Goal: Contribute content: Contribute content

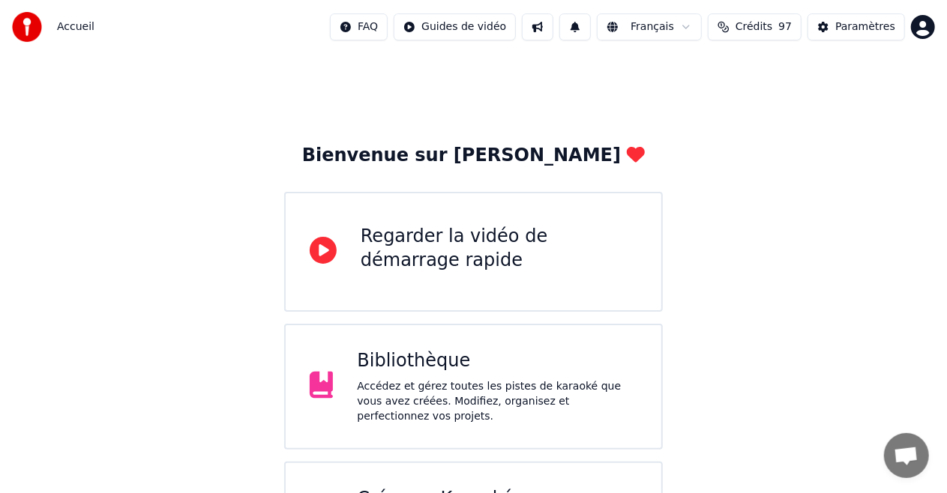
click at [420, 364] on div "Bibliothèque" at bounding box center [497, 361] width 280 height 24
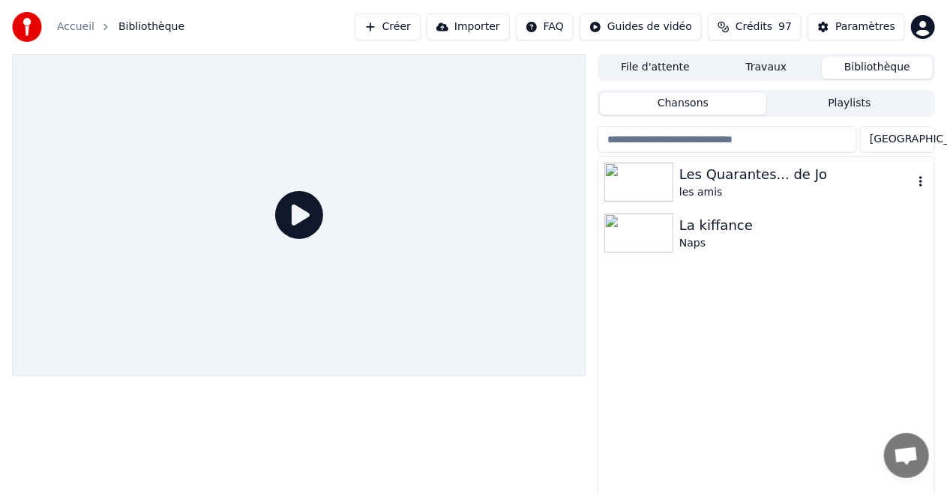
click at [690, 177] on div "Les Quarantes... de Jo" at bounding box center [796, 174] width 234 height 21
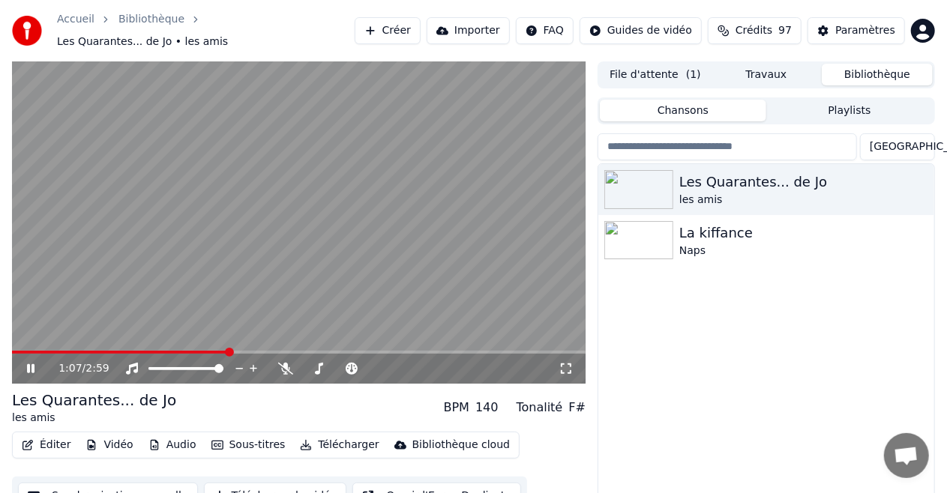
click at [234, 198] on video at bounding box center [298, 222] width 573 height 322
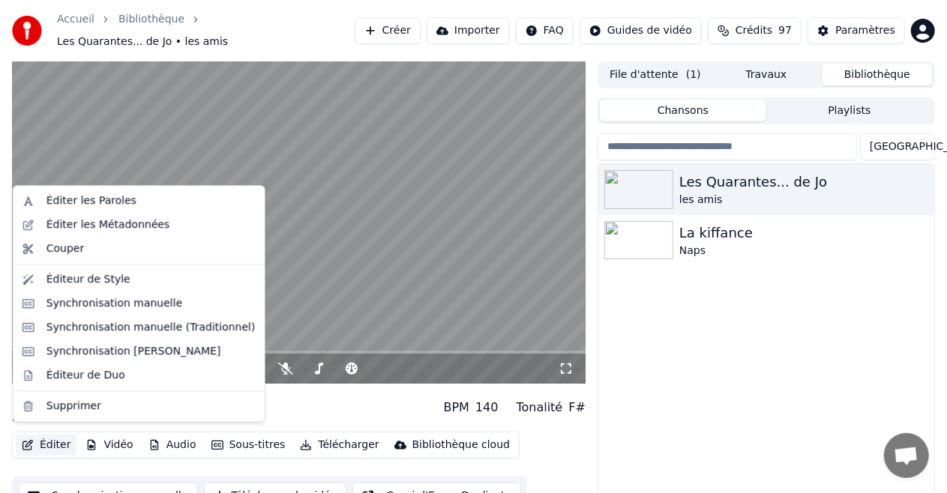
click at [43, 441] on button "Éditer" at bounding box center [46, 445] width 61 height 21
click at [93, 328] on div "Synchronisation manuelle (Traditionnel)" at bounding box center [150, 327] width 209 height 15
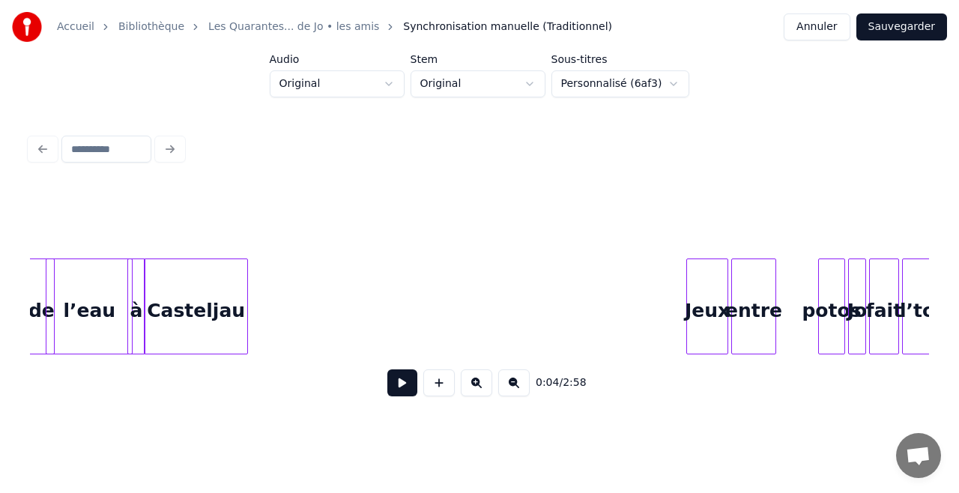
scroll to position [0, 10230]
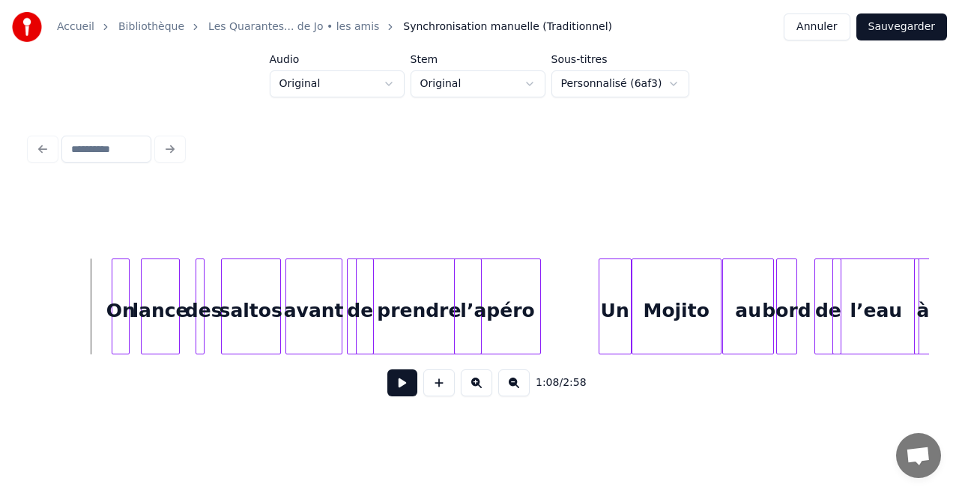
click at [393, 393] on button at bounding box center [402, 382] width 30 height 27
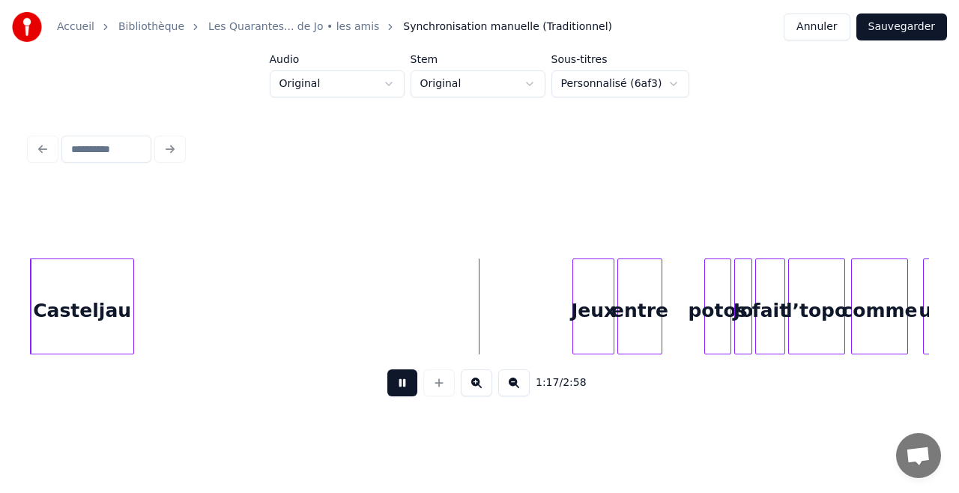
click at [396, 391] on button at bounding box center [402, 382] width 30 height 27
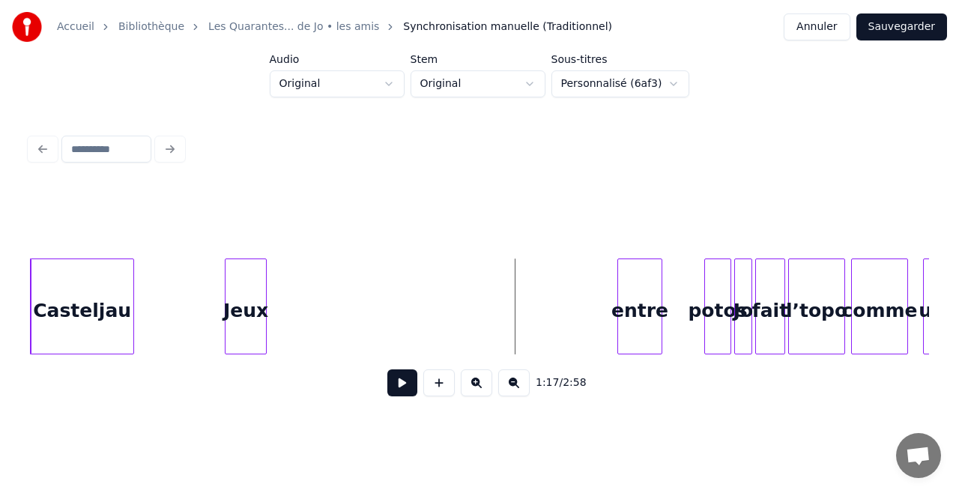
click at [240, 281] on div "Jeux" at bounding box center [246, 310] width 40 height 102
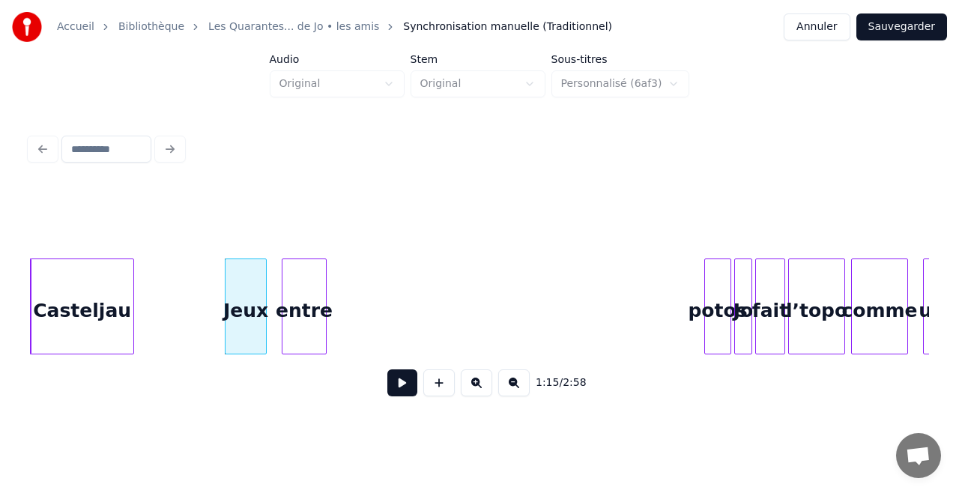
click at [293, 319] on div "entre" at bounding box center [304, 310] width 43 height 102
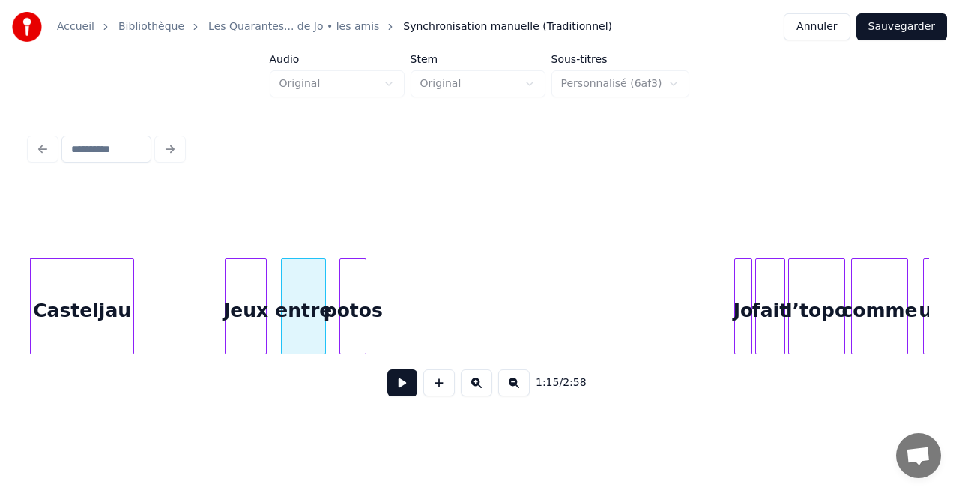
click at [352, 354] on div "à [GEOGRAPHIC_DATA] Jeux entre potos Jo fait l’topo comme un" at bounding box center [479, 307] width 899 height 96
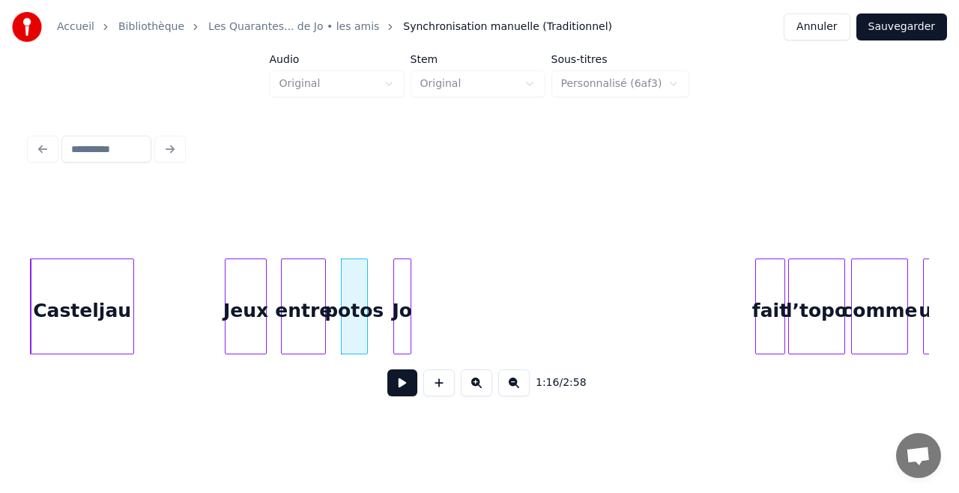
click at [401, 333] on div "Jo" at bounding box center [402, 310] width 16 height 102
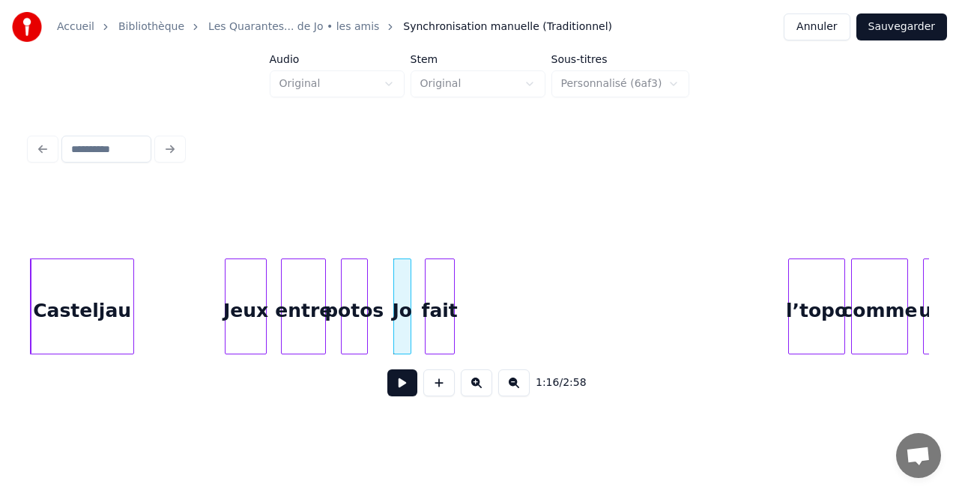
click at [439, 342] on div "fait" at bounding box center [440, 310] width 28 height 102
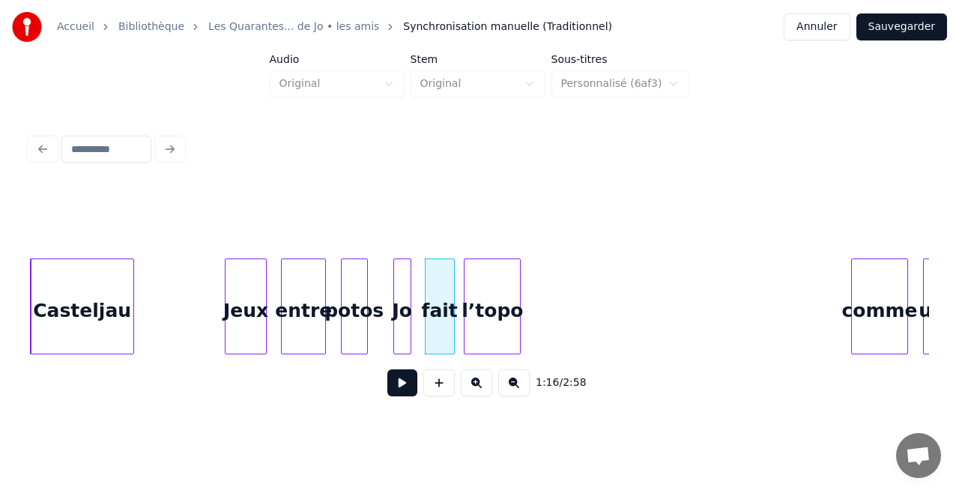
click at [477, 343] on div "l’topo" at bounding box center [492, 310] width 55 height 102
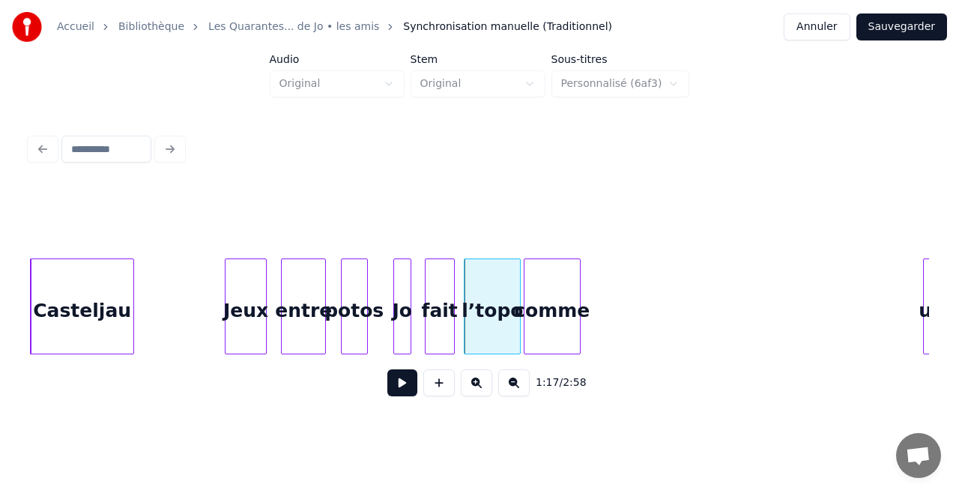
click at [547, 328] on div "comme" at bounding box center [552, 310] width 55 height 102
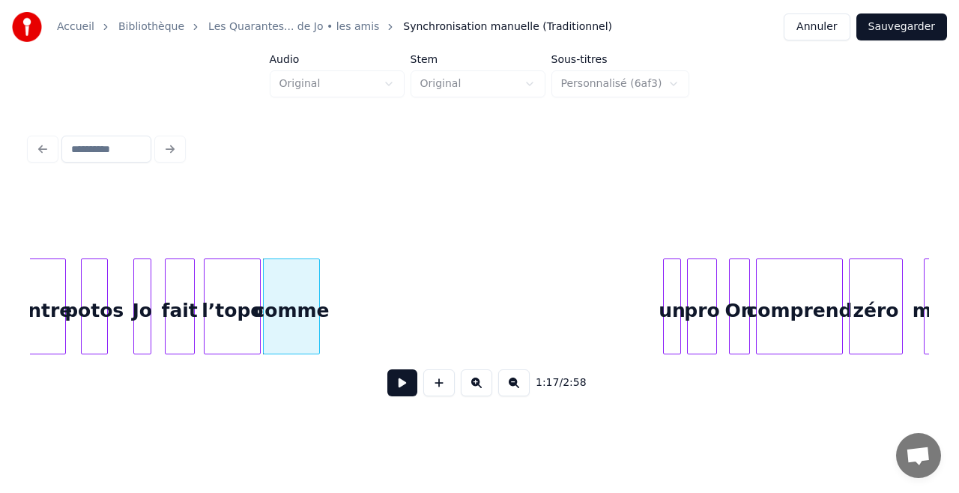
scroll to position [0, 11400]
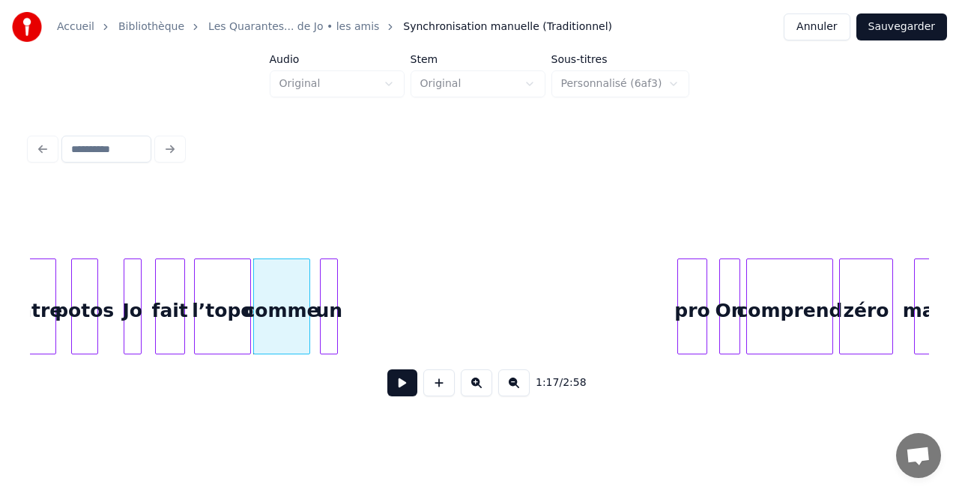
click at [327, 367] on div "1:17 / 2:58" at bounding box center [479, 298] width 899 height 228
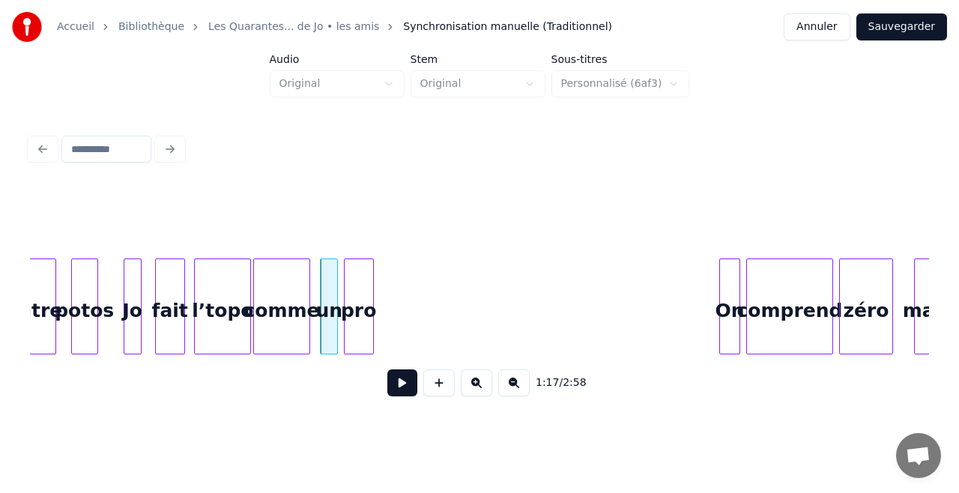
click at [366, 370] on div "1:17 / 2:58" at bounding box center [479, 298] width 899 height 228
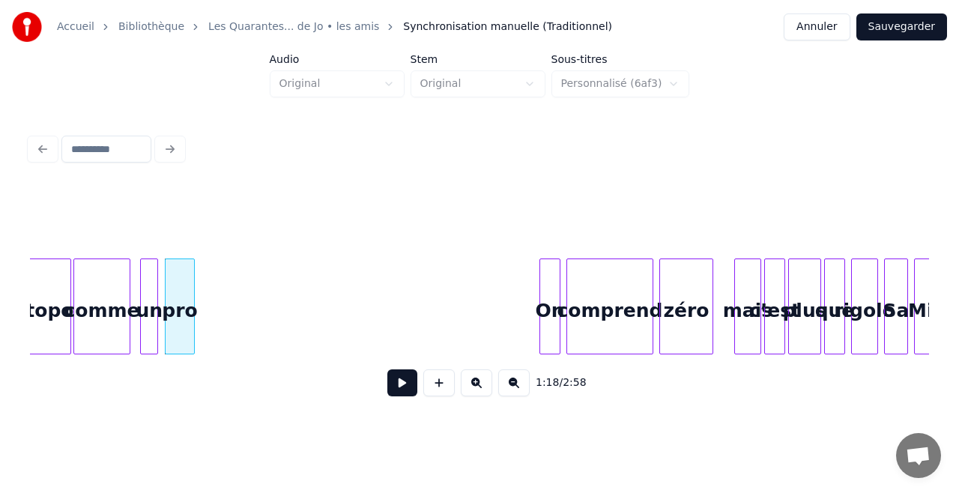
scroll to position [0, 11610]
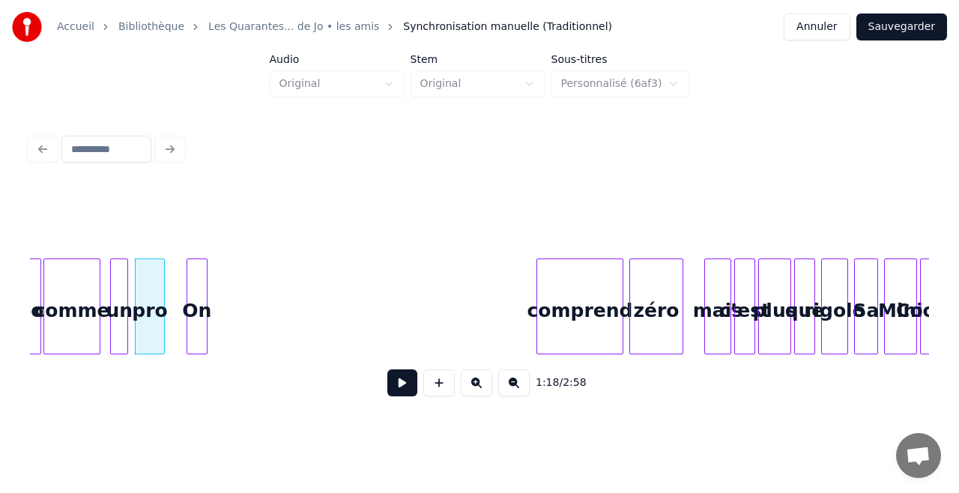
click at [195, 345] on div "On" at bounding box center [196, 310] width 19 height 102
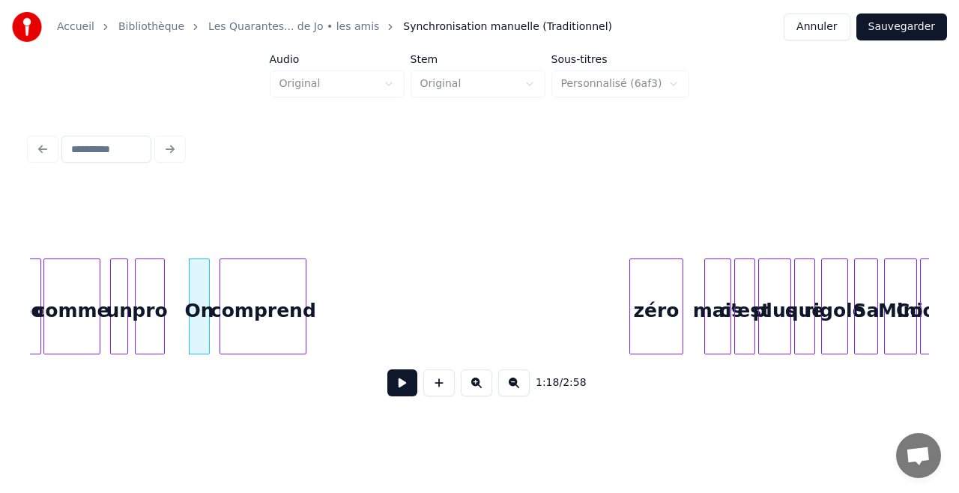
click at [256, 371] on div "1:18 / 2:58" at bounding box center [479, 298] width 899 height 228
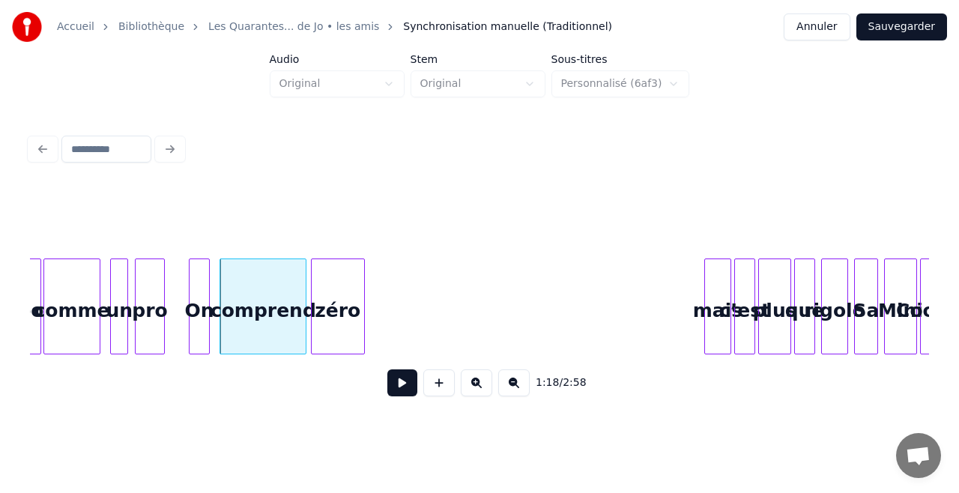
click at [345, 333] on div "zéro" at bounding box center [338, 310] width 52 height 102
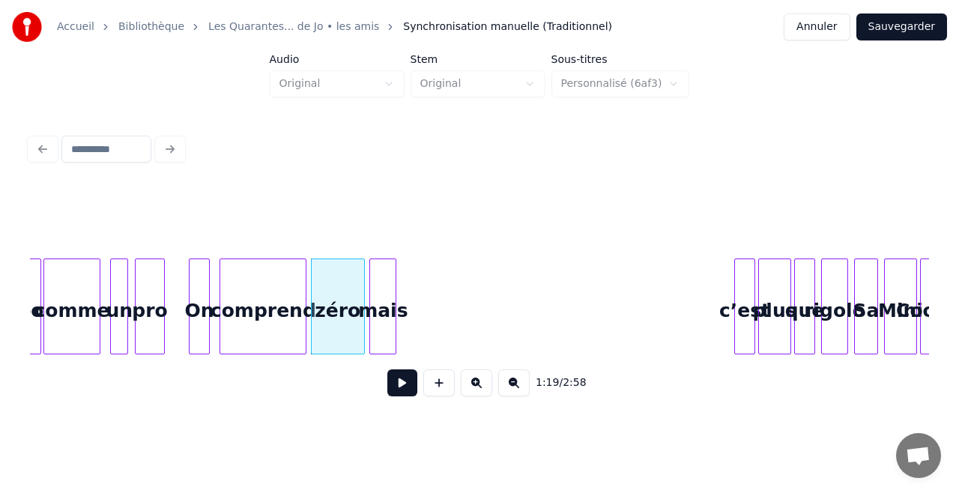
click at [379, 351] on div "l’topo comme un pro On comprend zéro mais c’est plus que rigolo Sa Mini Cooper" at bounding box center [479, 307] width 899 height 96
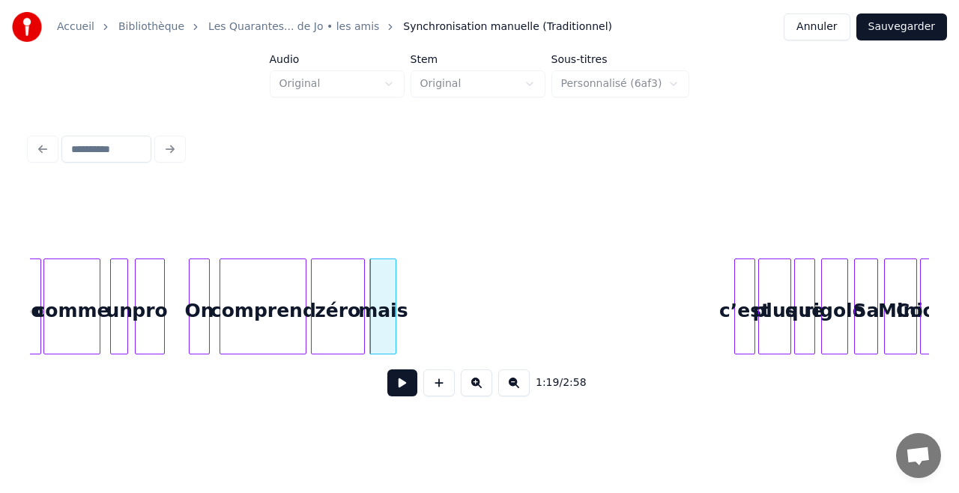
click at [748, 292] on div "c’est" at bounding box center [744, 310] width 19 height 102
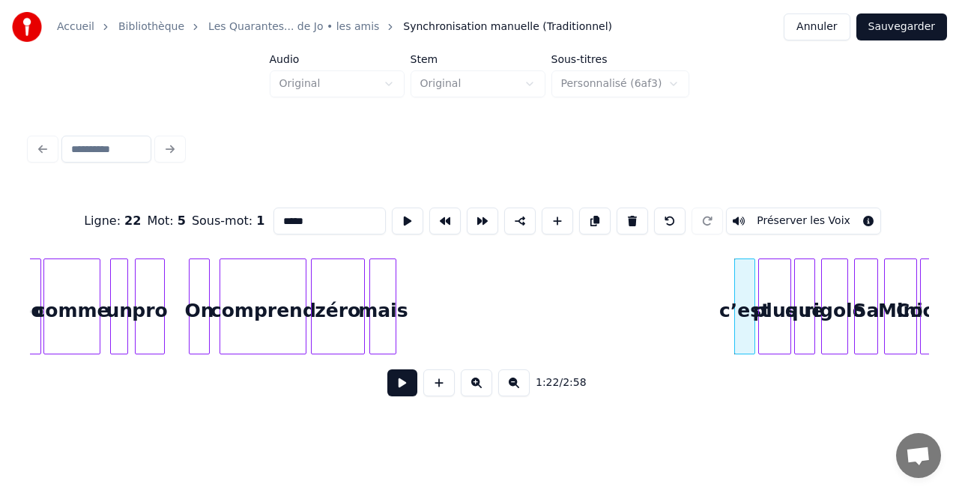
click at [772, 294] on div "plus" at bounding box center [774, 310] width 31 height 102
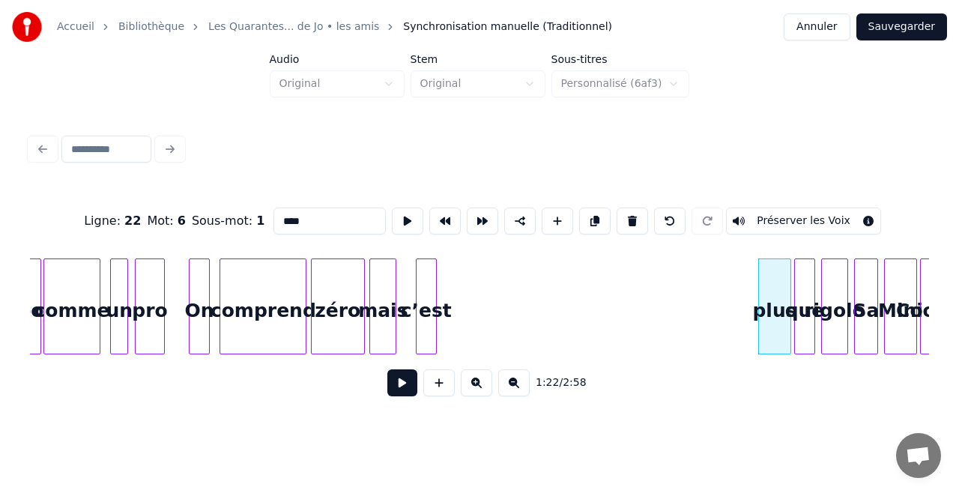
click at [426, 337] on div "c’est" at bounding box center [426, 310] width 19 height 102
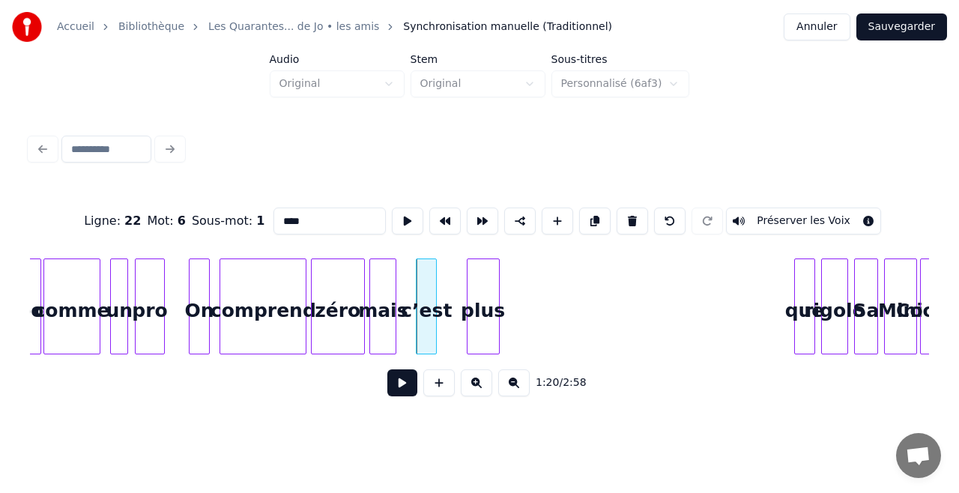
click at [473, 361] on div "Ligne : 22 Mot : 6 Sous-mot : 1 **** Préserver les Voix 1:20 / 2:58" at bounding box center [479, 298] width 899 height 228
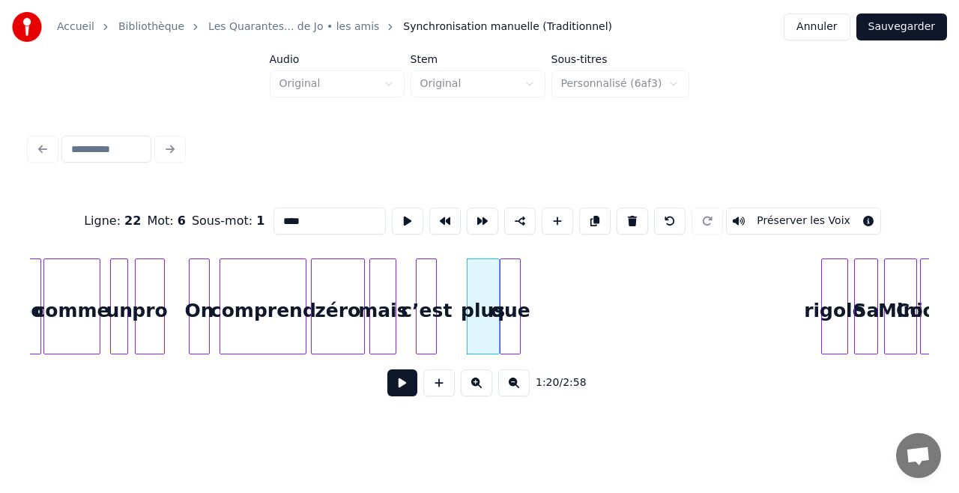
click at [513, 349] on div "l’topo comme un pro On comprend zéro mais c’est plus que rigolo Sa Mini Cooper" at bounding box center [479, 307] width 899 height 96
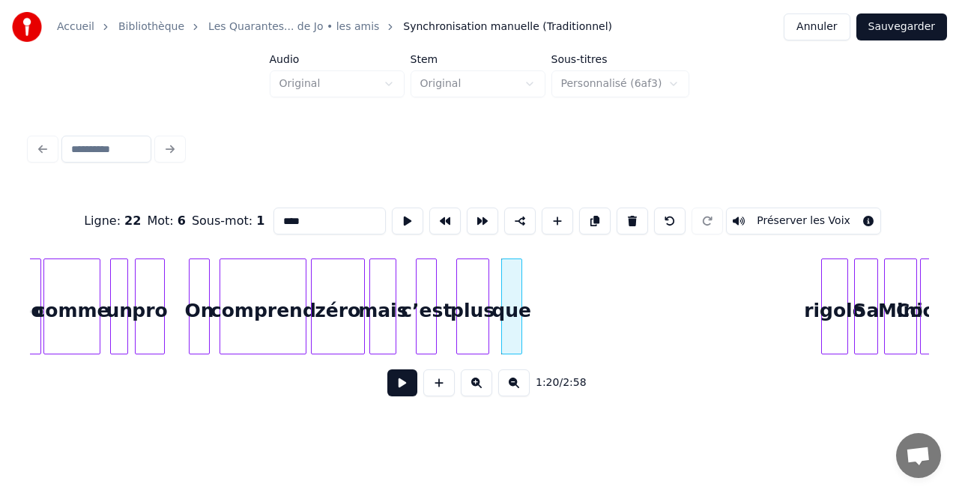
click at [479, 330] on div "plus" at bounding box center [472, 310] width 31 height 102
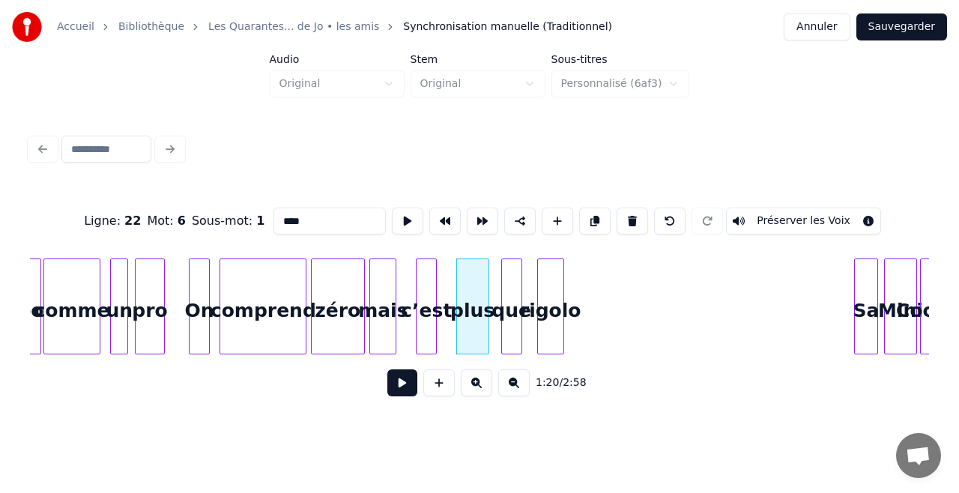
click at [548, 343] on div "rigolo" at bounding box center [550, 310] width 25 height 102
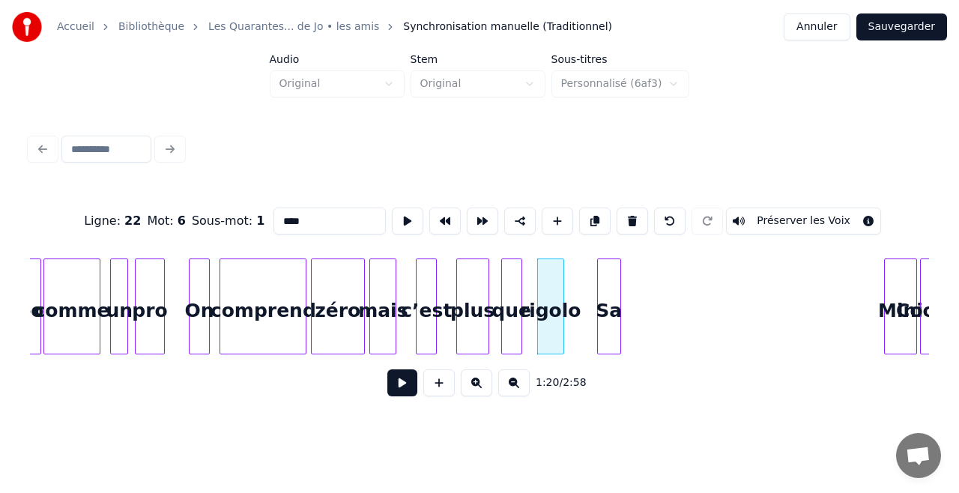
click at [606, 375] on div "Ligne : 22 Mot : 6 Sous-mot : 1 **** Préserver les Voix 1:20 / 2:58" at bounding box center [479, 298] width 899 height 228
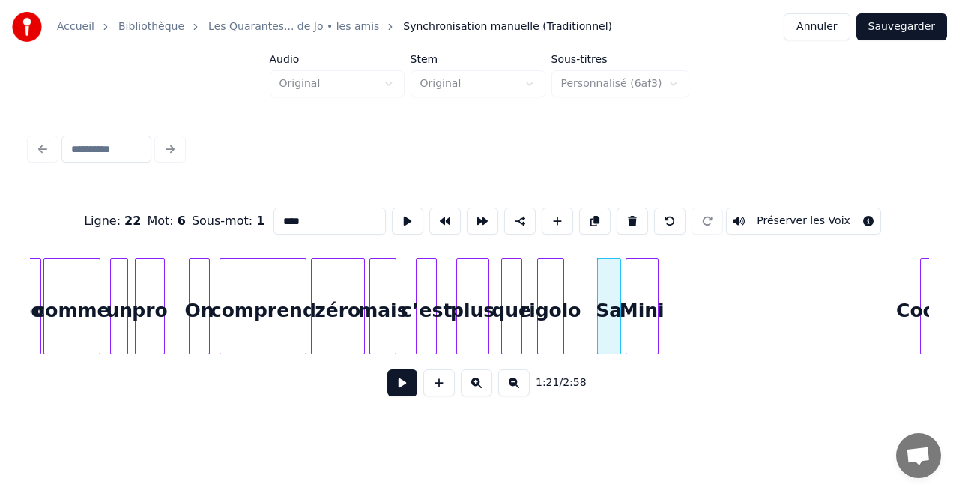
click at [648, 325] on div "Mini" at bounding box center [642, 310] width 31 height 102
click at [244, 324] on div "comprend" at bounding box center [262, 310] width 85 height 102
type input "********"
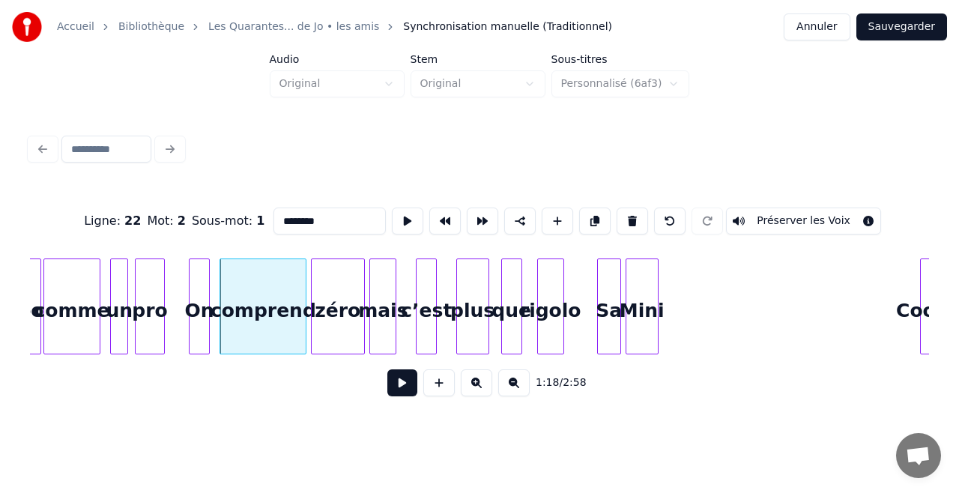
click at [397, 382] on button at bounding box center [402, 382] width 30 height 27
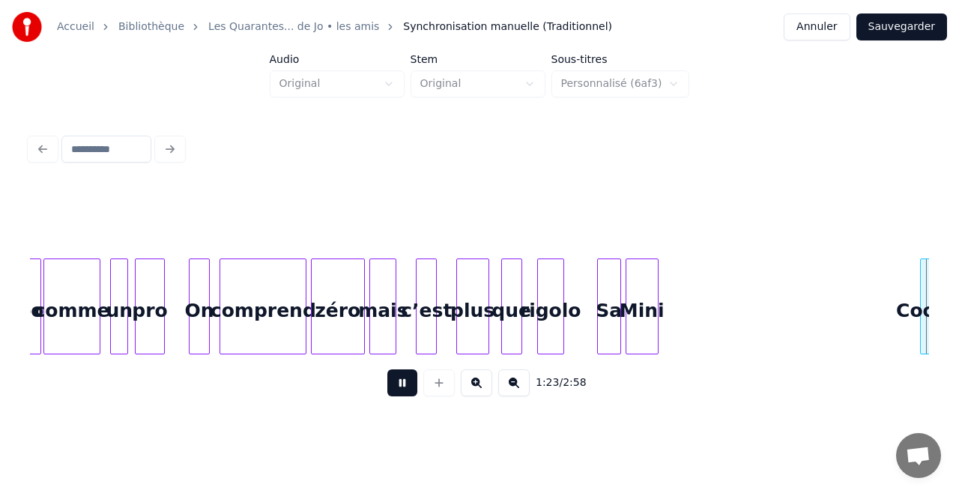
scroll to position [0, 12512]
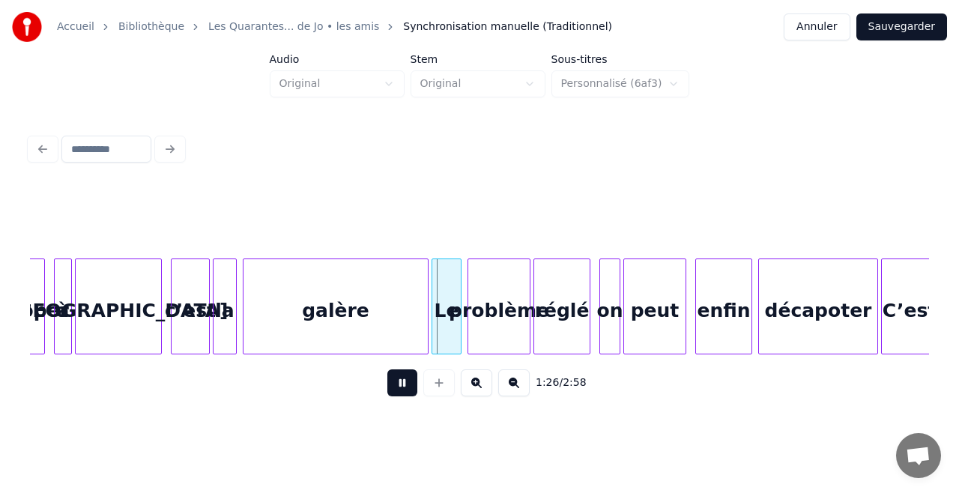
click at [348, 381] on div "1:26 / 2:58" at bounding box center [479, 382] width 875 height 33
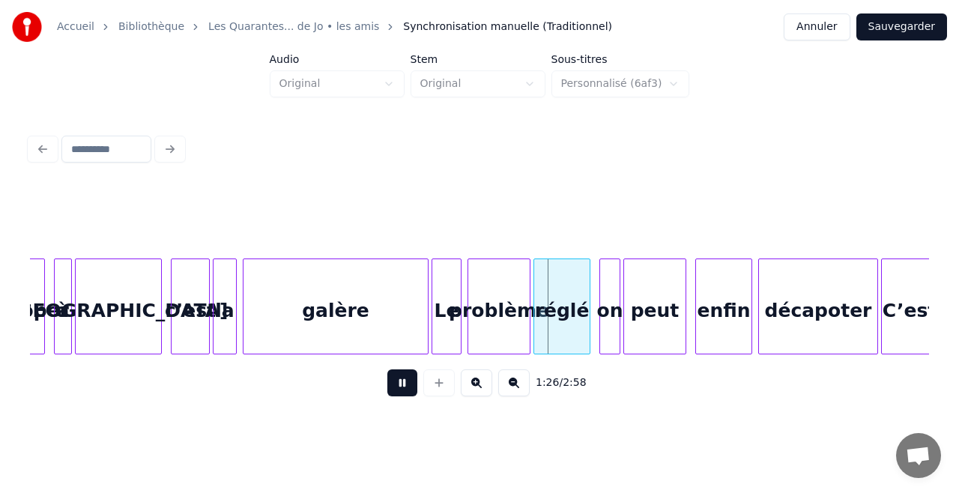
click at [417, 396] on button at bounding box center [402, 382] width 30 height 27
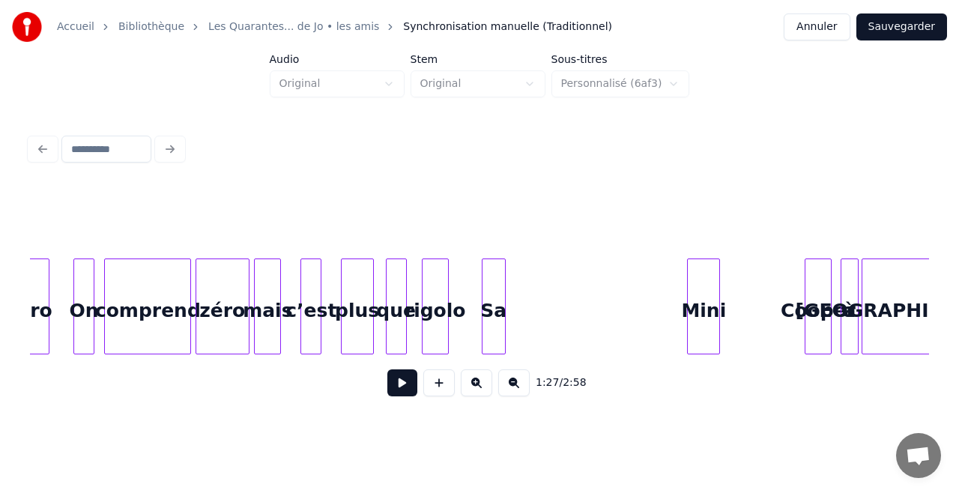
click at [700, 303] on div "Mini" at bounding box center [703, 310] width 31 height 102
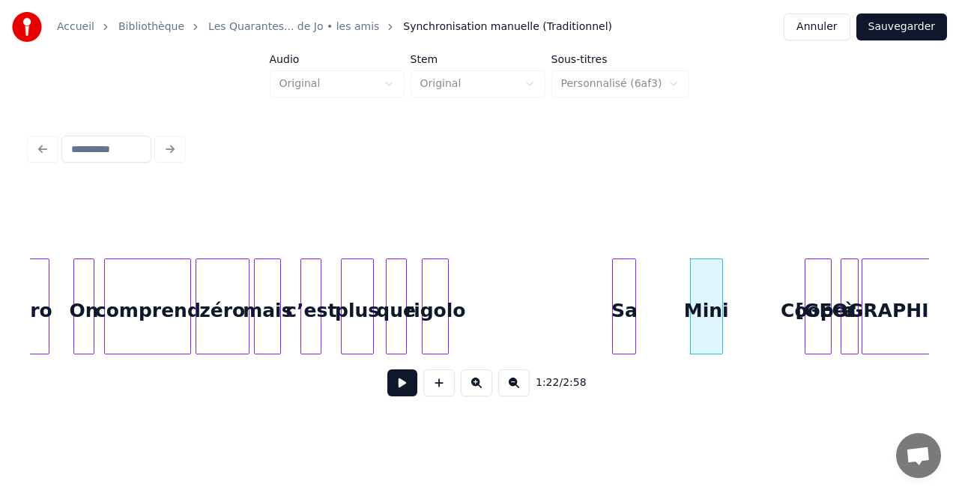
click at [619, 301] on div "Sa" at bounding box center [624, 310] width 22 height 102
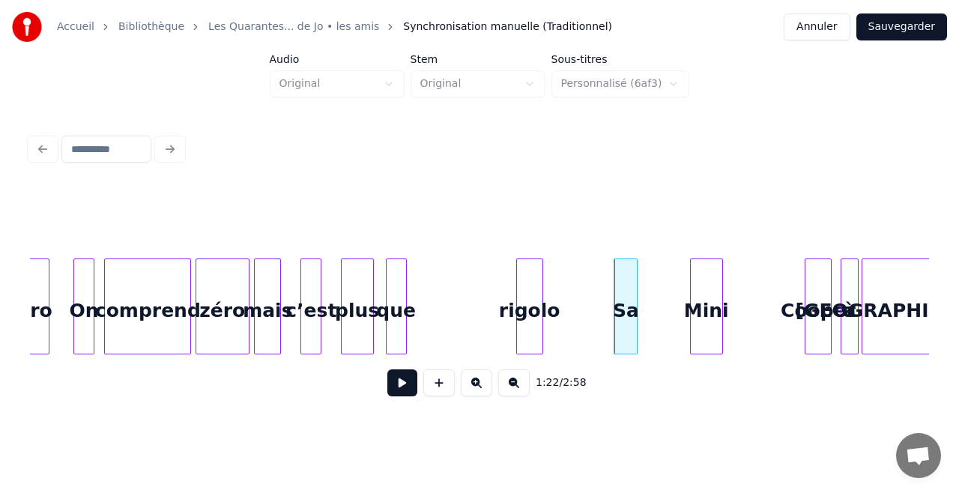
click at [531, 319] on div "rigolo" at bounding box center [529, 310] width 25 height 102
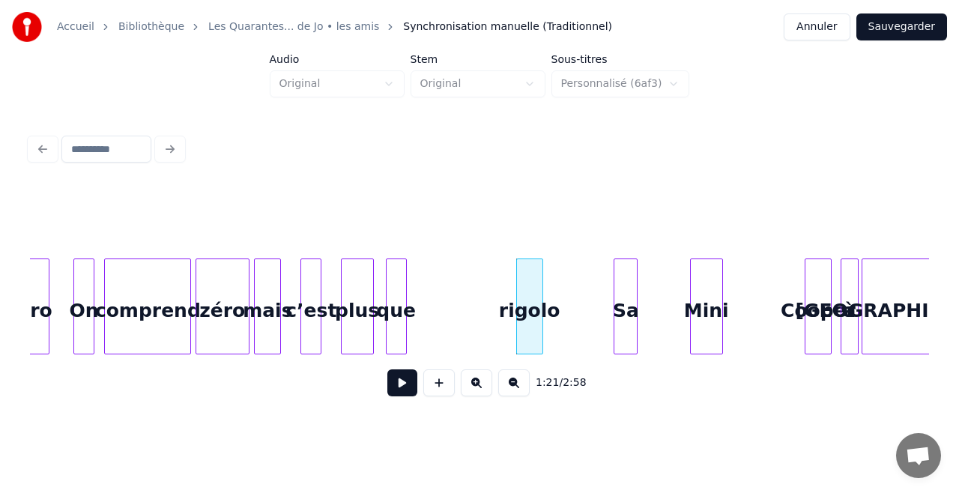
click at [401, 324] on div "que" at bounding box center [396, 310] width 19 height 102
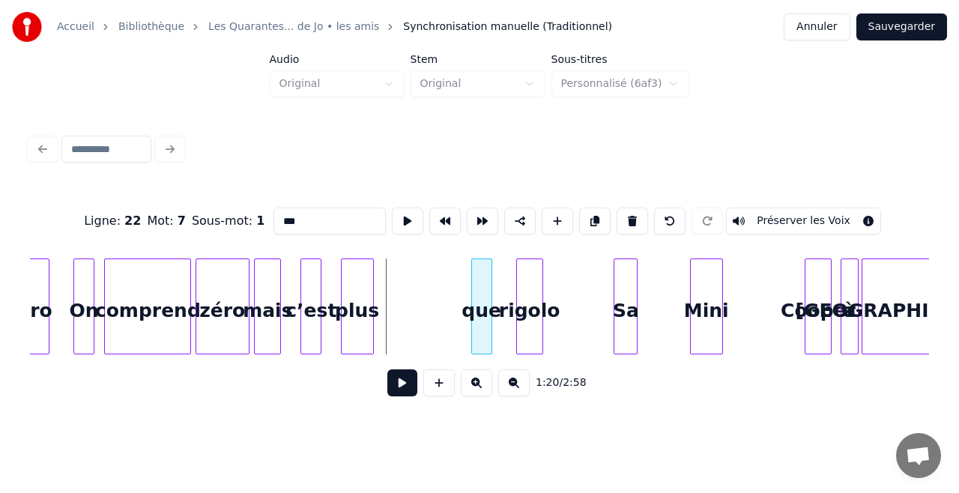
click at [483, 320] on div "que" at bounding box center [481, 310] width 19 height 102
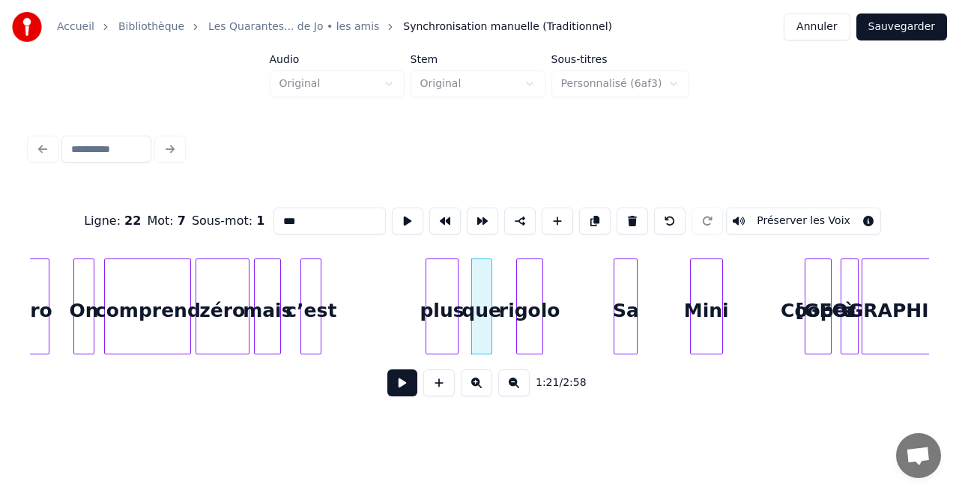
click at [453, 328] on div "plus" at bounding box center [441, 310] width 31 height 102
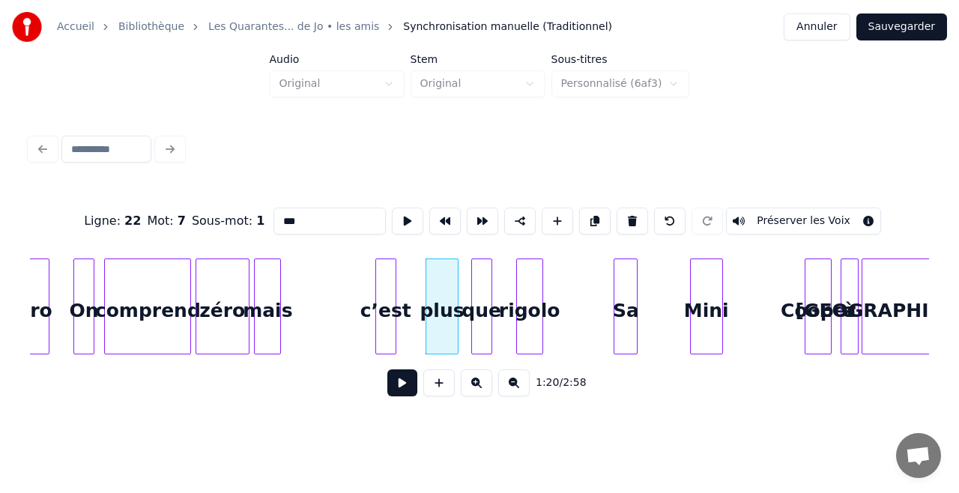
click at [384, 324] on div "c’est" at bounding box center [385, 310] width 19 height 102
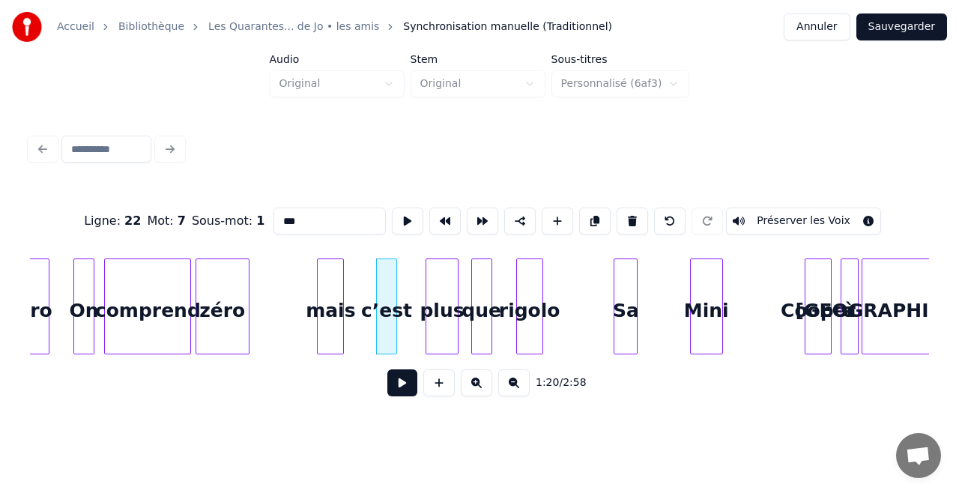
click at [327, 309] on div "mais" at bounding box center [330, 310] width 25 height 102
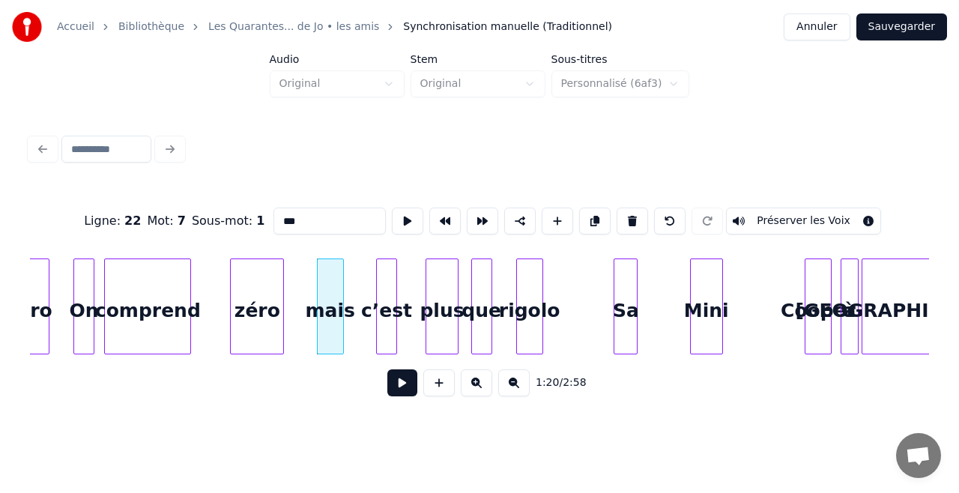
click at [274, 307] on div "zéro" at bounding box center [257, 310] width 52 height 102
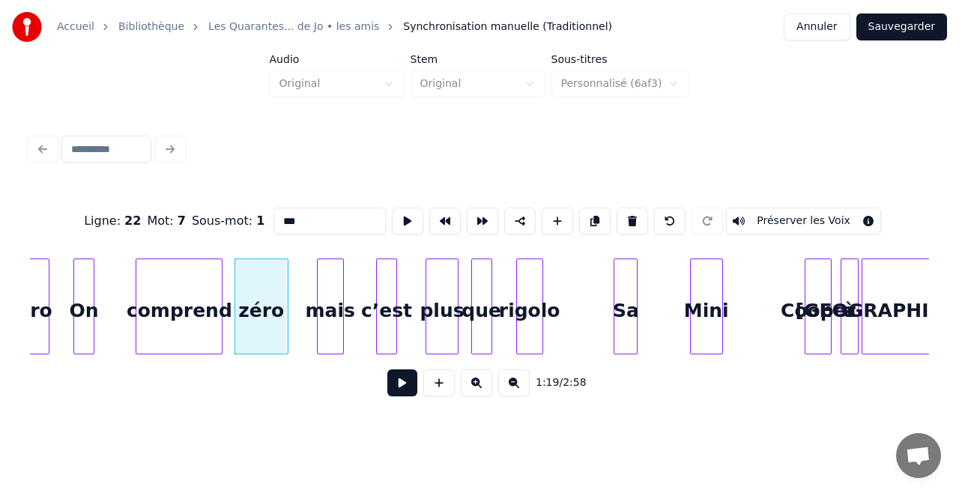
click at [187, 307] on div "comprend" at bounding box center [178, 310] width 85 height 102
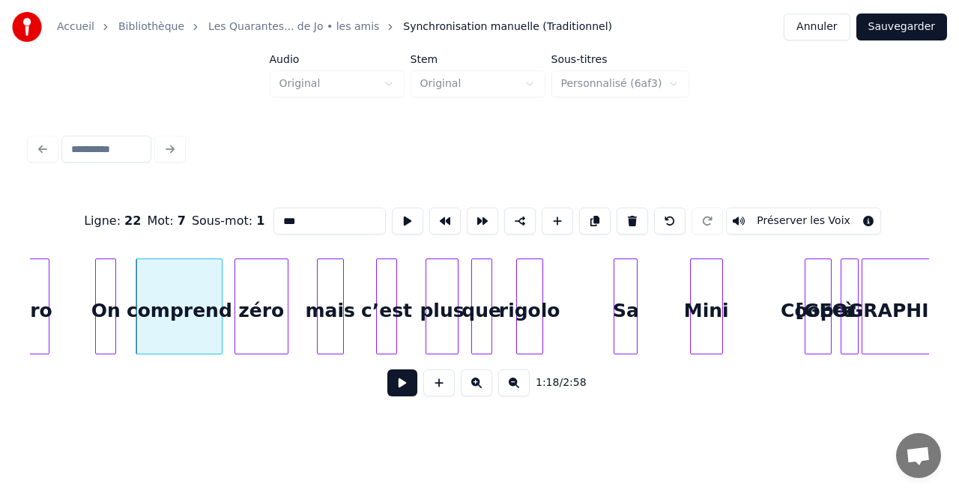
click at [105, 322] on div "On" at bounding box center [105, 310] width 19 height 102
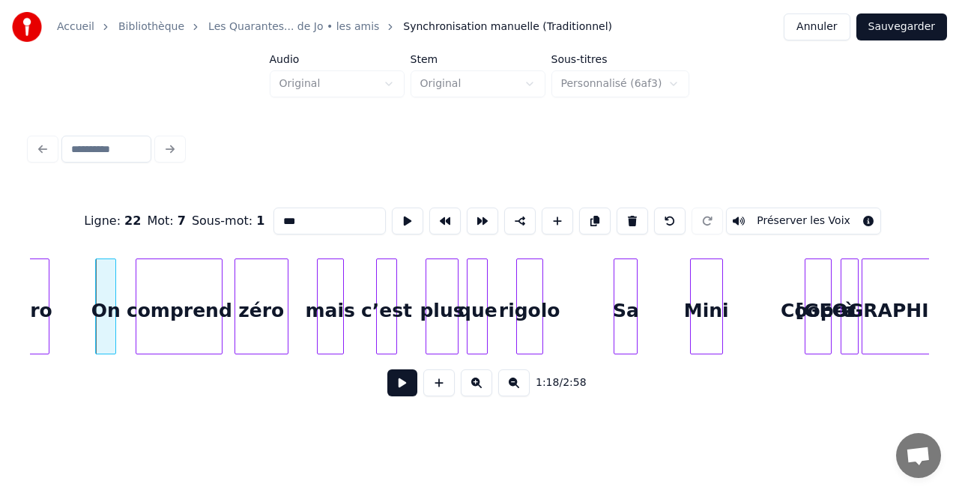
click at [478, 334] on div "que" at bounding box center [477, 310] width 19 height 102
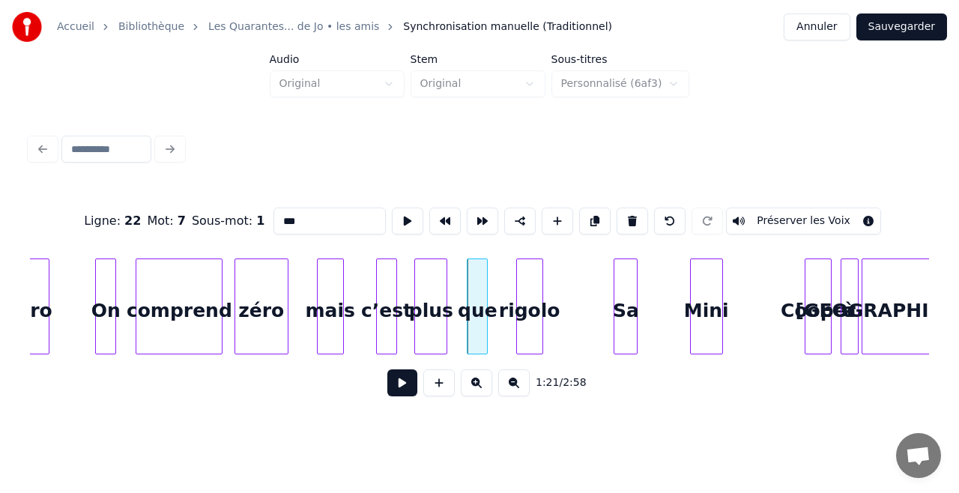
click at [423, 333] on div "plus" at bounding box center [430, 310] width 31 height 102
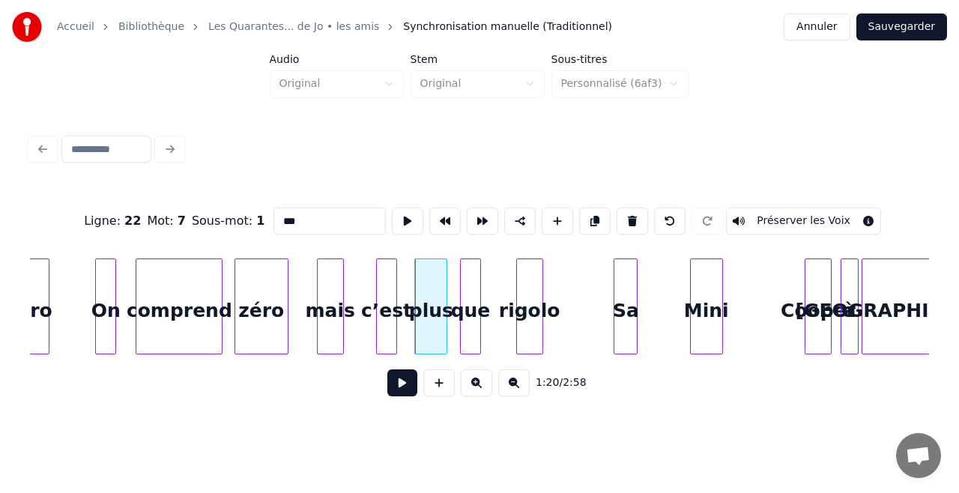
click at [470, 327] on div "que" at bounding box center [470, 310] width 19 height 102
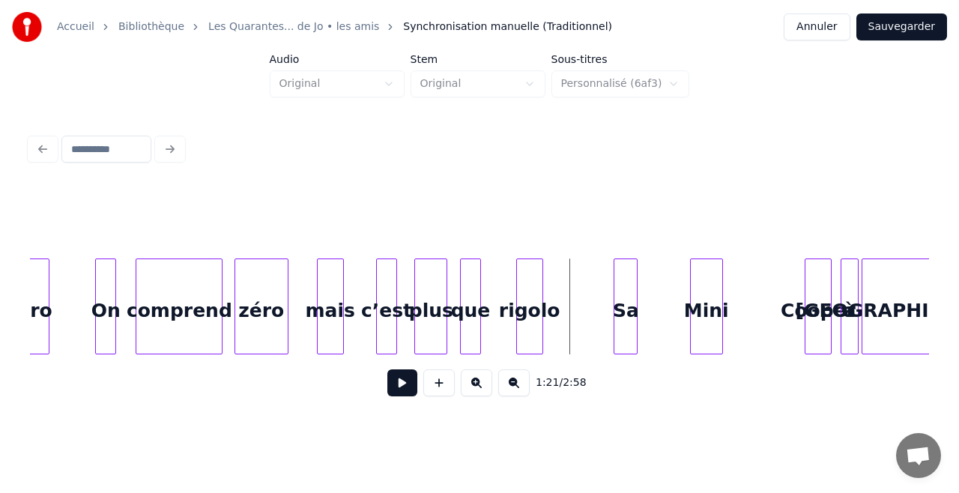
click at [409, 392] on button at bounding box center [402, 382] width 30 height 27
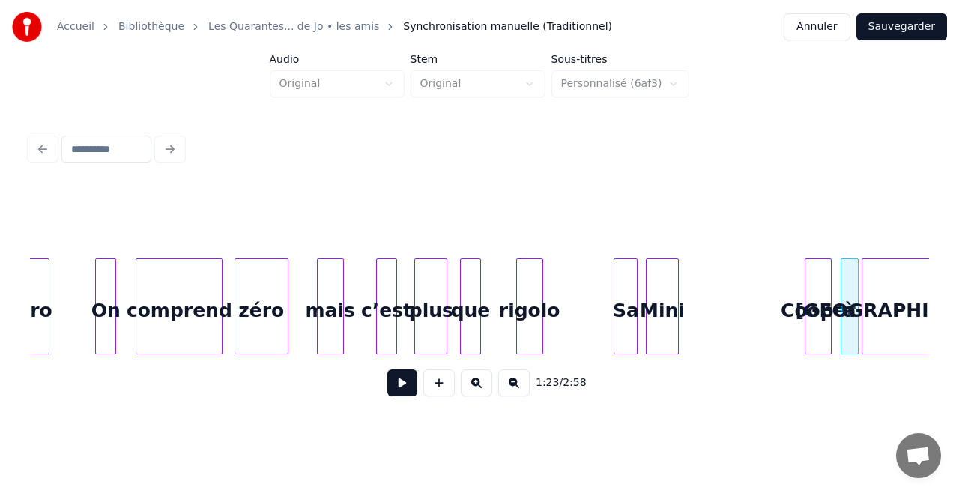
click at [673, 319] on div "Mini" at bounding box center [662, 310] width 31 height 102
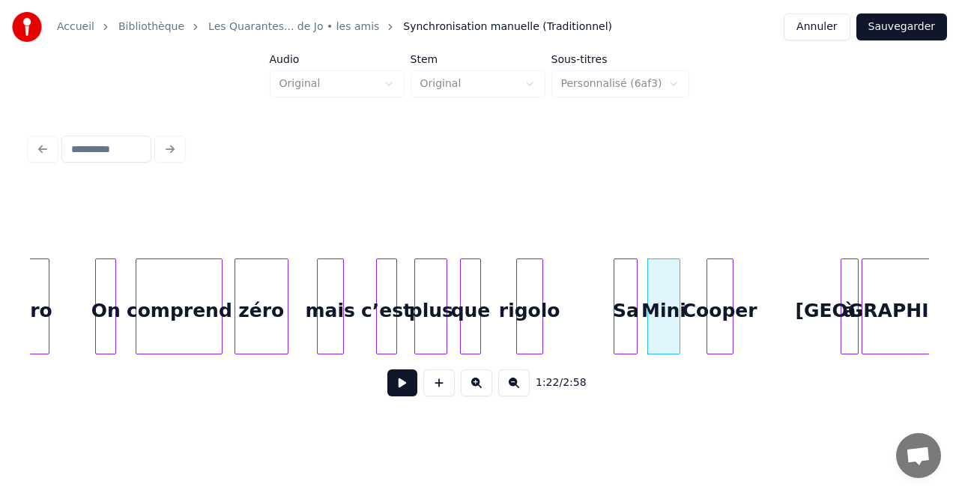
click at [716, 294] on div "Cooper" at bounding box center [719, 310] width 25 height 102
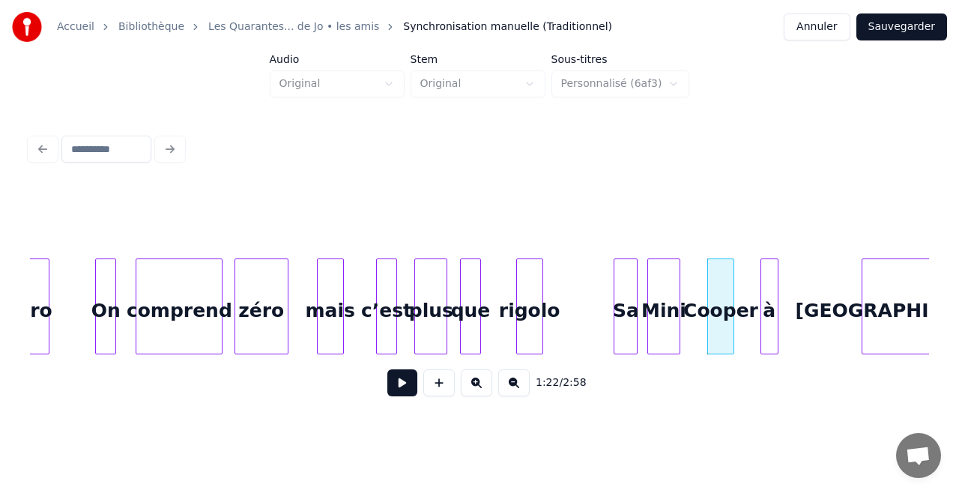
click at [767, 285] on div "à" at bounding box center [769, 310] width 16 height 102
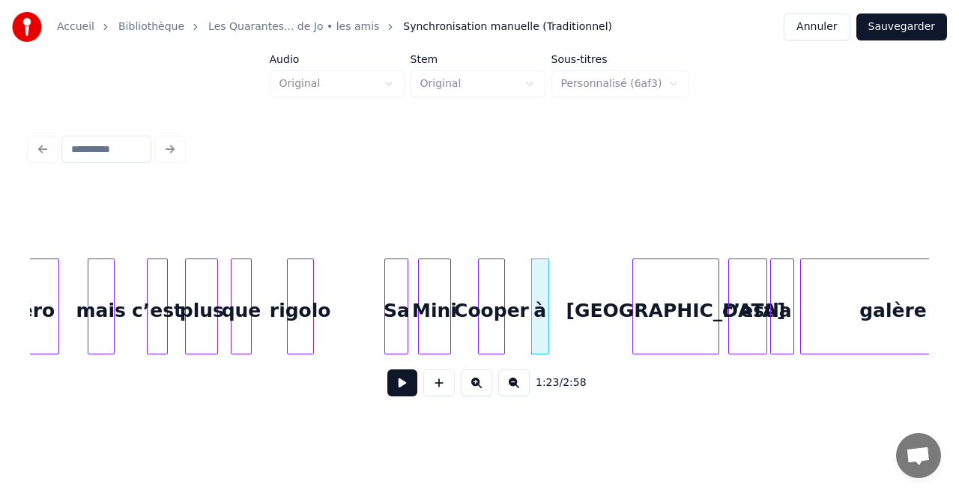
scroll to position [0, 12024]
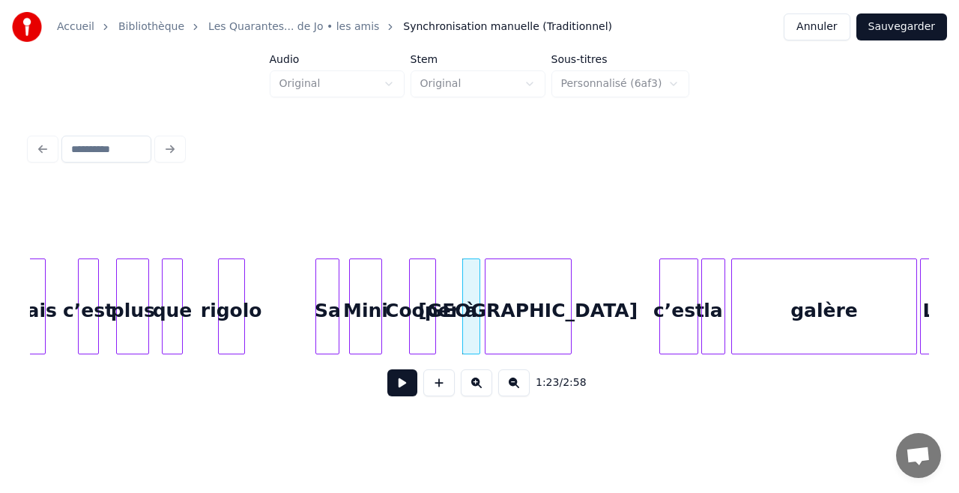
click at [535, 290] on div "[GEOGRAPHIC_DATA]" at bounding box center [528, 310] width 85 height 102
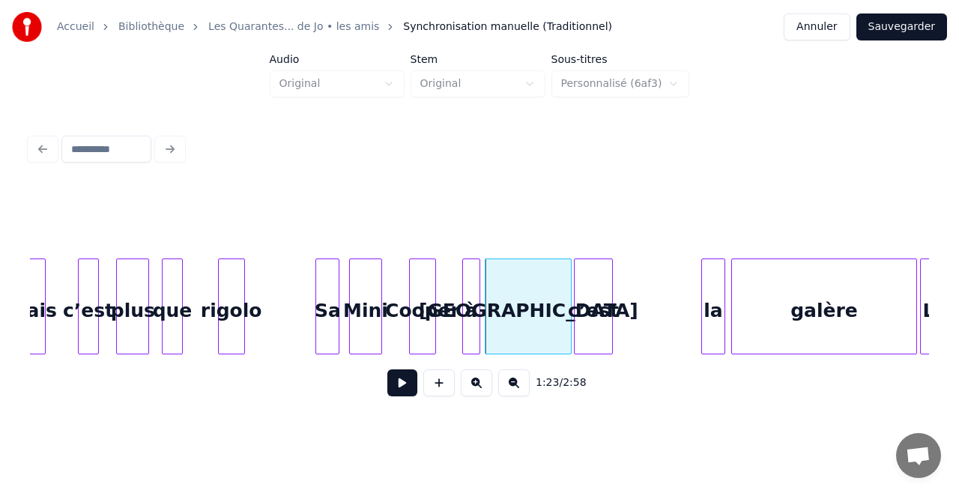
click at [584, 294] on div "c’est" at bounding box center [593, 310] width 37 height 102
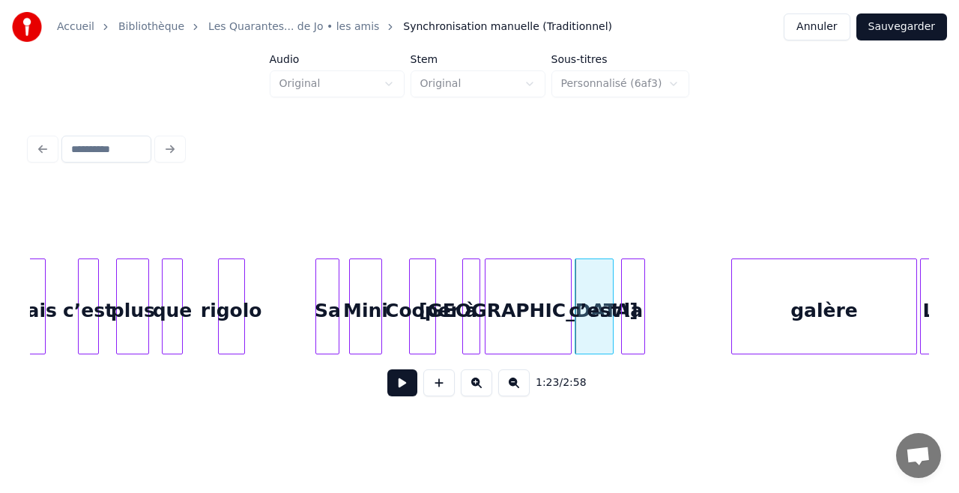
click at [628, 291] on div "la" at bounding box center [633, 310] width 22 height 102
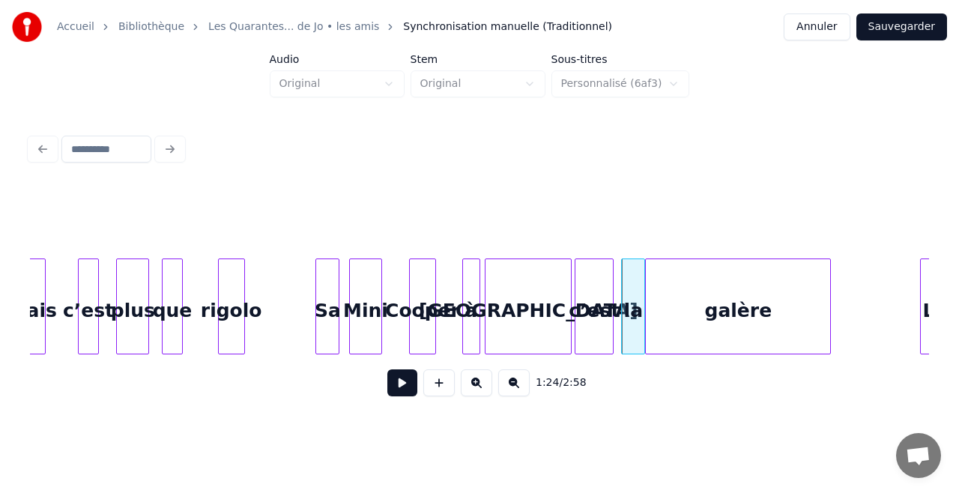
click at [693, 283] on div "galère" at bounding box center [738, 310] width 184 height 102
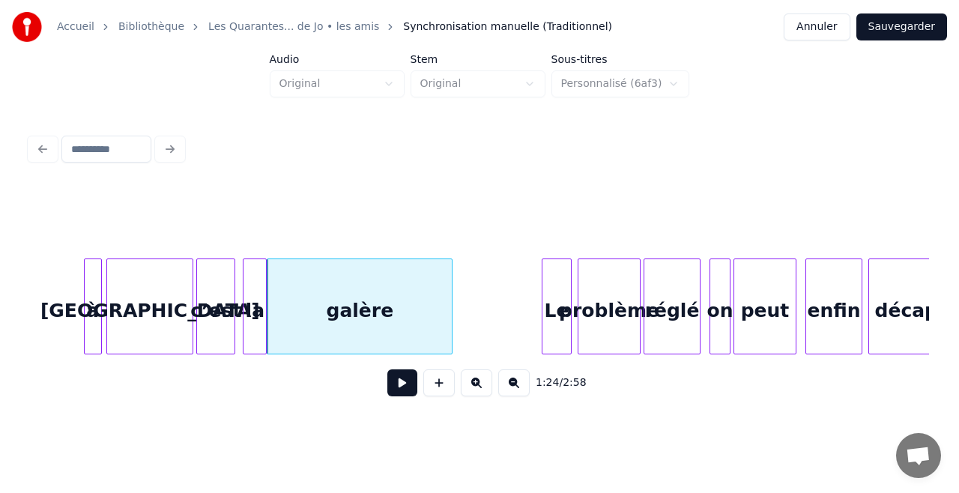
scroll to position [0, 12462]
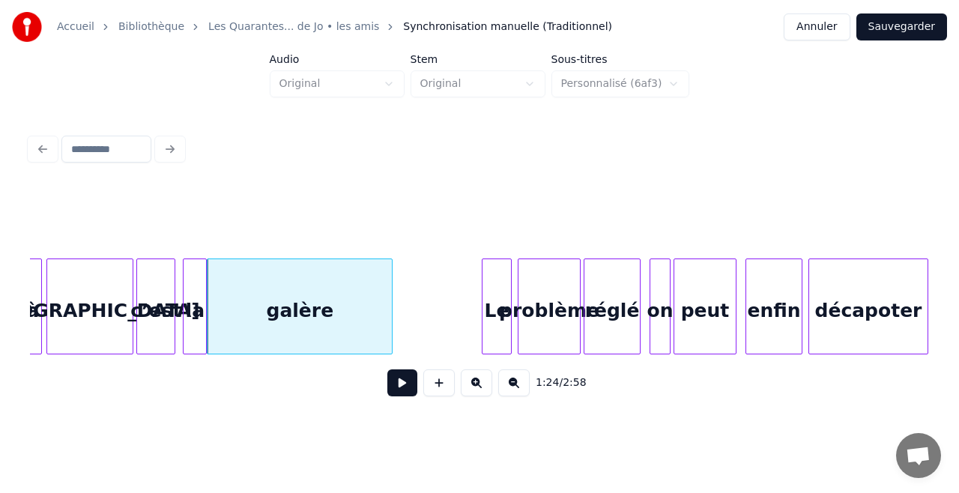
click at [71, 285] on div "[GEOGRAPHIC_DATA]" at bounding box center [89, 310] width 85 height 102
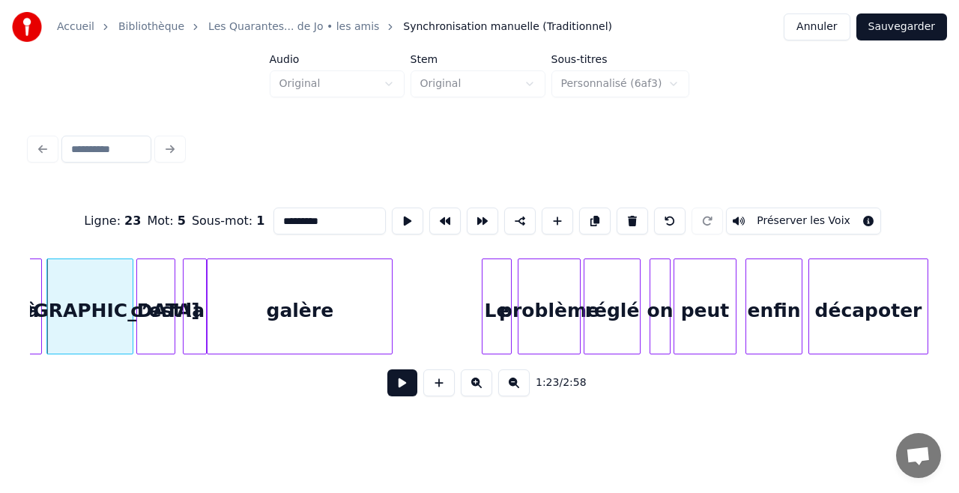
click at [402, 396] on button at bounding box center [402, 382] width 30 height 27
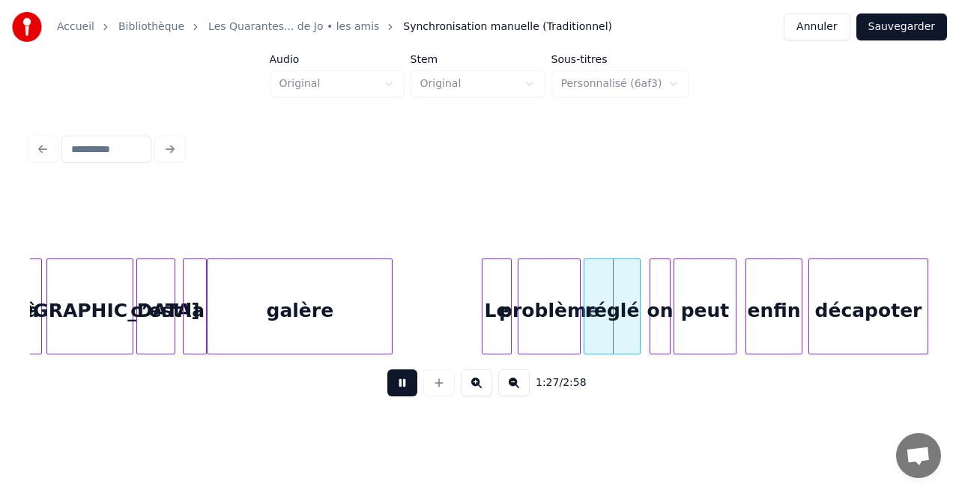
click at [402, 396] on button at bounding box center [402, 382] width 30 height 27
click at [358, 315] on div at bounding box center [356, 306] width 4 height 94
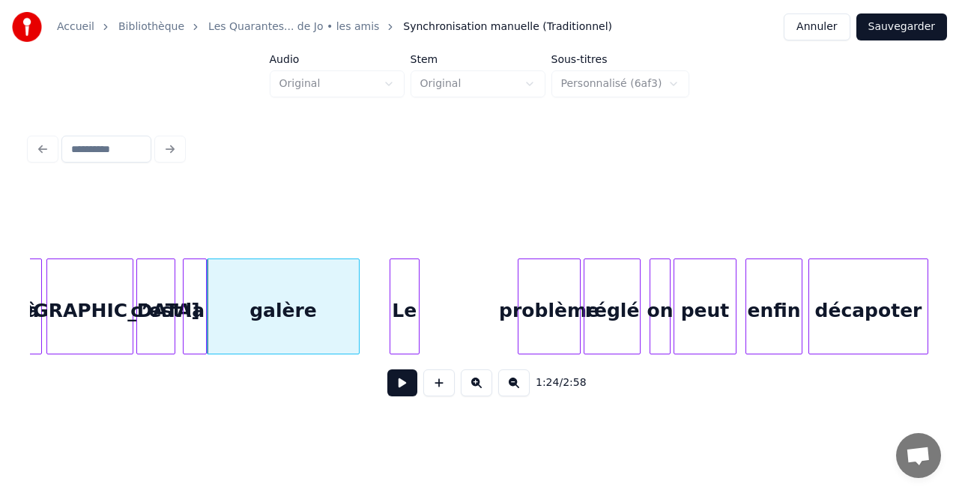
click at [408, 295] on div "Le" at bounding box center [404, 310] width 28 height 102
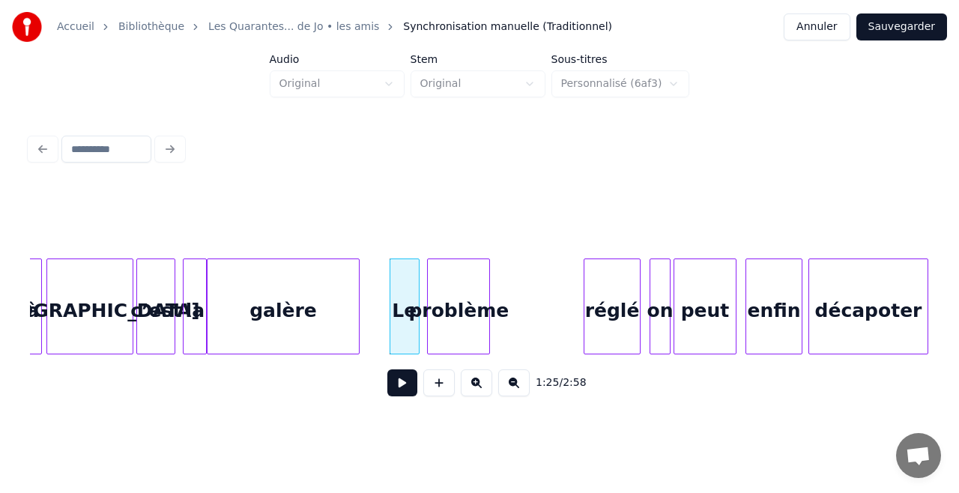
click at [443, 307] on div "problème" at bounding box center [458, 310] width 61 height 102
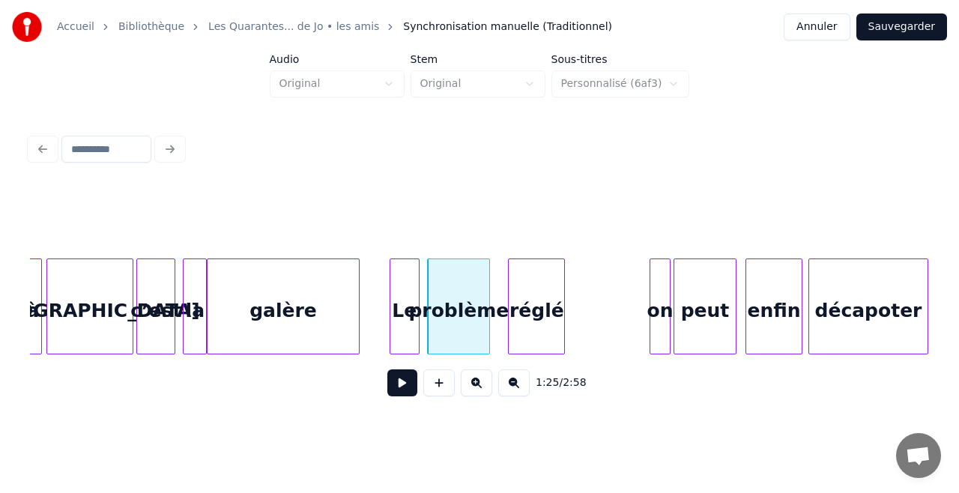
click at [540, 277] on div "réglé" at bounding box center [536, 310] width 55 height 102
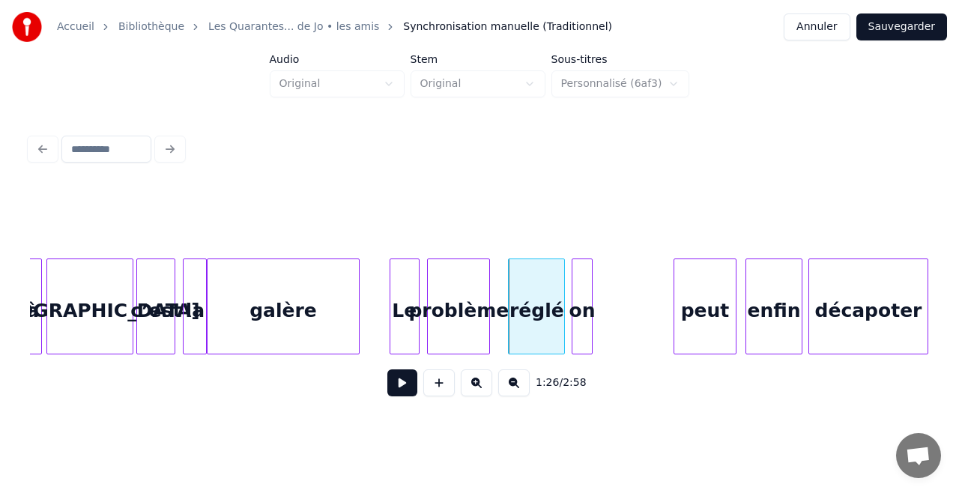
click at [579, 282] on div "on" at bounding box center [582, 310] width 19 height 102
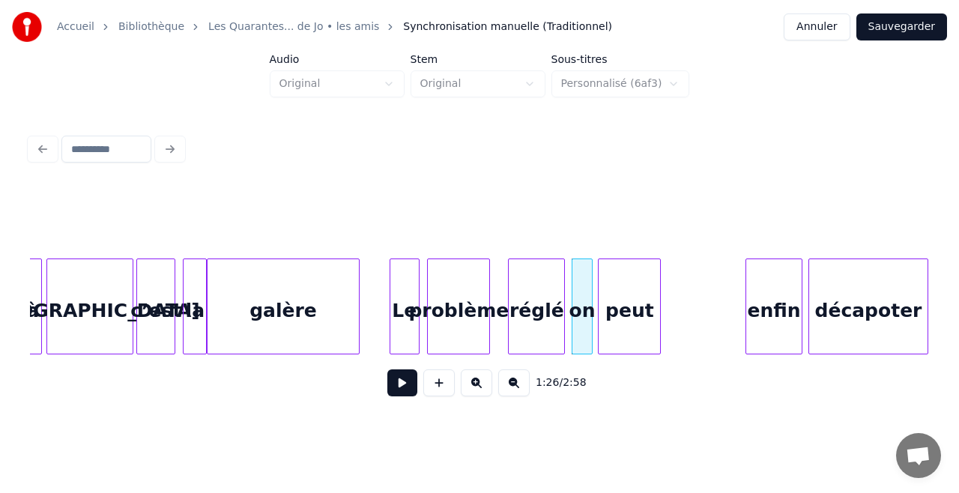
click at [634, 294] on div "peut" at bounding box center [629, 310] width 61 height 102
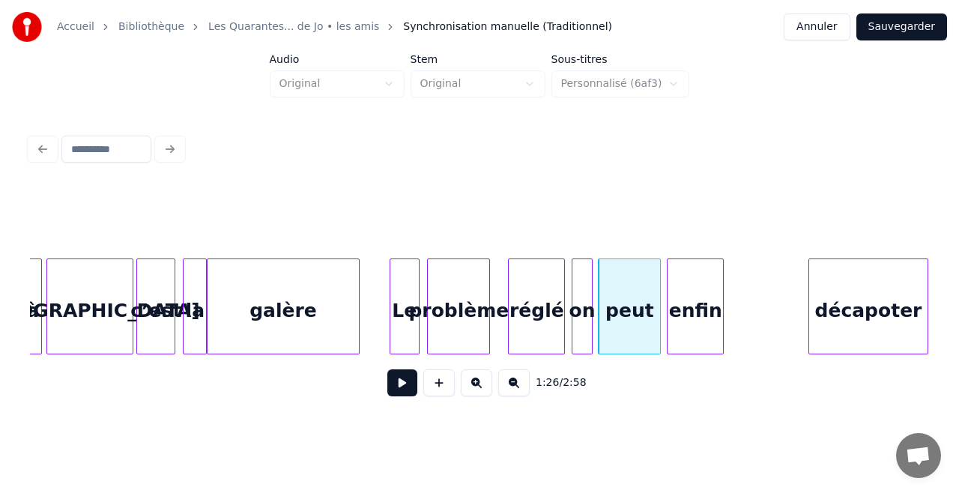
click at [704, 305] on div "enfin" at bounding box center [695, 310] width 55 height 102
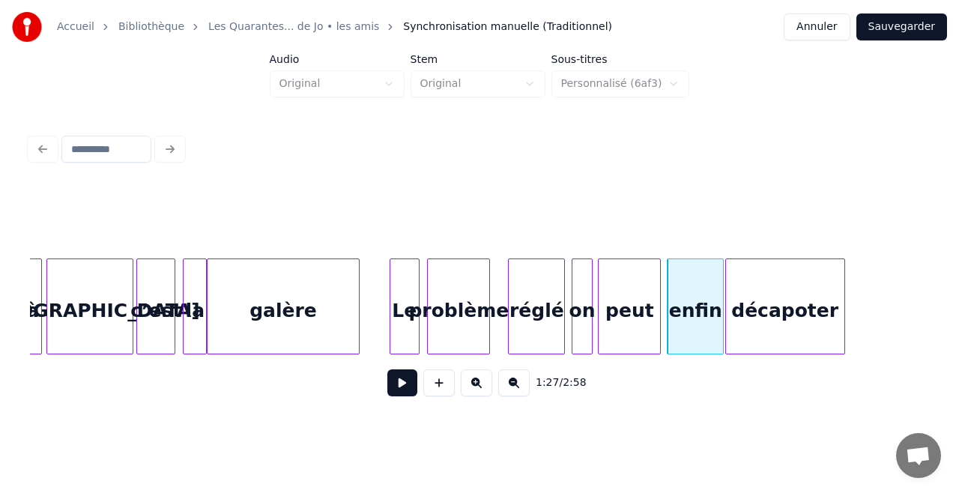
click at [818, 292] on div "décapoter" at bounding box center [785, 310] width 118 height 102
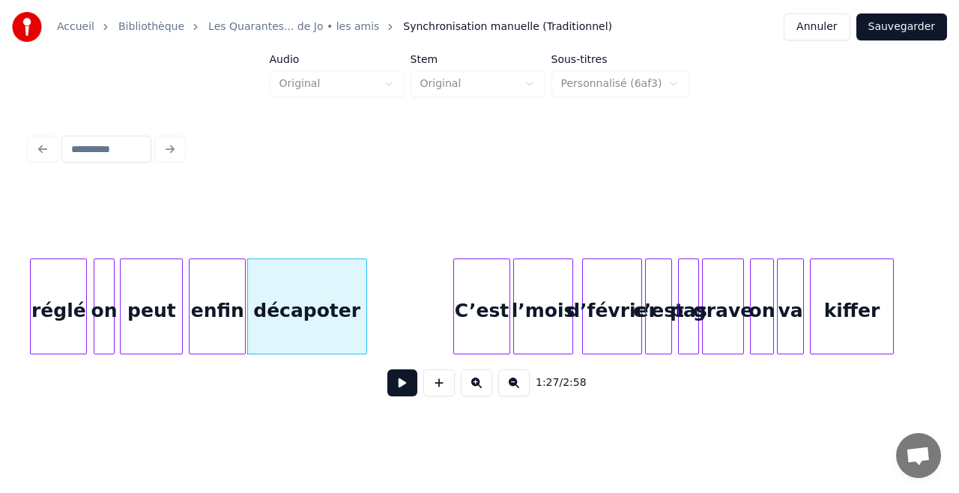
scroll to position [0, 12960]
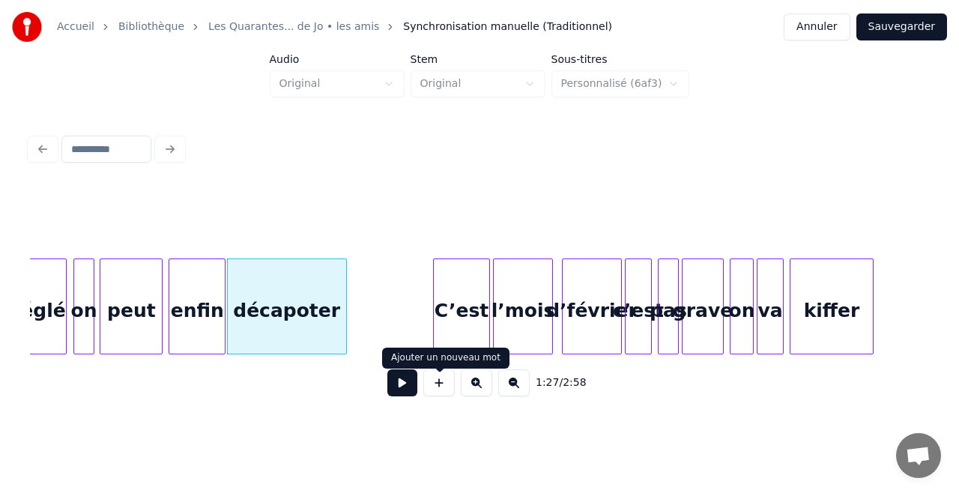
click at [411, 381] on button at bounding box center [402, 382] width 30 height 27
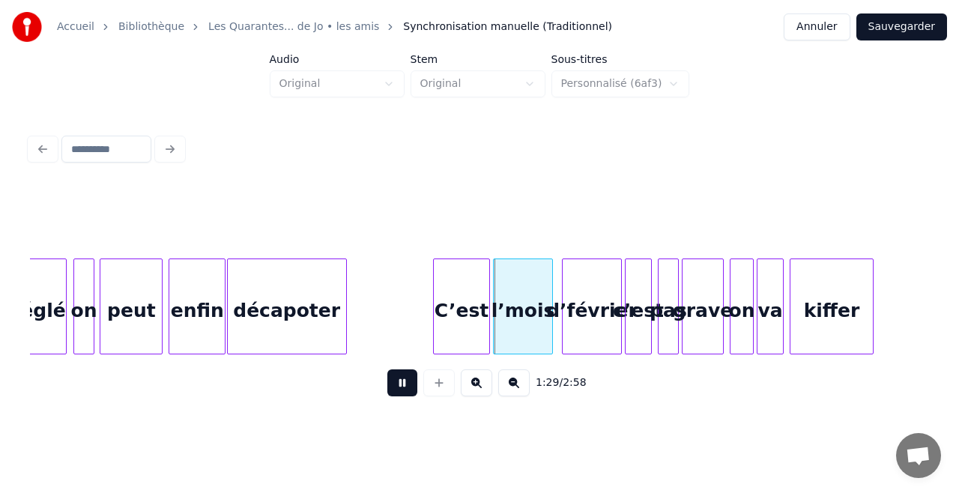
click at [411, 381] on button at bounding box center [402, 382] width 30 height 27
click at [417, 300] on div "C’est" at bounding box center [411, 310] width 55 height 102
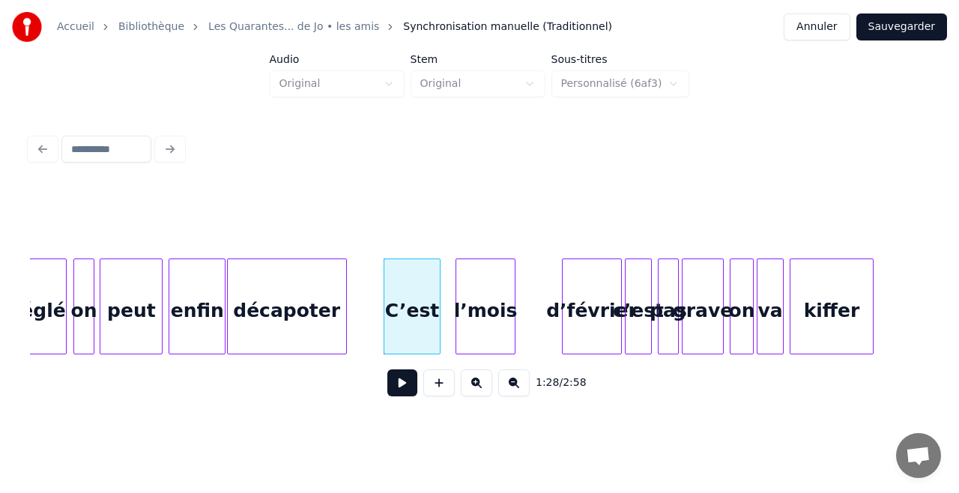
click at [481, 294] on div "l’mois" at bounding box center [485, 310] width 58 height 102
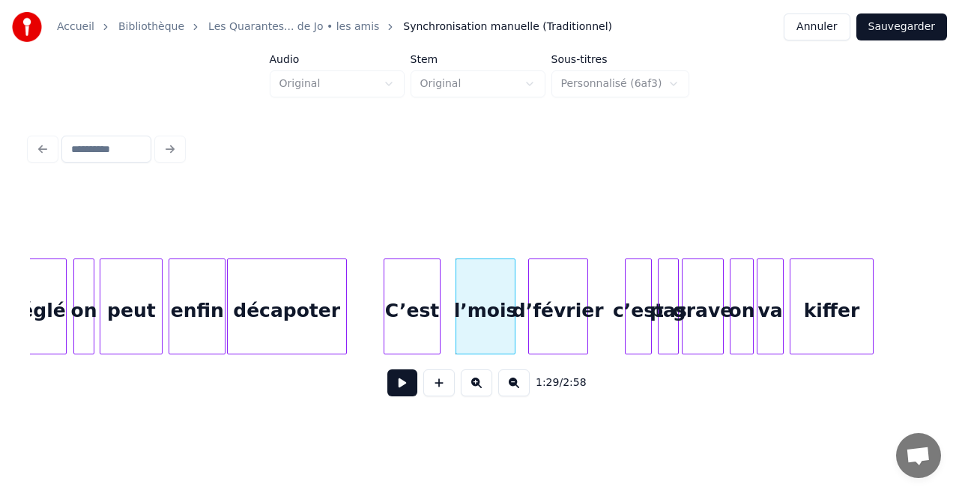
click at [555, 288] on div "d’février" at bounding box center [558, 310] width 58 height 102
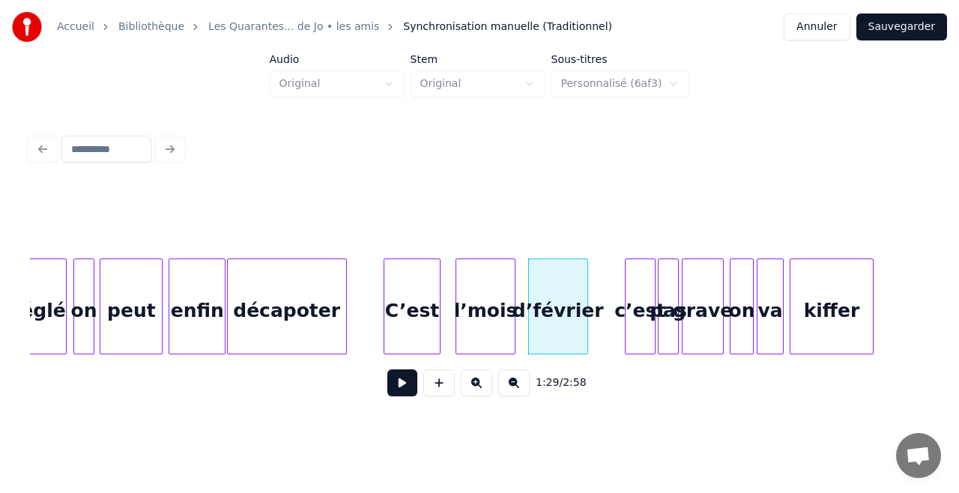
click at [650, 282] on div "c’est" at bounding box center [640, 307] width 31 height 96
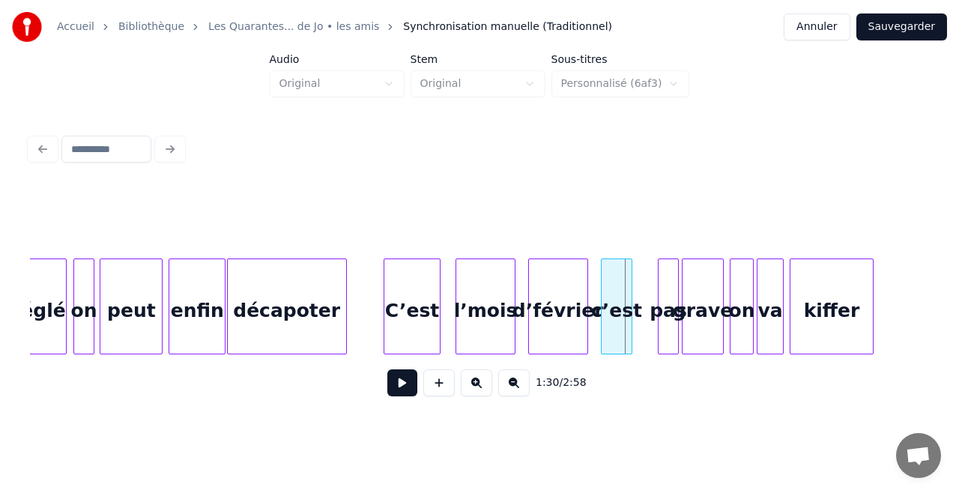
click at [617, 289] on div "c’est" at bounding box center [617, 310] width 30 height 102
click at [656, 279] on div "pas" at bounding box center [655, 310] width 19 height 102
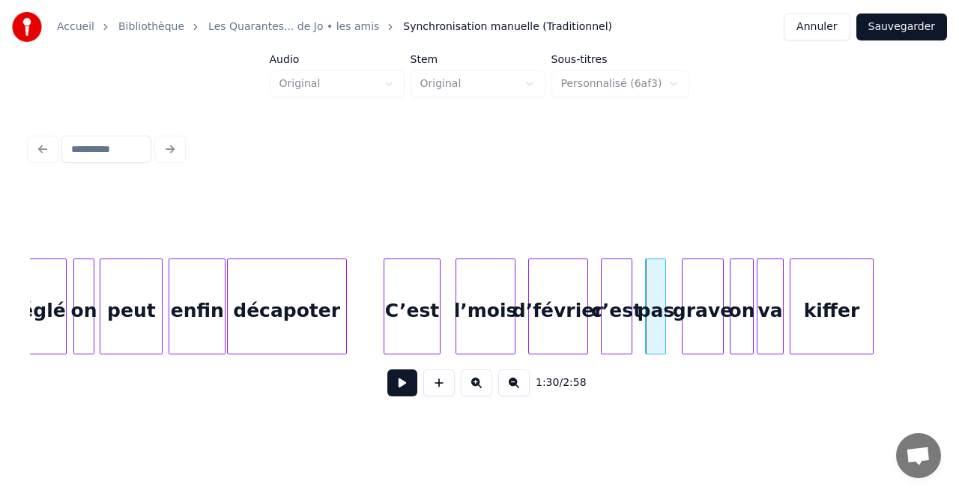
click at [411, 387] on button at bounding box center [402, 382] width 30 height 27
click at [863, 318] on div at bounding box center [864, 306] width 4 height 94
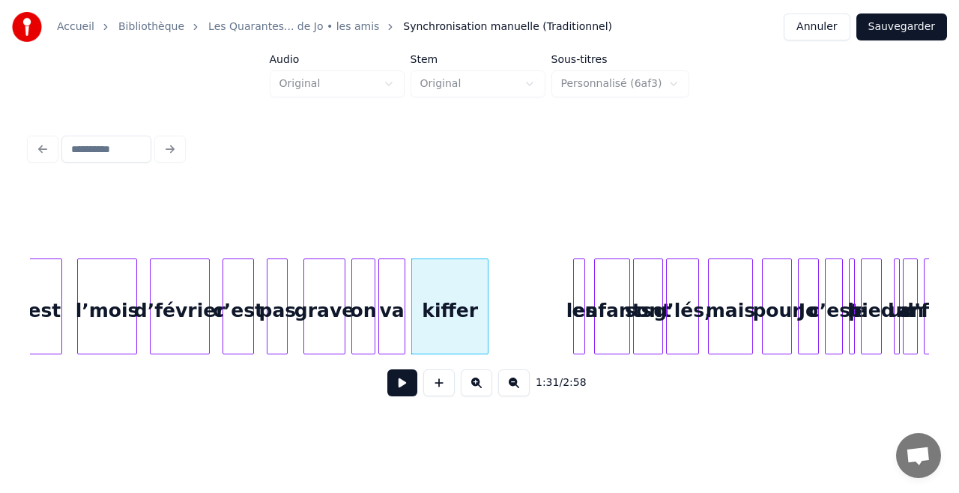
scroll to position [0, 13379]
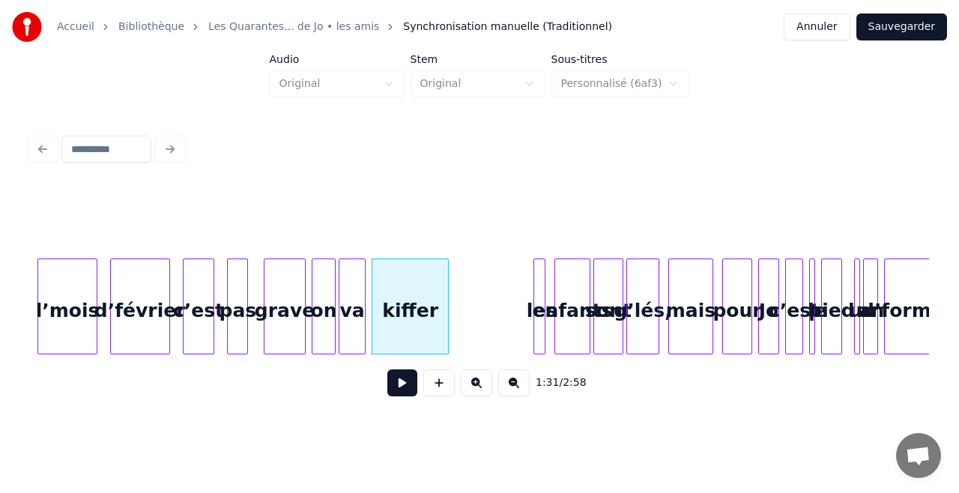
click at [398, 396] on button at bounding box center [402, 382] width 30 height 27
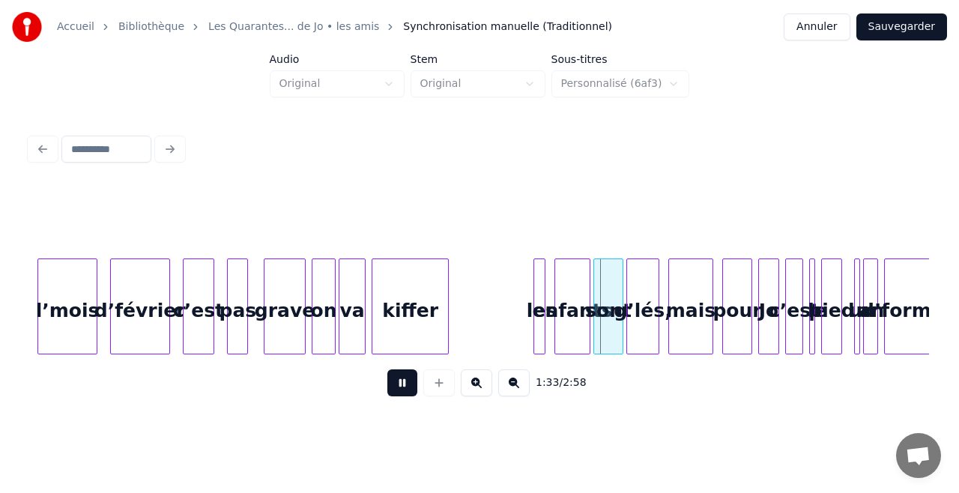
click at [398, 396] on button at bounding box center [402, 382] width 30 height 27
click at [531, 276] on div "les" at bounding box center [533, 310] width 15 height 102
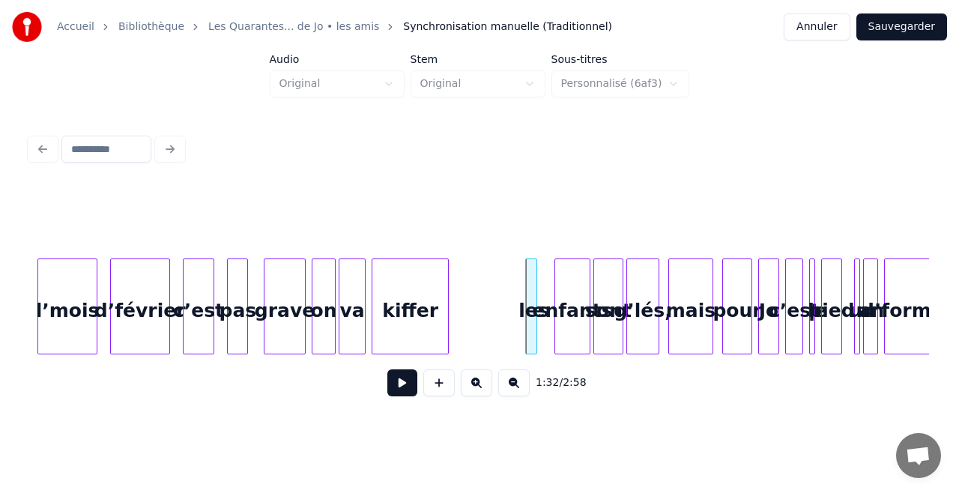
click at [402, 396] on button at bounding box center [402, 382] width 30 height 27
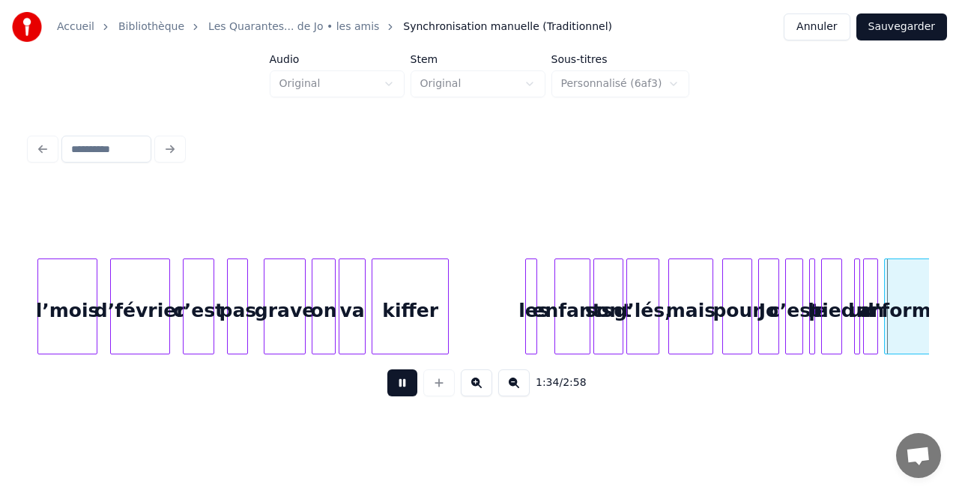
click at [402, 396] on button at bounding box center [402, 382] width 30 height 27
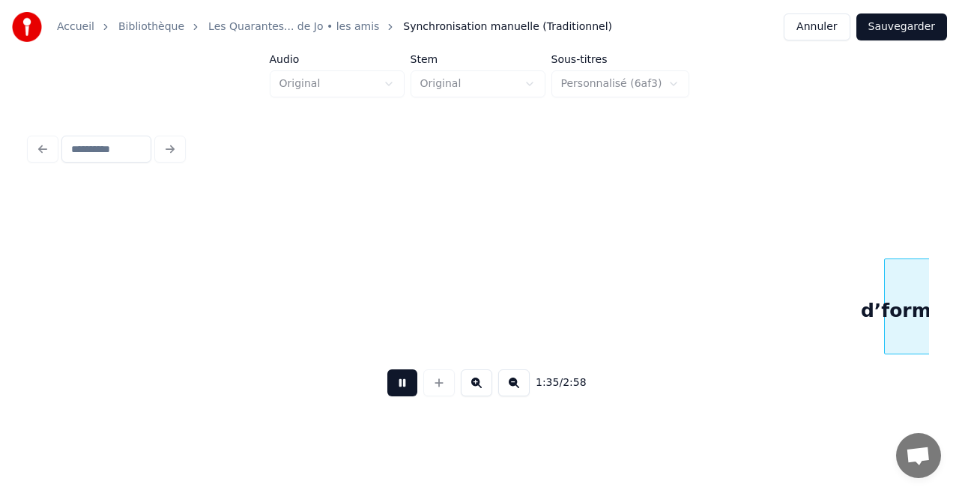
scroll to position [0, 14281]
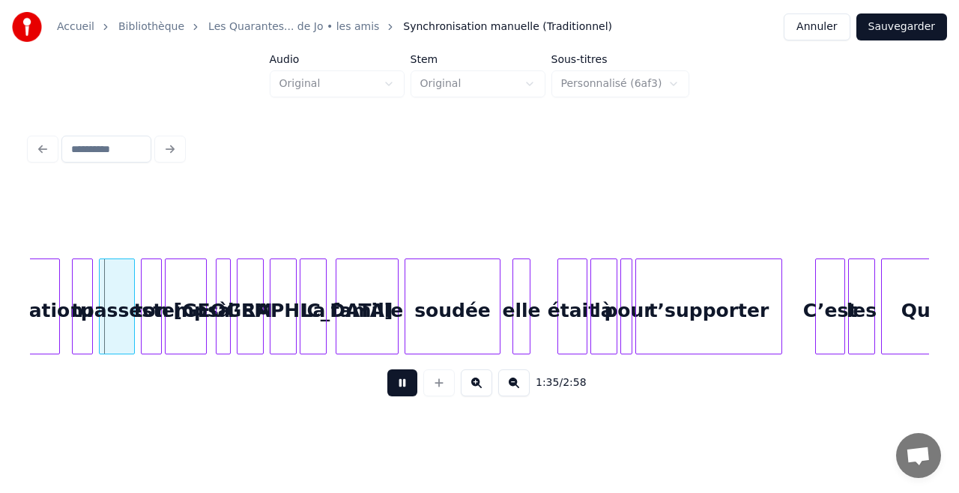
click at [402, 396] on button at bounding box center [402, 382] width 30 height 27
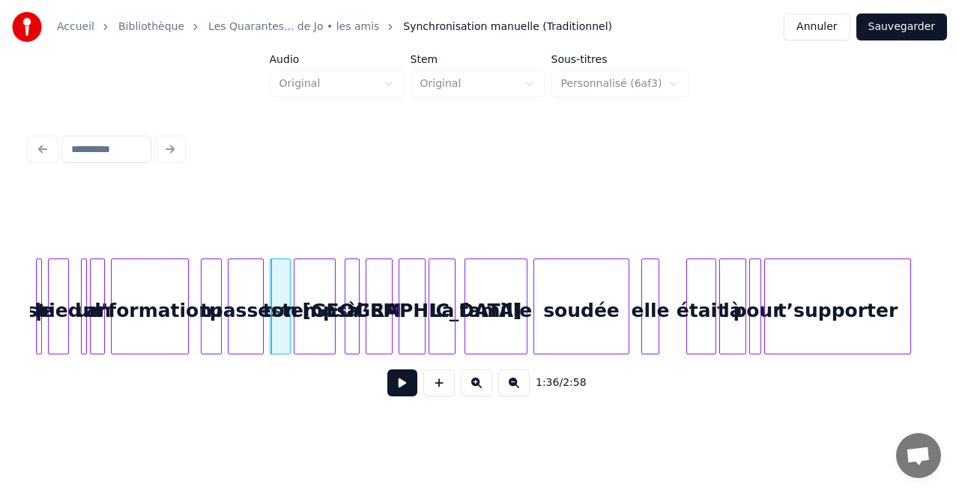
scroll to position [0, 14032]
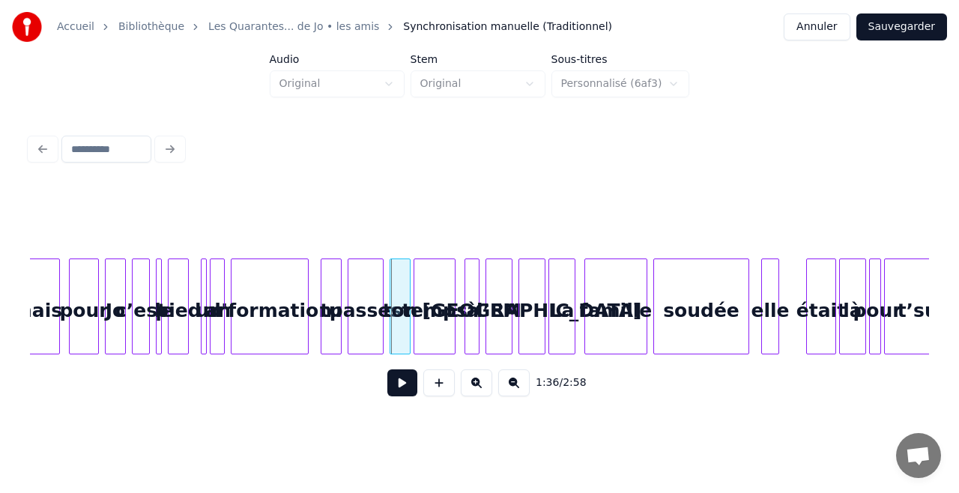
click at [900, 24] on button "Sauvegarder" at bounding box center [902, 26] width 91 height 27
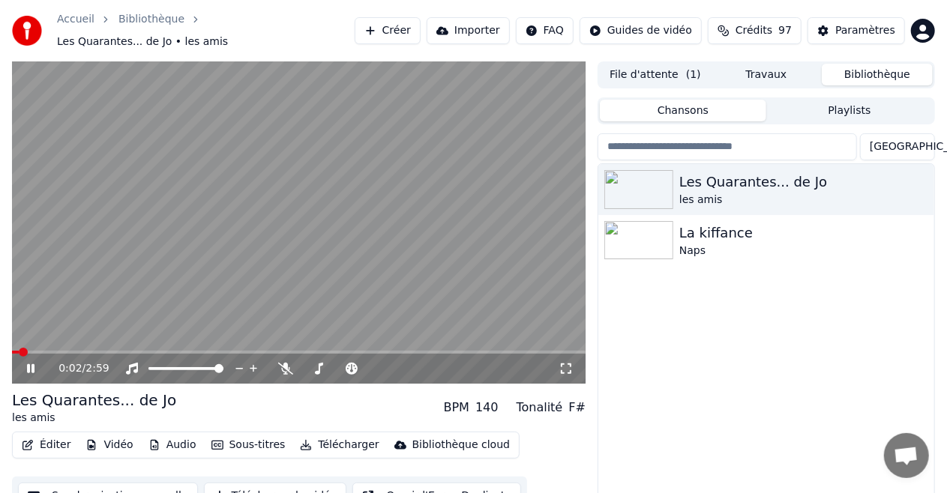
click at [31, 364] on icon at bounding box center [30, 368] width 7 height 9
click at [45, 440] on button "Éditer" at bounding box center [46, 445] width 61 height 21
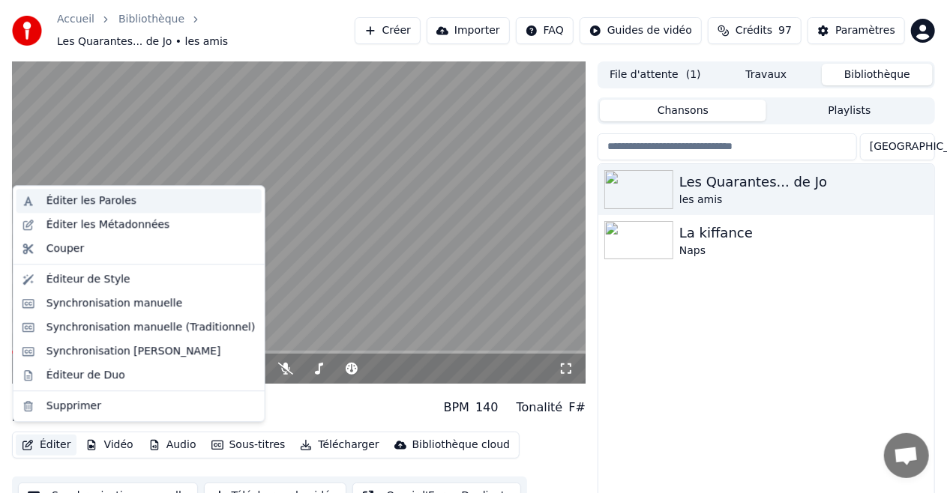
click at [94, 204] on div "Éditer les Paroles" at bounding box center [91, 200] width 90 height 15
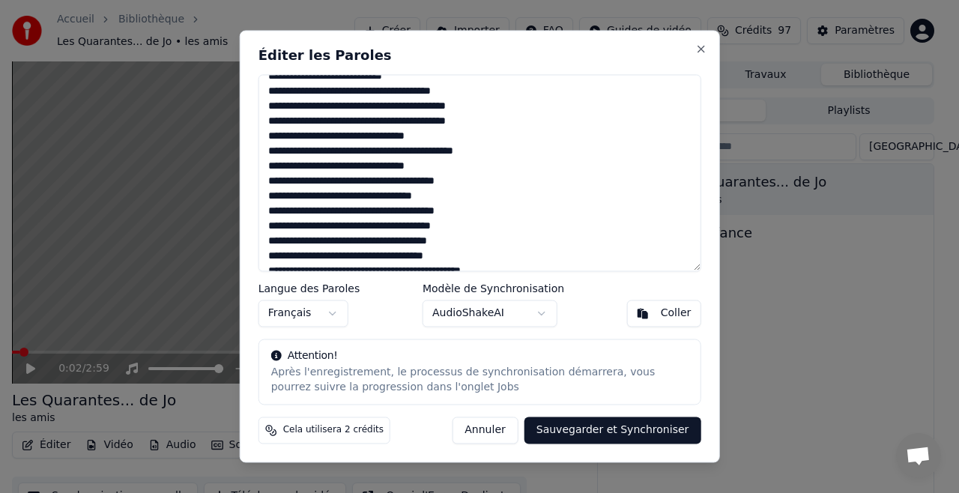
scroll to position [342, 0]
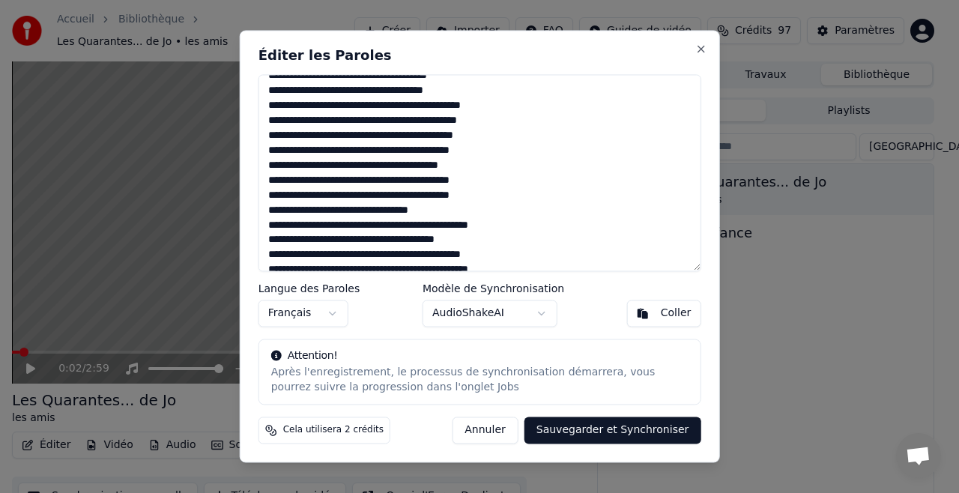
drag, startPoint x: 267, startPoint y: 135, endPoint x: 489, endPoint y: 147, distance: 222.9
click at [489, 147] on textarea at bounding box center [480, 172] width 443 height 197
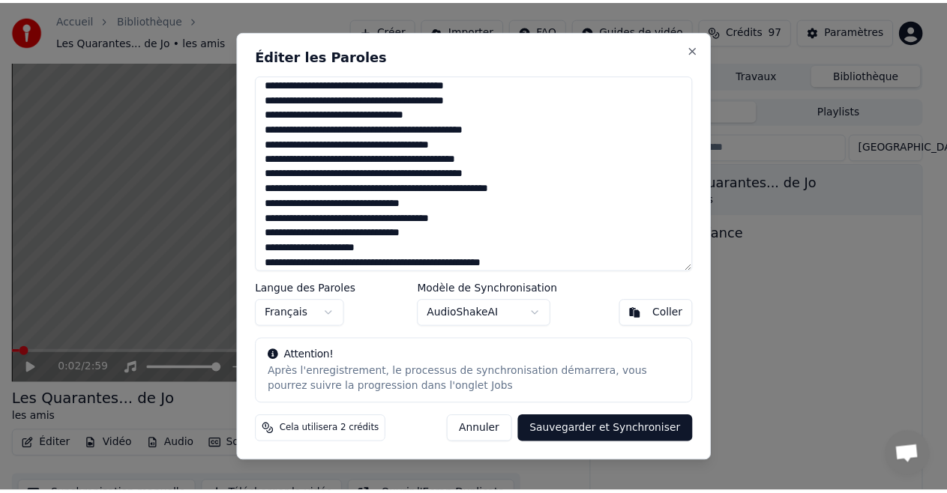
scroll to position [459, 0]
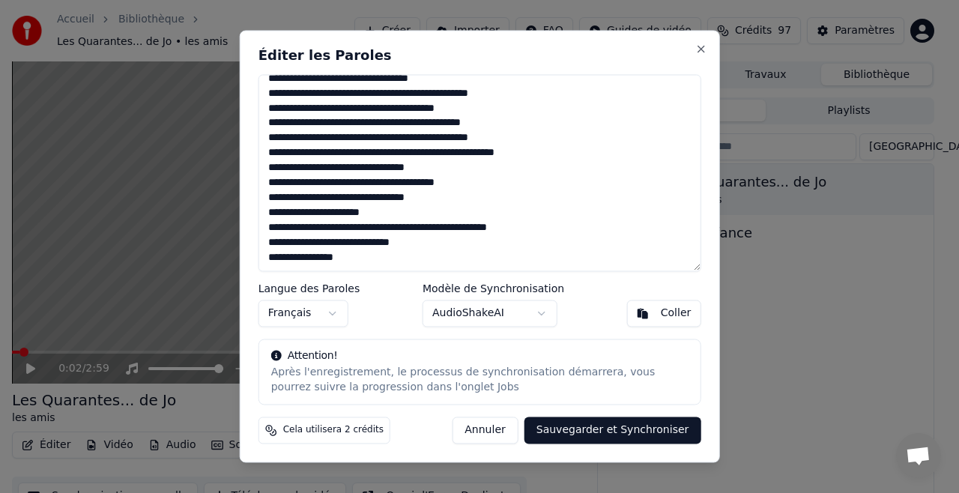
click at [345, 261] on textarea at bounding box center [480, 172] width 443 height 197
type textarea "**********"
click at [609, 433] on button "Sauvegarder et Synchroniser" at bounding box center [613, 430] width 177 height 27
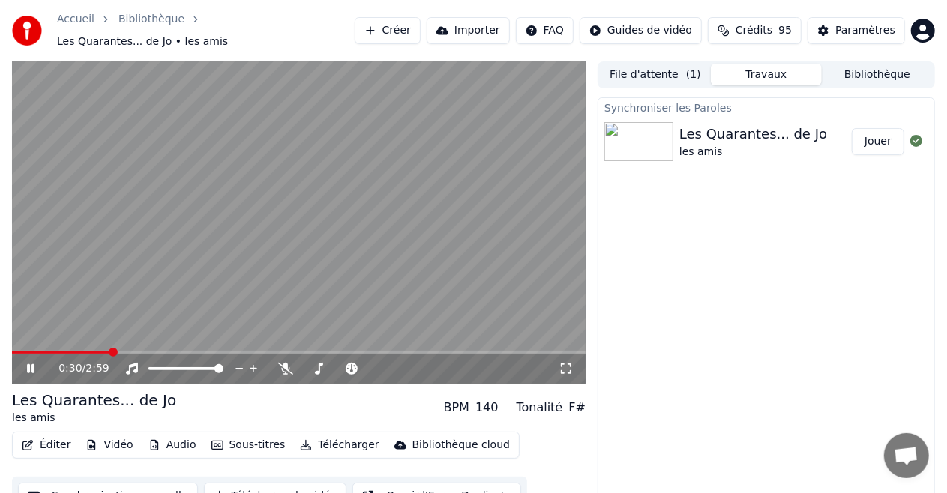
click at [30, 363] on icon at bounding box center [41, 369] width 34 height 12
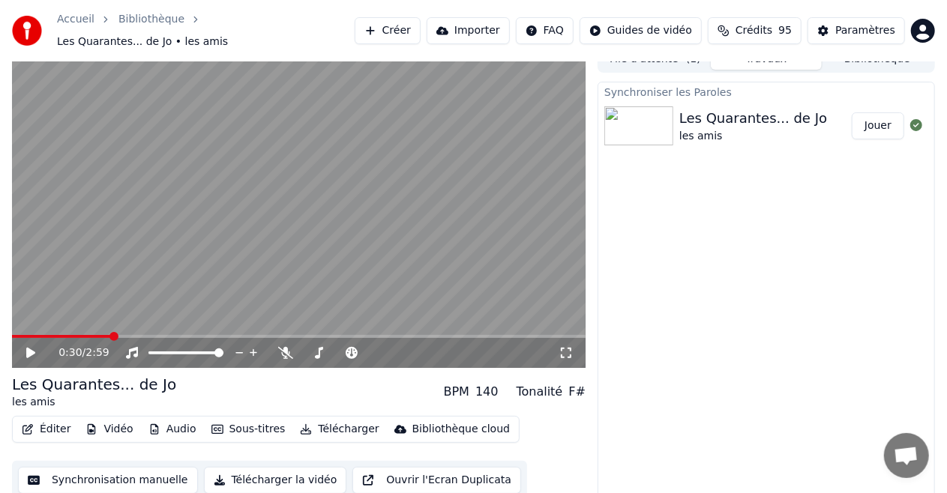
scroll to position [15, 0]
click at [47, 428] on button "Éditer" at bounding box center [46, 430] width 61 height 21
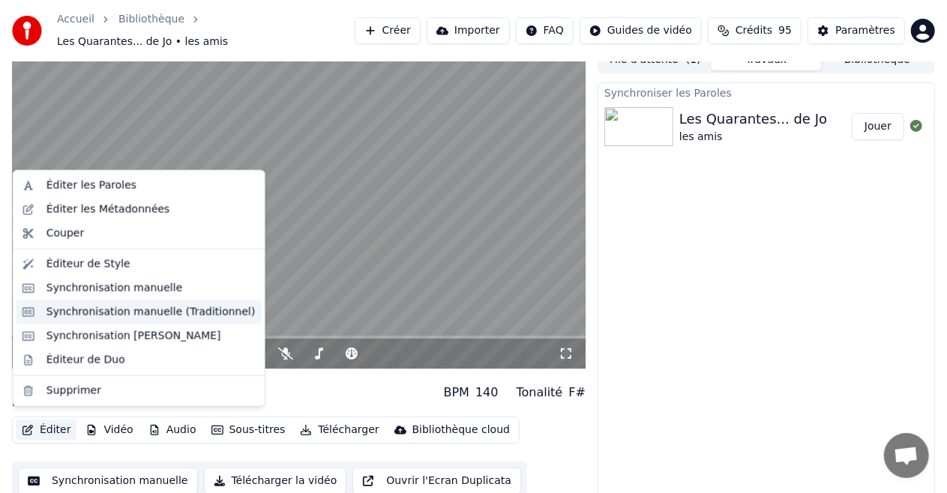
click at [121, 313] on div "Synchronisation manuelle (Traditionnel)" at bounding box center [150, 312] width 209 height 15
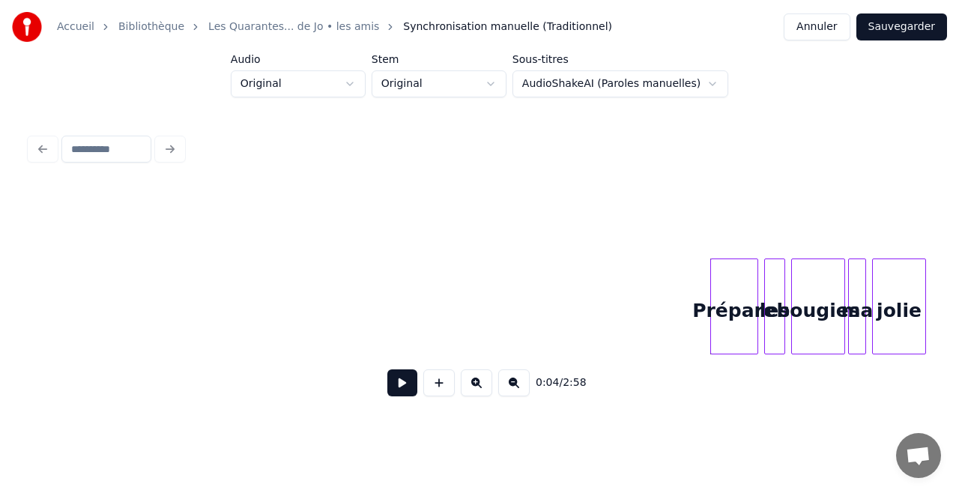
click at [405, 394] on button at bounding box center [402, 382] width 30 height 27
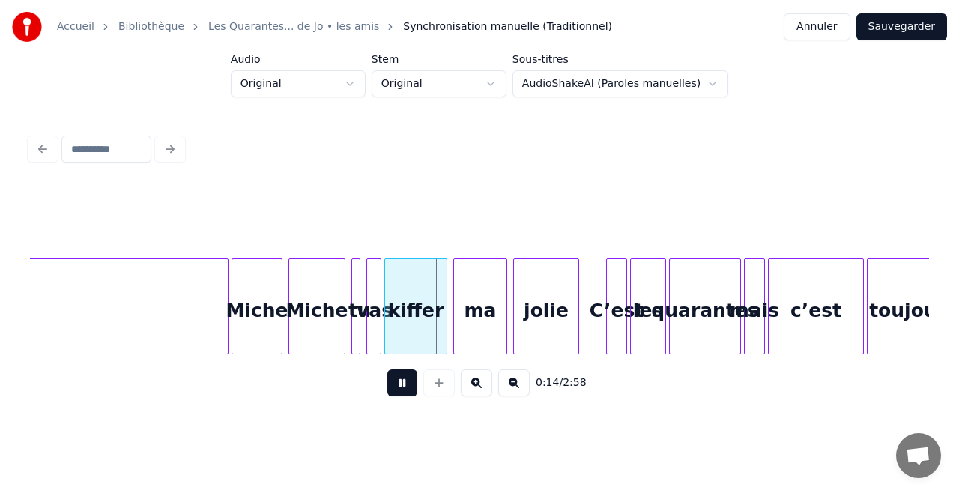
scroll to position [0, 1960]
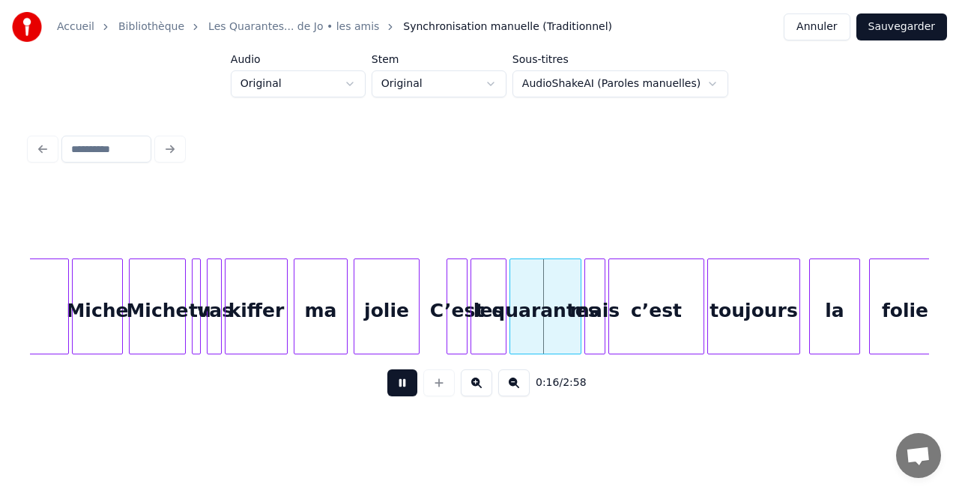
click at [403, 396] on button at bounding box center [402, 382] width 30 height 27
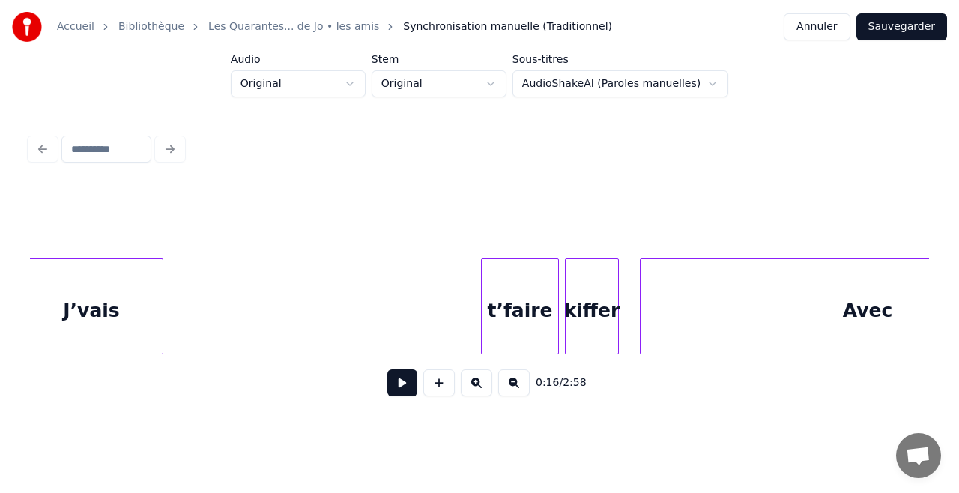
scroll to position [0, 928]
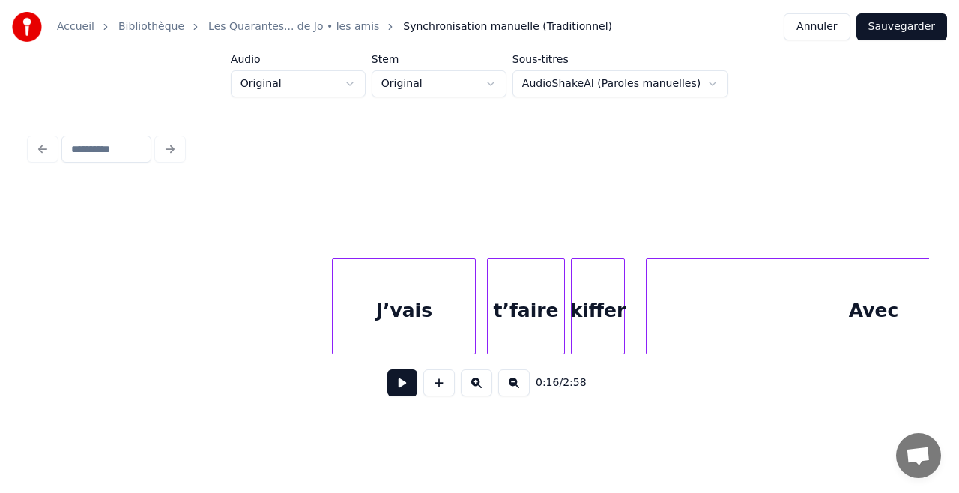
click at [396, 316] on div "J’vais" at bounding box center [404, 310] width 142 height 102
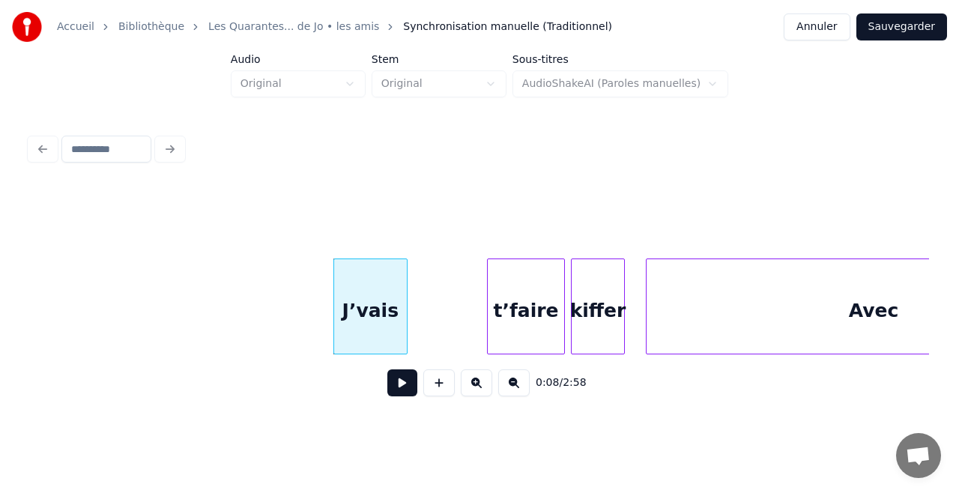
click at [402, 309] on div at bounding box center [404, 306] width 4 height 94
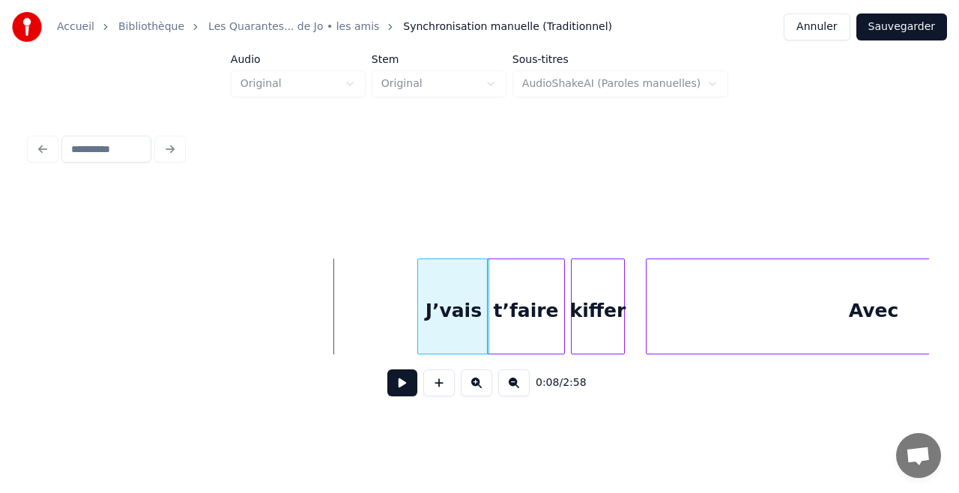
click at [462, 328] on div "J’vais" at bounding box center [453, 310] width 70 height 102
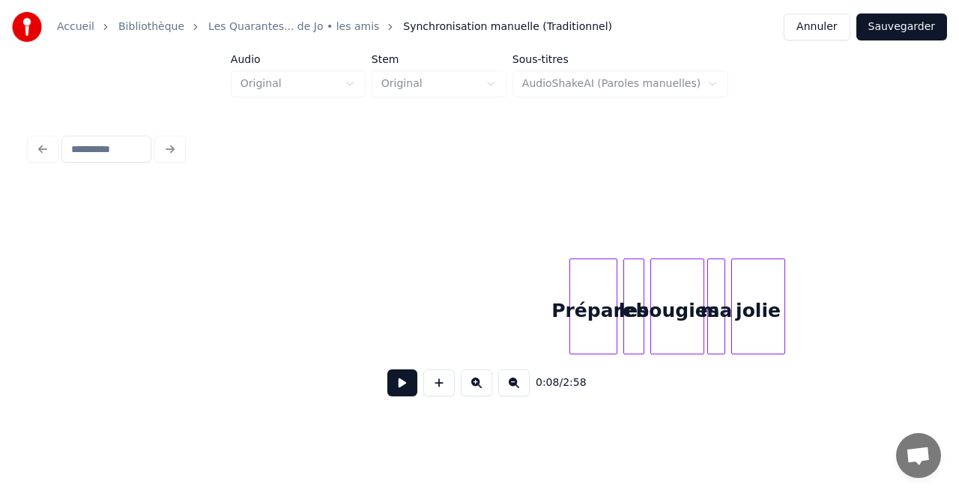
click at [400, 393] on button at bounding box center [402, 382] width 30 height 27
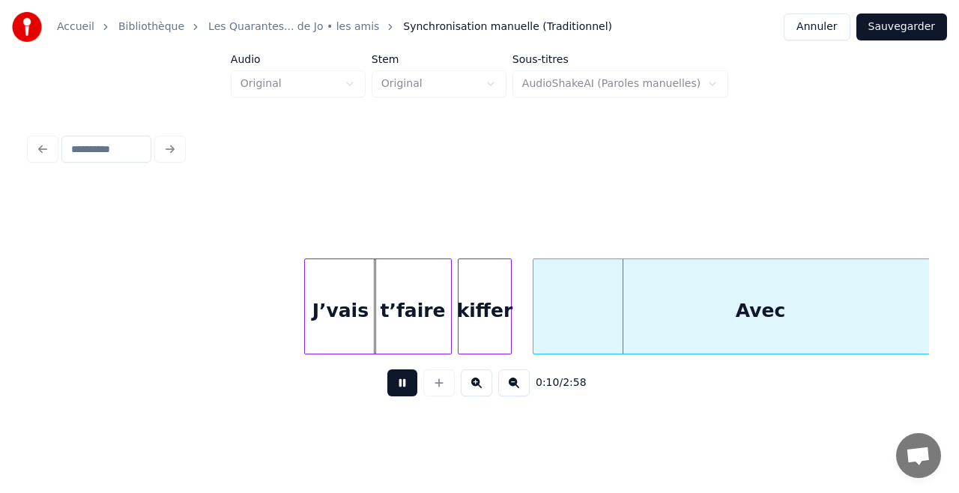
click at [400, 393] on button at bounding box center [402, 382] width 30 height 27
click at [500, 323] on div "kiffer" at bounding box center [503, 310] width 52 height 102
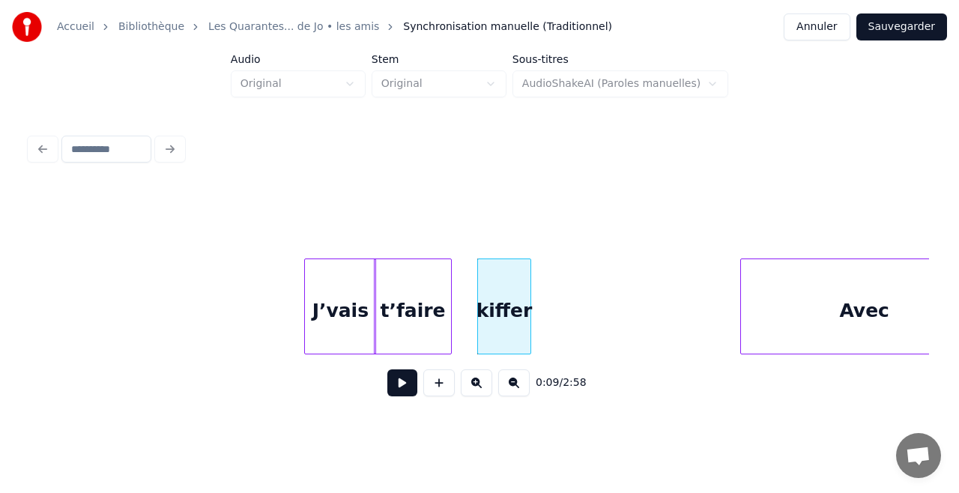
click at [745, 293] on div at bounding box center [743, 306] width 4 height 94
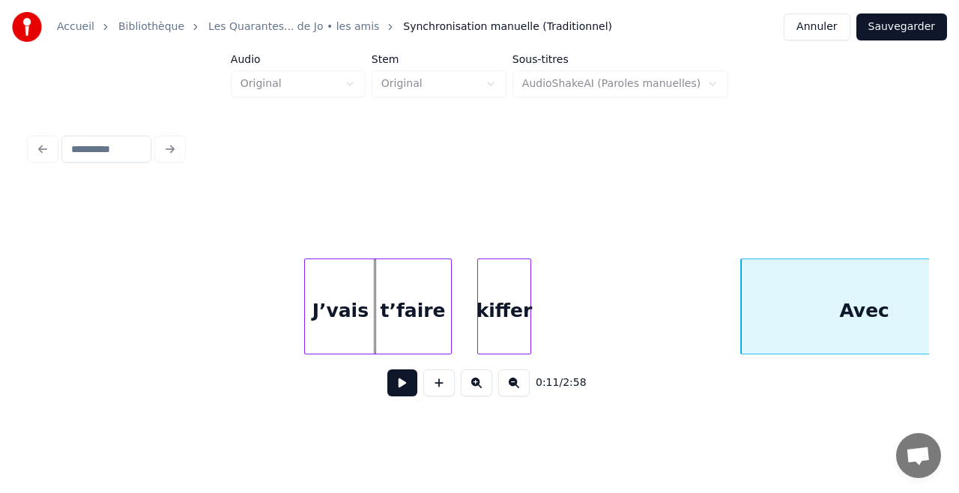
click at [501, 301] on div "kiffer" at bounding box center [504, 310] width 52 height 102
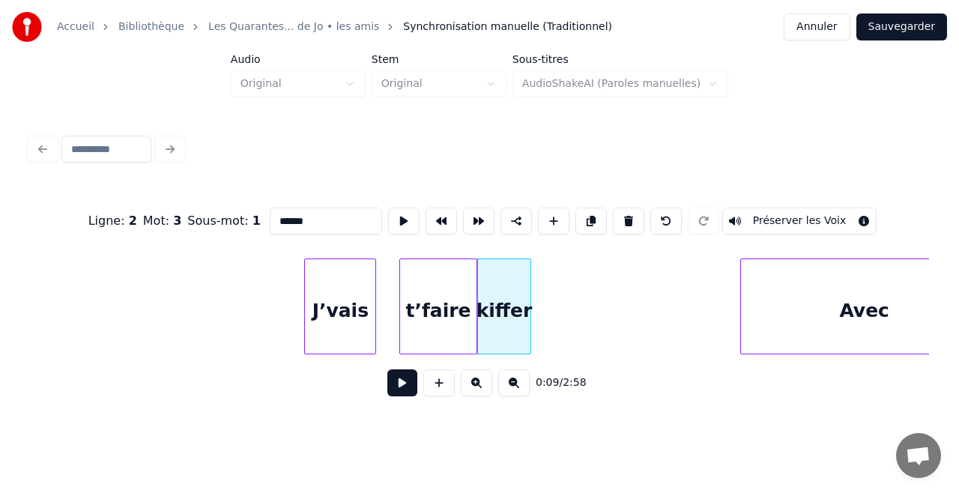
click at [441, 302] on div "t’faire" at bounding box center [438, 310] width 76 height 102
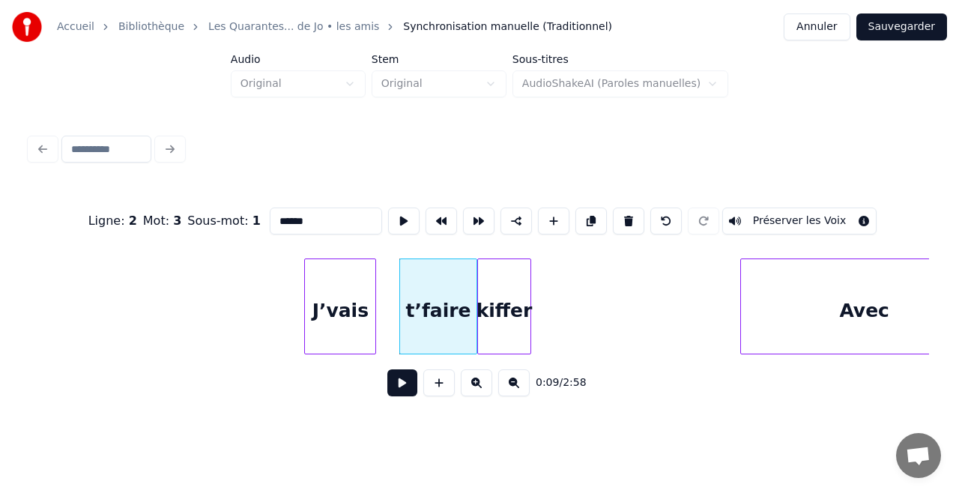
click at [441, 302] on div "t’faire" at bounding box center [438, 310] width 76 height 102
type input "*******"
click at [370, 301] on div "J’vais" at bounding box center [364, 310] width 70 height 102
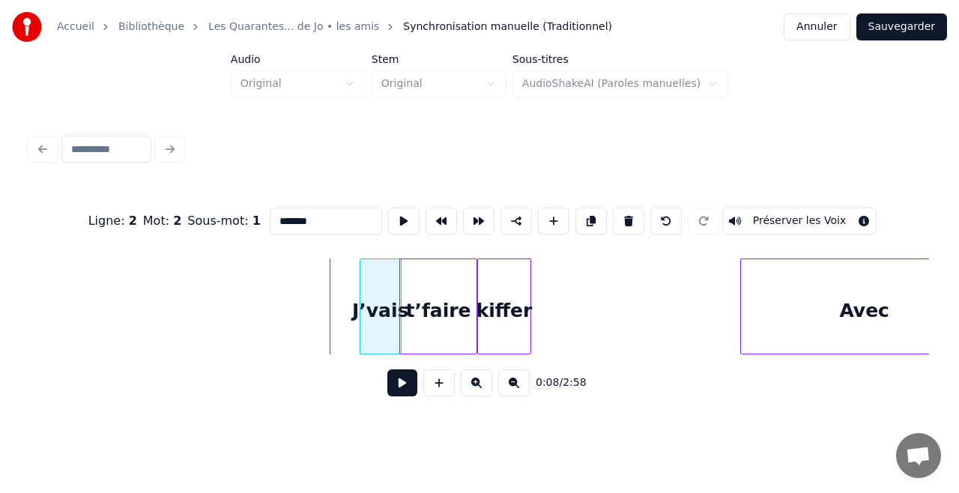
click at [360, 311] on div at bounding box center [362, 306] width 4 height 94
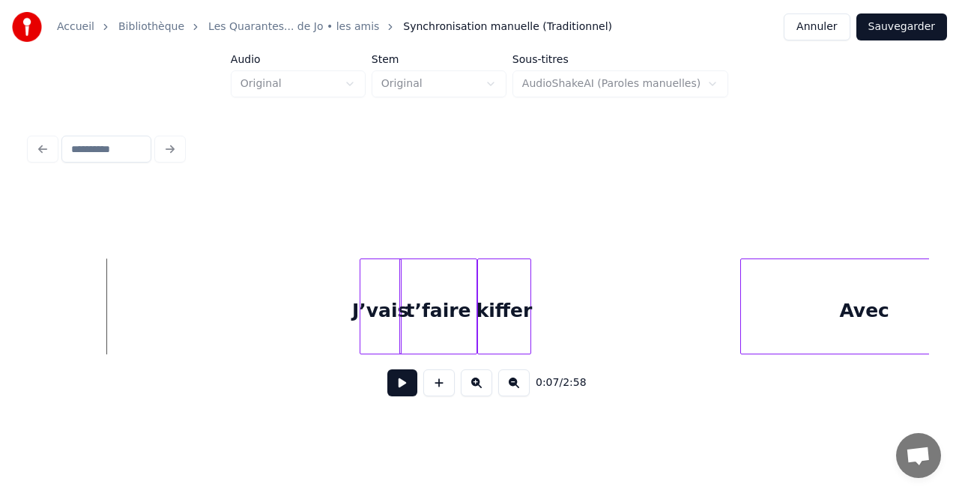
click at [400, 388] on button at bounding box center [402, 382] width 30 height 27
click at [407, 388] on button at bounding box center [402, 382] width 30 height 27
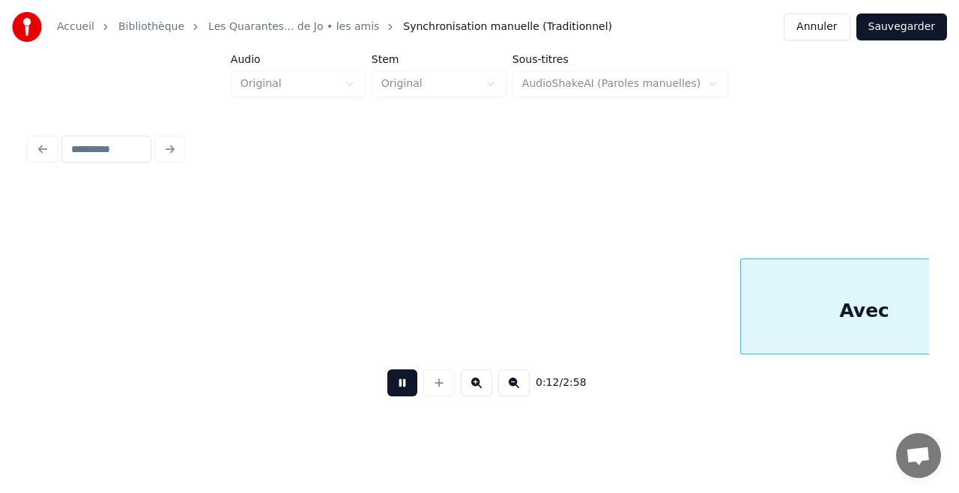
scroll to position [0, 1941]
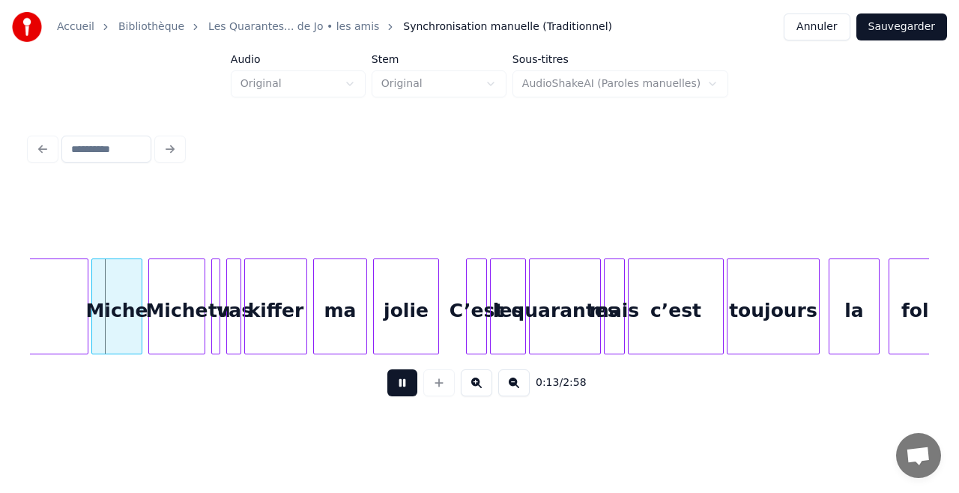
click at [407, 388] on button at bounding box center [402, 382] width 30 height 27
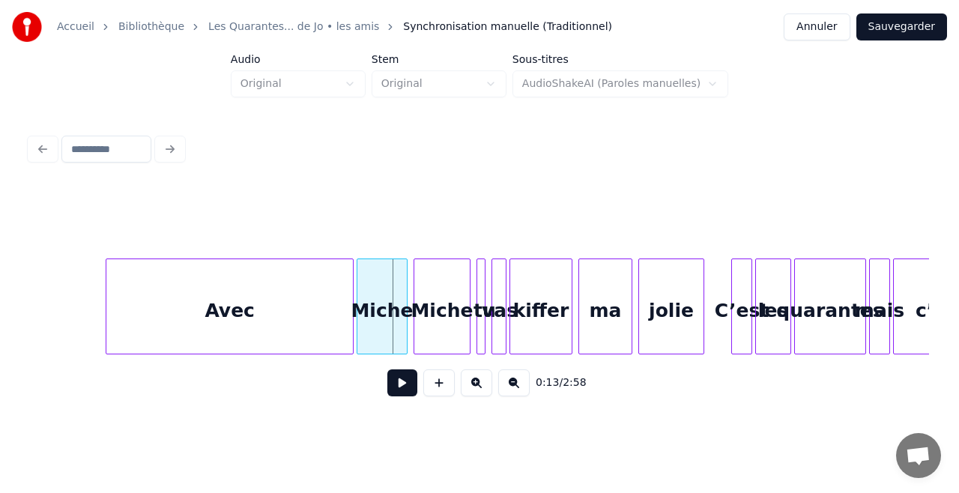
scroll to position [0, 1641]
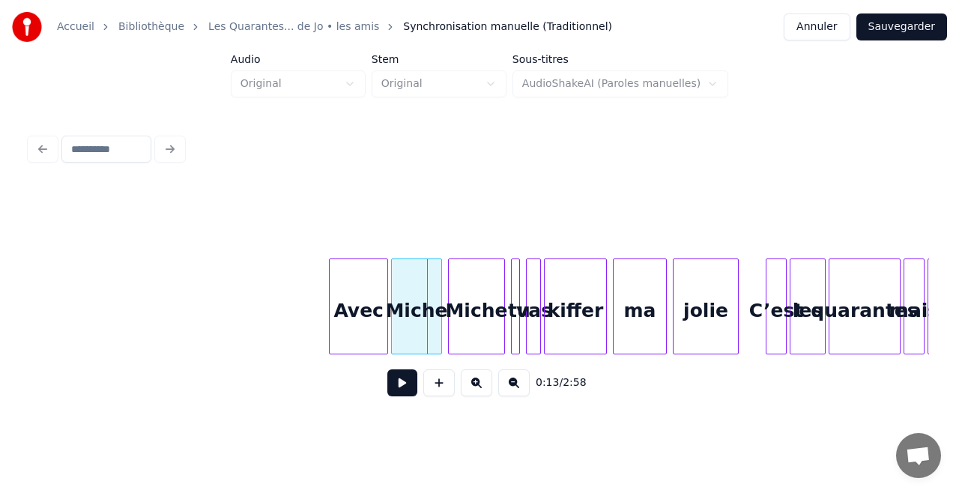
click at [333, 324] on div at bounding box center [332, 306] width 4 height 94
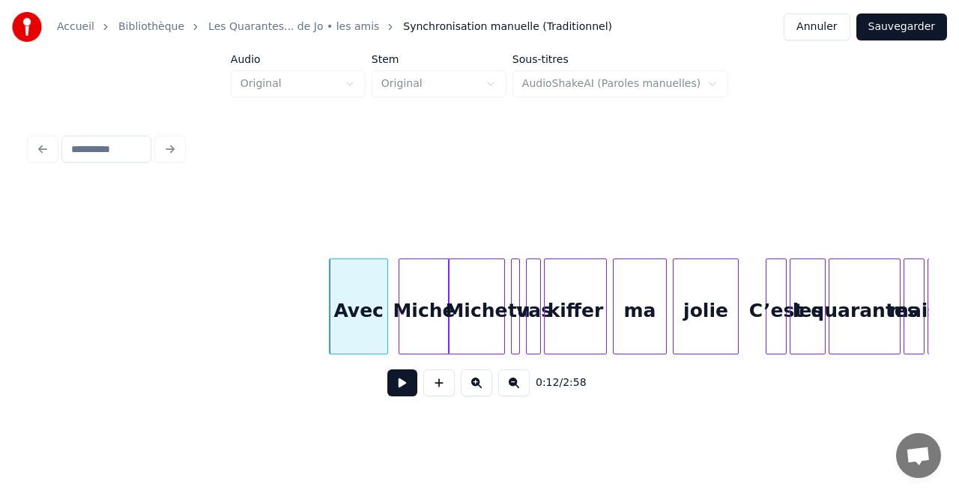
click at [421, 309] on div "Miche" at bounding box center [423, 310] width 49 height 102
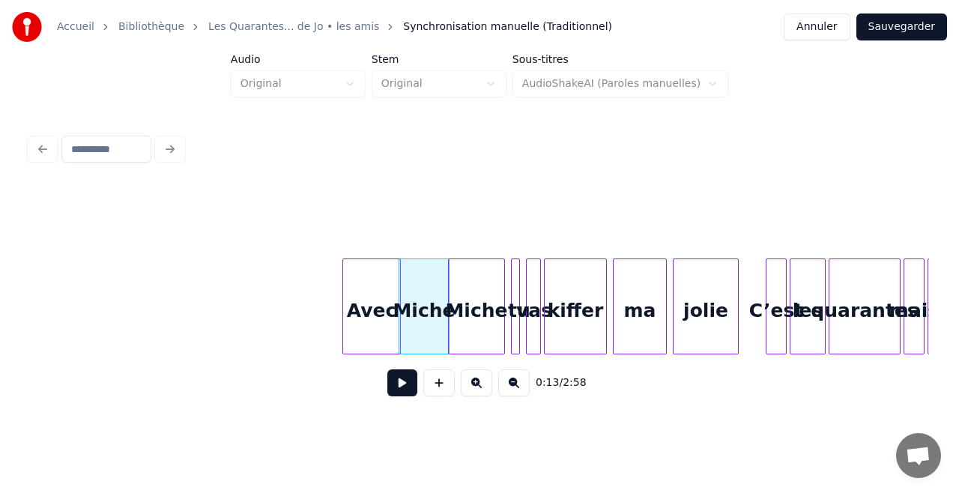
click at [385, 310] on div "Avec" at bounding box center [372, 310] width 58 height 102
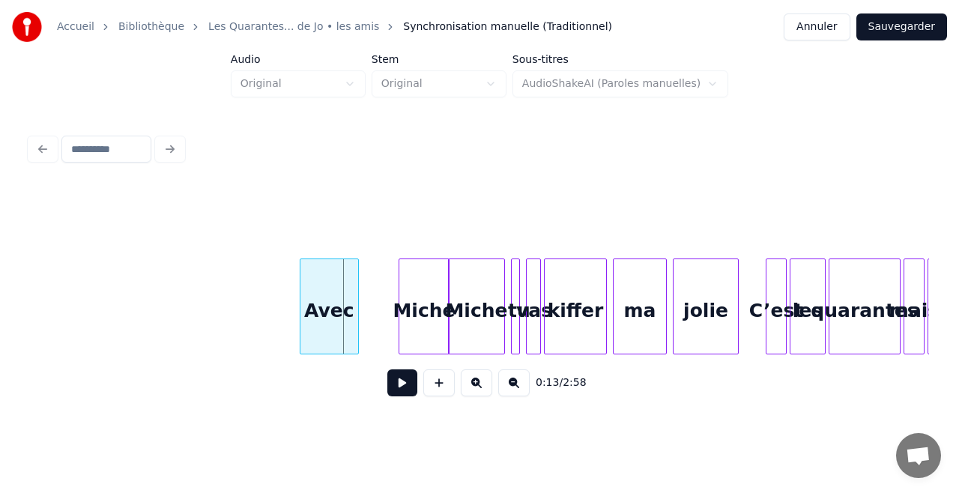
click at [325, 333] on div "Avec" at bounding box center [330, 310] width 58 height 102
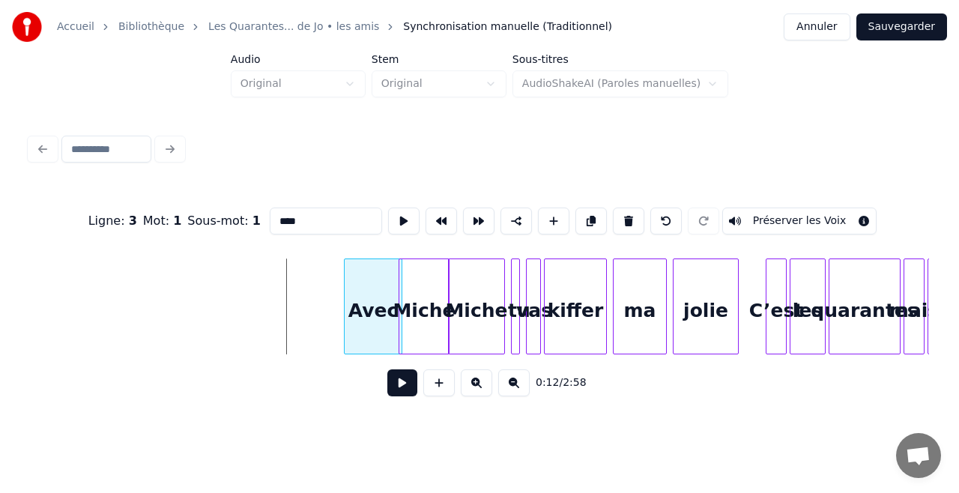
click at [383, 332] on div "Avec" at bounding box center [374, 310] width 58 height 102
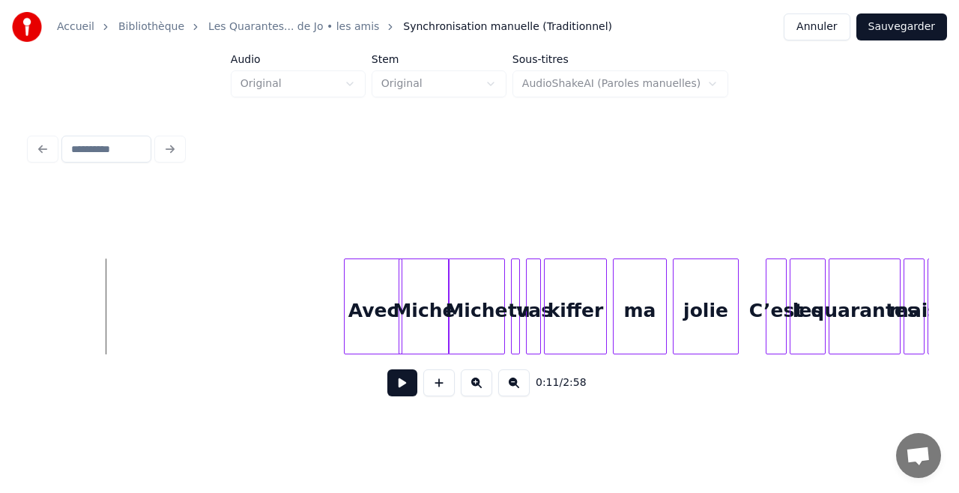
click at [401, 386] on button at bounding box center [402, 382] width 30 height 27
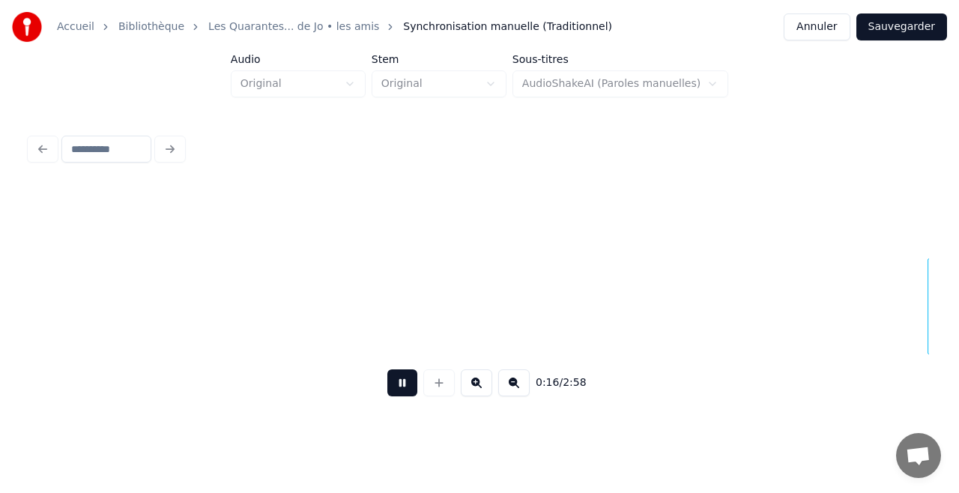
scroll to position [0, 2541]
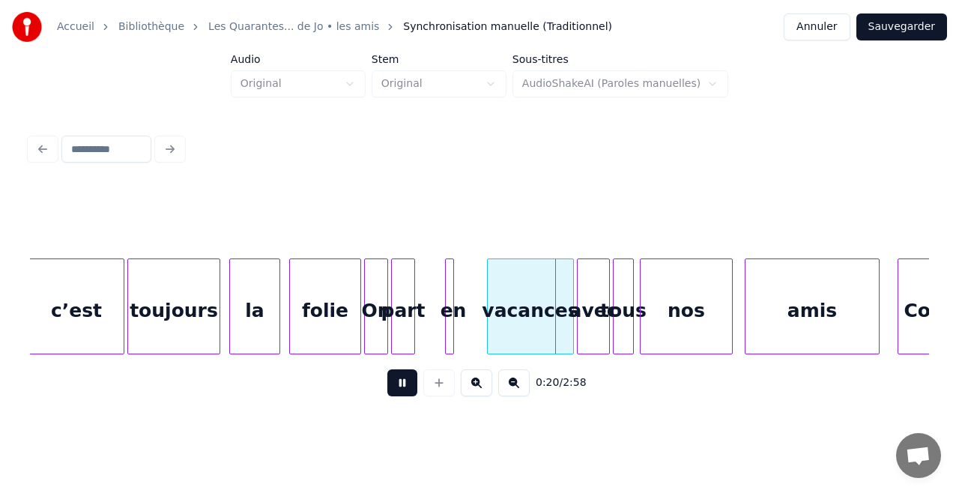
click at [401, 386] on button at bounding box center [402, 382] width 30 height 27
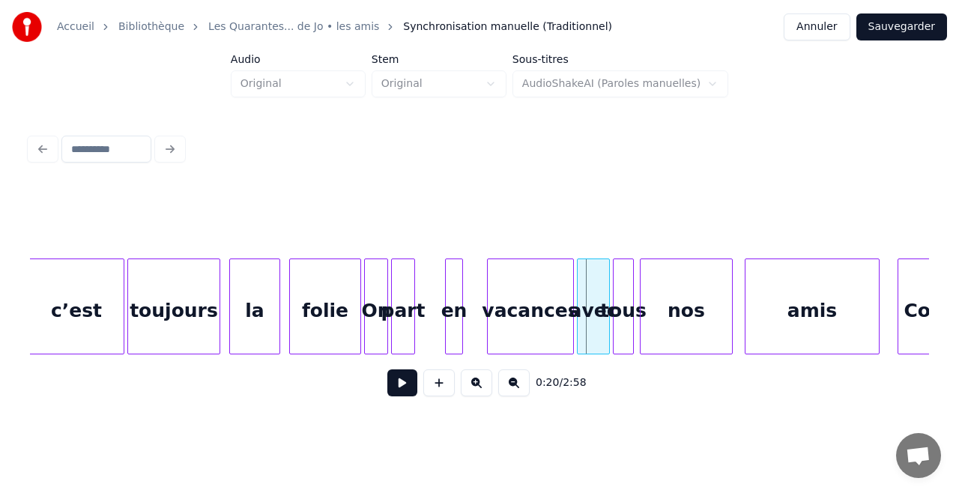
click at [459, 316] on div at bounding box center [460, 306] width 4 height 94
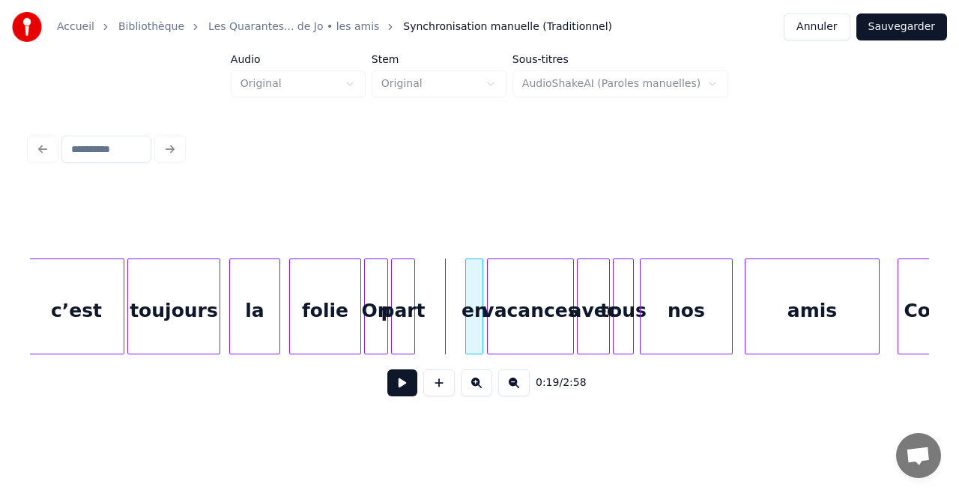
click at [475, 322] on div "en" at bounding box center [474, 310] width 16 height 102
click at [450, 313] on div "part" at bounding box center [447, 310] width 22 height 102
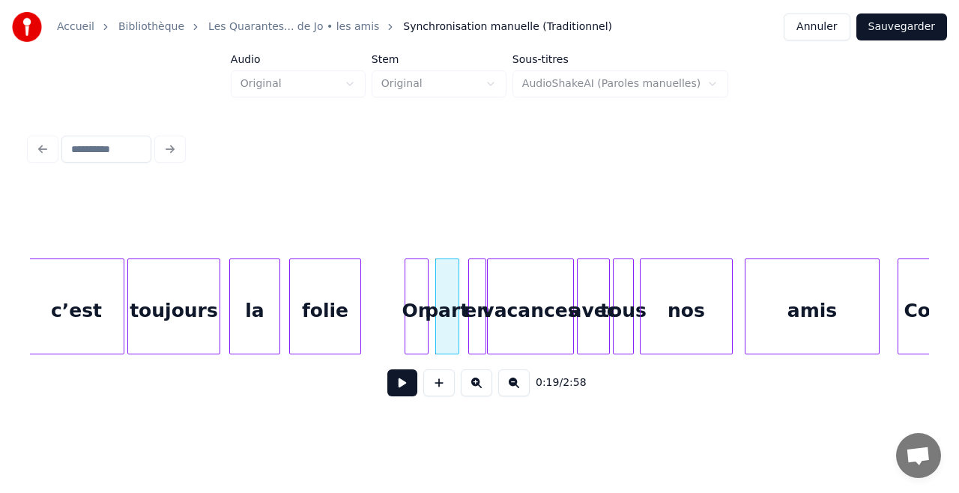
click at [419, 321] on div "On" at bounding box center [416, 310] width 22 height 102
click at [178, 268] on div "toujours" at bounding box center [173, 310] width 91 height 102
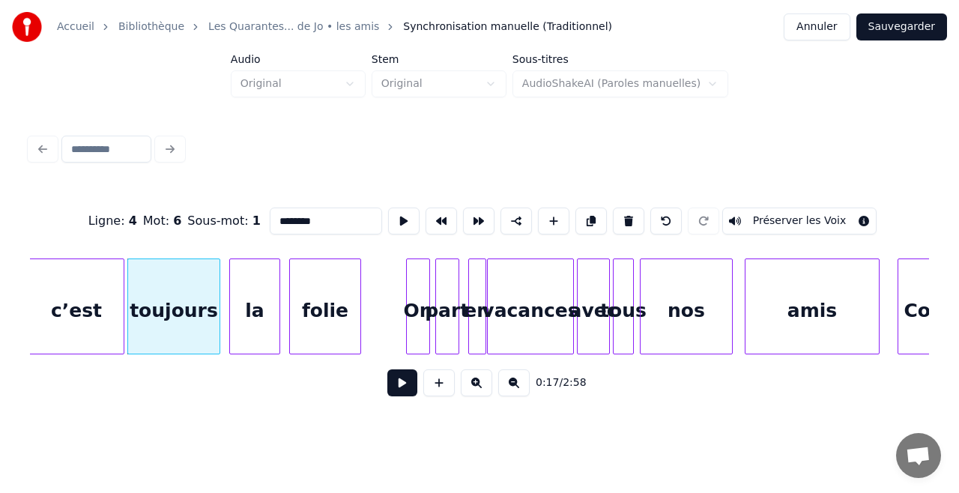
click at [412, 381] on button at bounding box center [402, 382] width 30 height 27
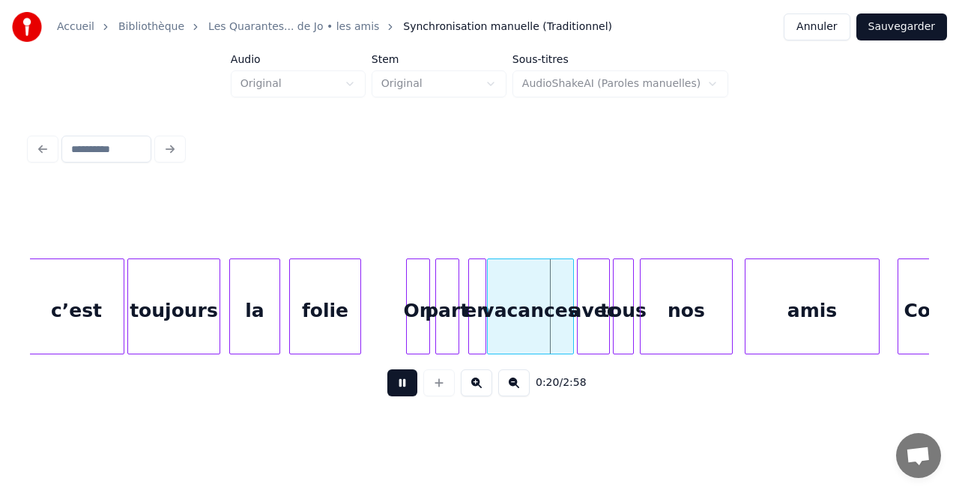
click at [412, 381] on button at bounding box center [402, 382] width 30 height 27
click at [770, 312] on div at bounding box center [770, 306] width 4 height 94
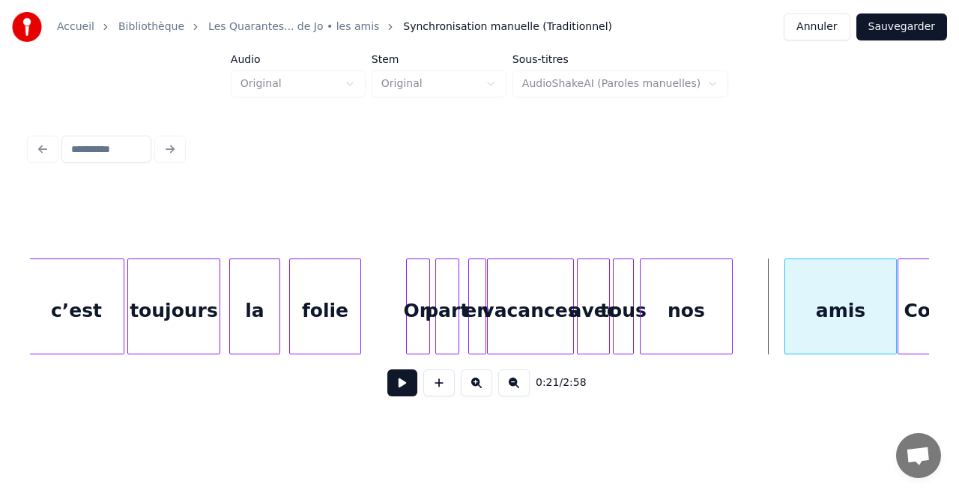
click at [821, 307] on div "amis" at bounding box center [840, 310] width 110 height 102
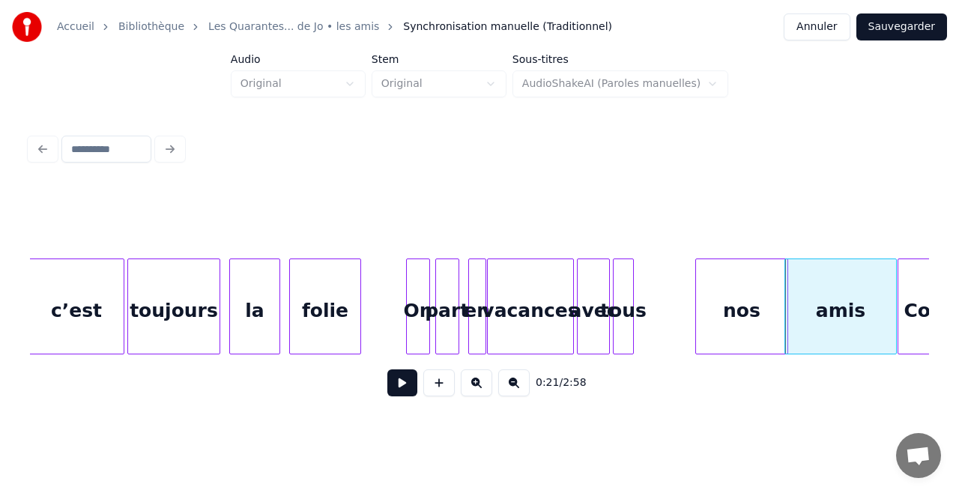
click at [746, 317] on div "nos" at bounding box center [741, 310] width 91 height 102
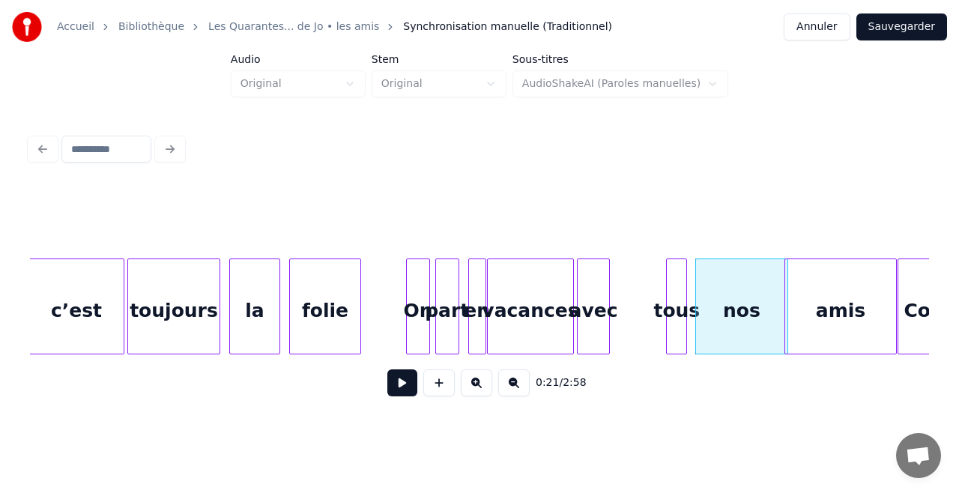
click at [676, 322] on div "tous" at bounding box center [676, 310] width 19 height 102
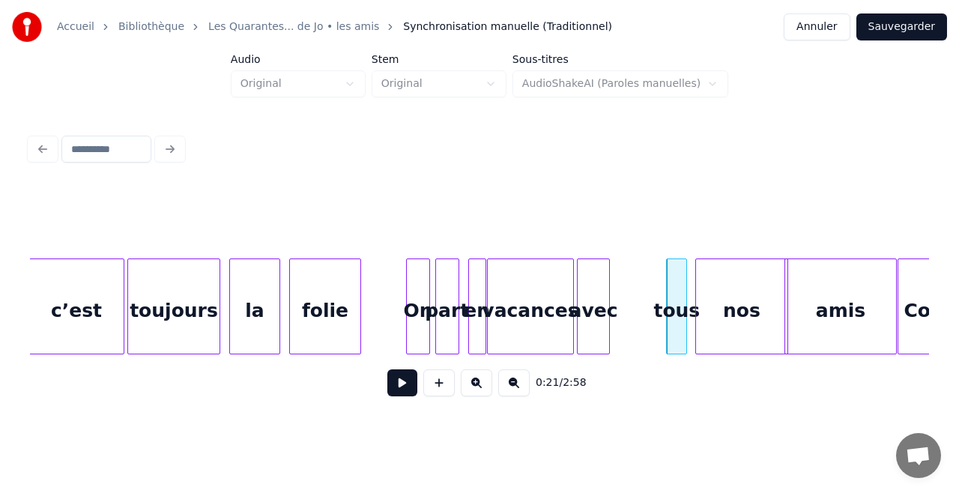
click at [676, 322] on div "tous" at bounding box center [676, 310] width 19 height 102
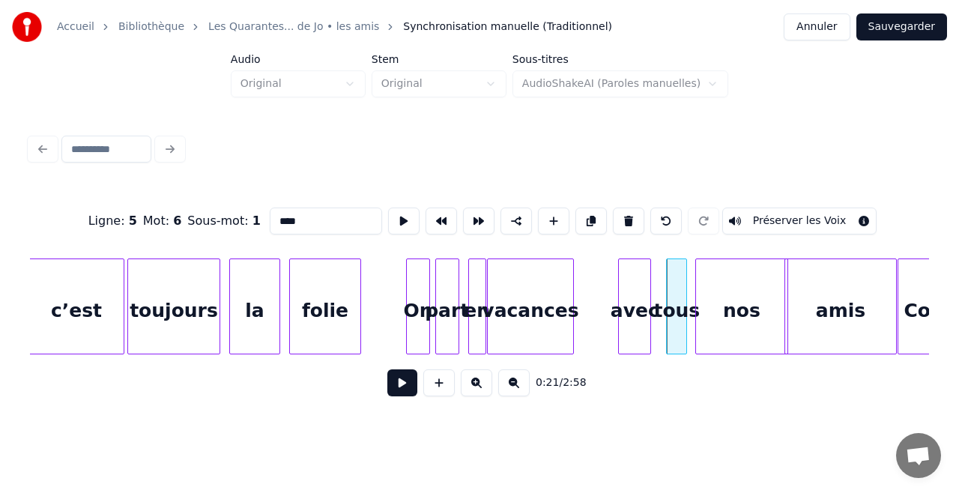
click at [637, 319] on div "avec" at bounding box center [634, 310] width 31 height 102
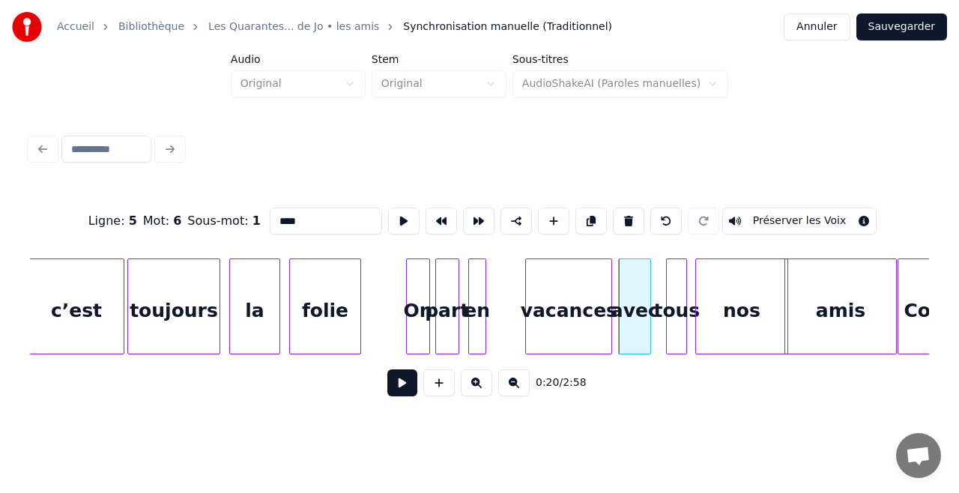
click at [561, 321] on div "vacances" at bounding box center [568, 310] width 85 height 102
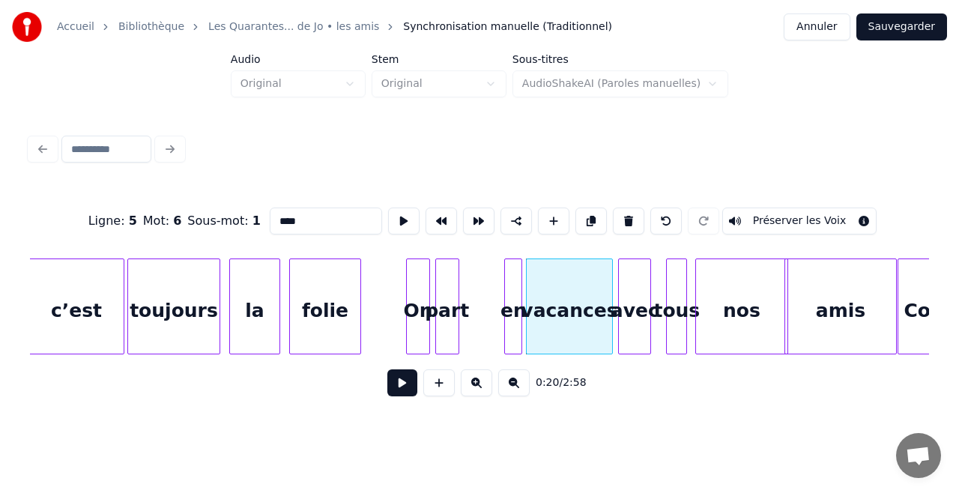
click at [515, 317] on div "en" at bounding box center [513, 310] width 16 height 102
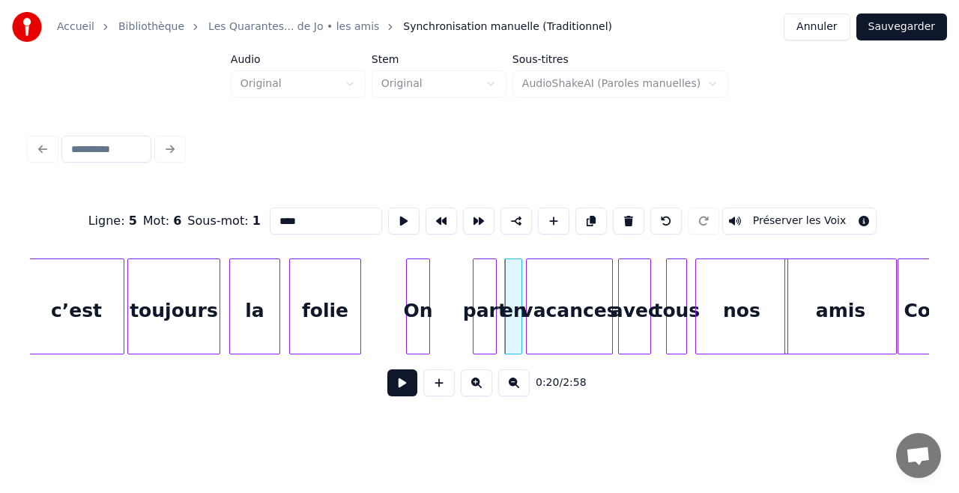
click at [486, 322] on div "part" at bounding box center [485, 310] width 22 height 102
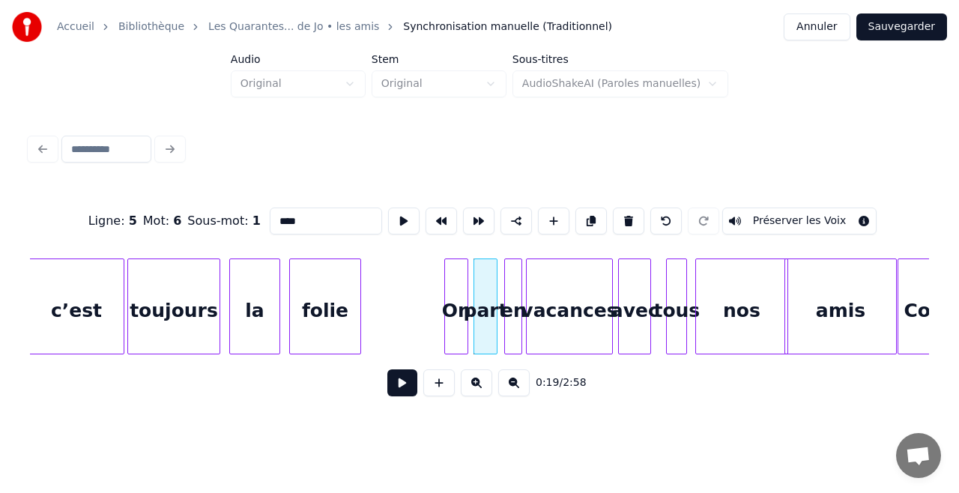
click at [456, 327] on div "On" at bounding box center [456, 310] width 22 height 102
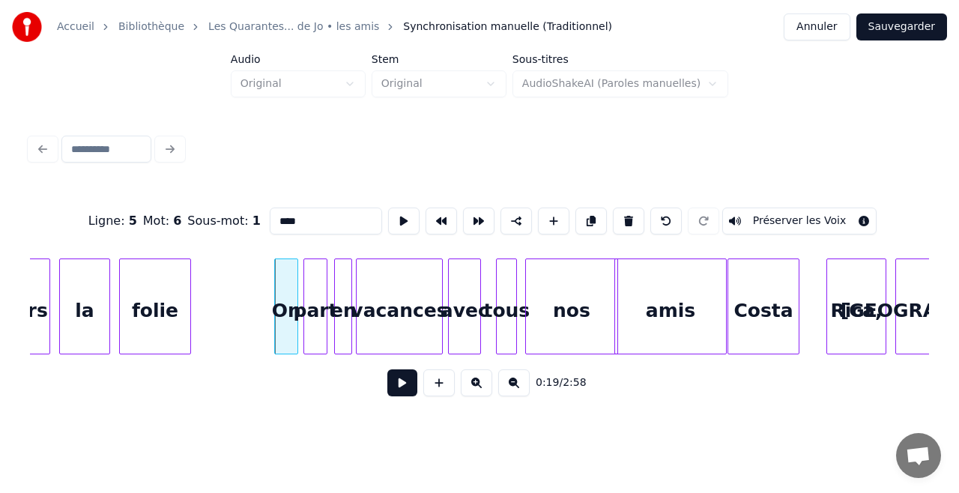
scroll to position [0, 2720]
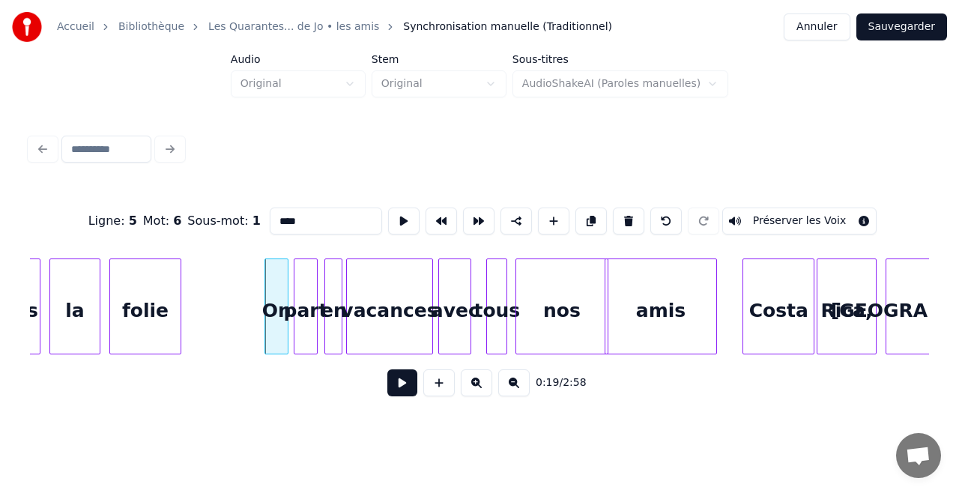
click at [765, 315] on div "Costa" at bounding box center [778, 310] width 70 height 102
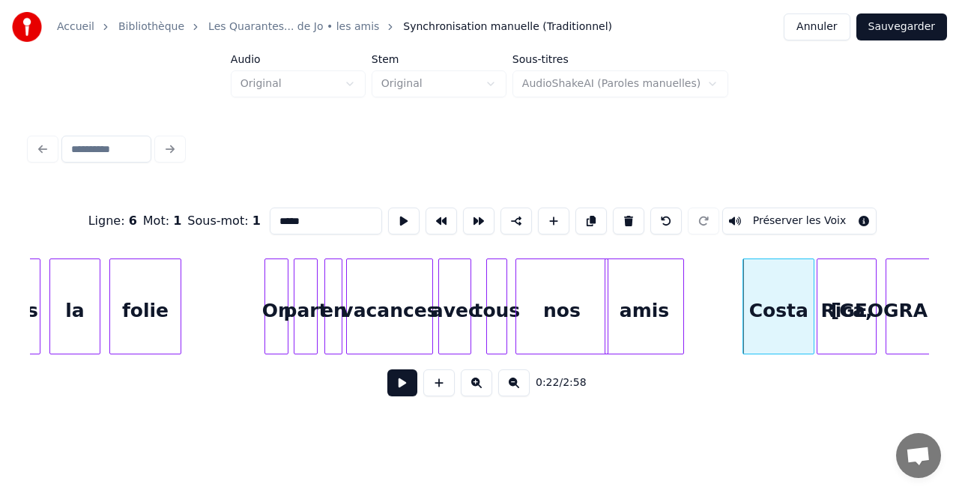
click at [682, 315] on div at bounding box center [681, 306] width 4 height 94
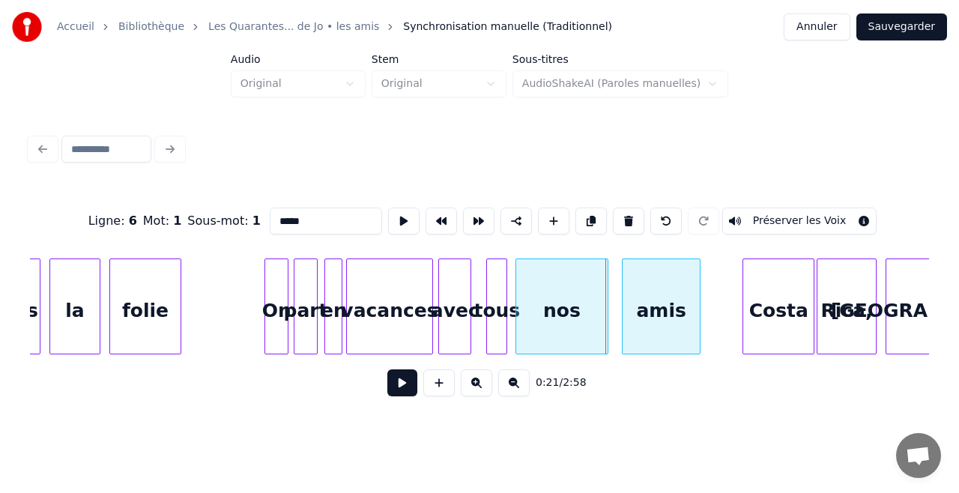
click at [655, 321] on div "amis" at bounding box center [661, 310] width 77 height 102
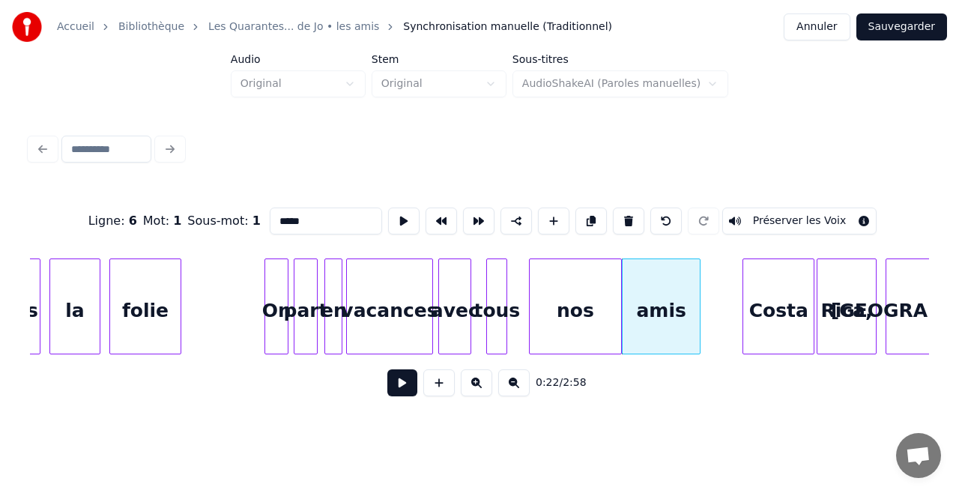
click at [574, 319] on div "nos" at bounding box center [575, 310] width 91 height 102
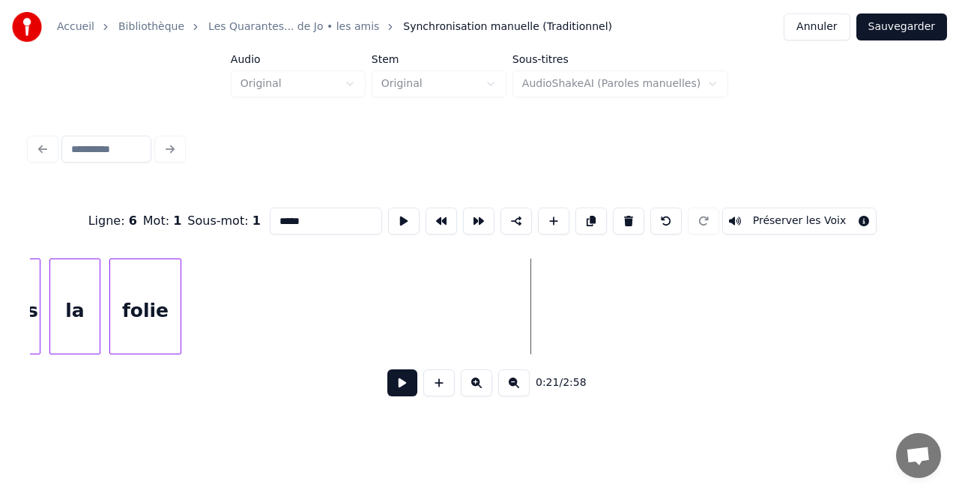
scroll to position [0, 1933]
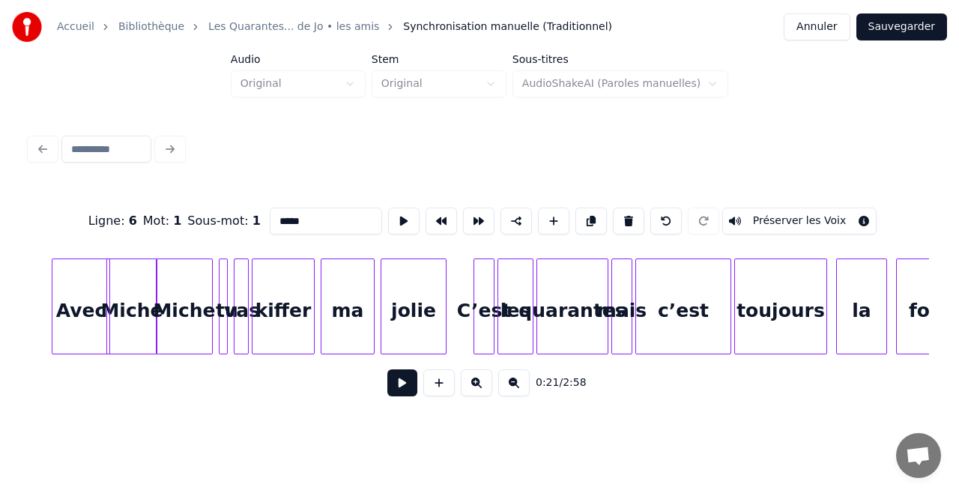
click at [78, 300] on div "Avec" at bounding box center [81, 310] width 58 height 102
type input "****"
click at [396, 389] on button at bounding box center [402, 382] width 30 height 27
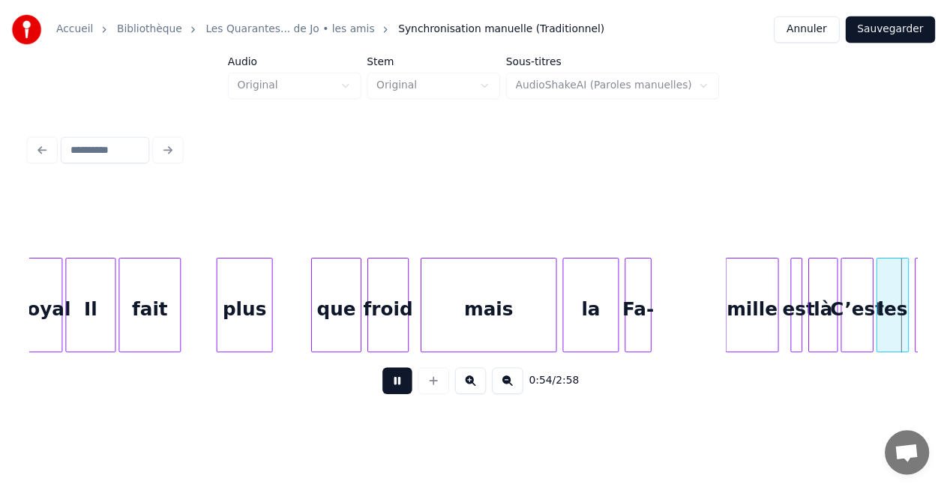
scroll to position [0, 8234]
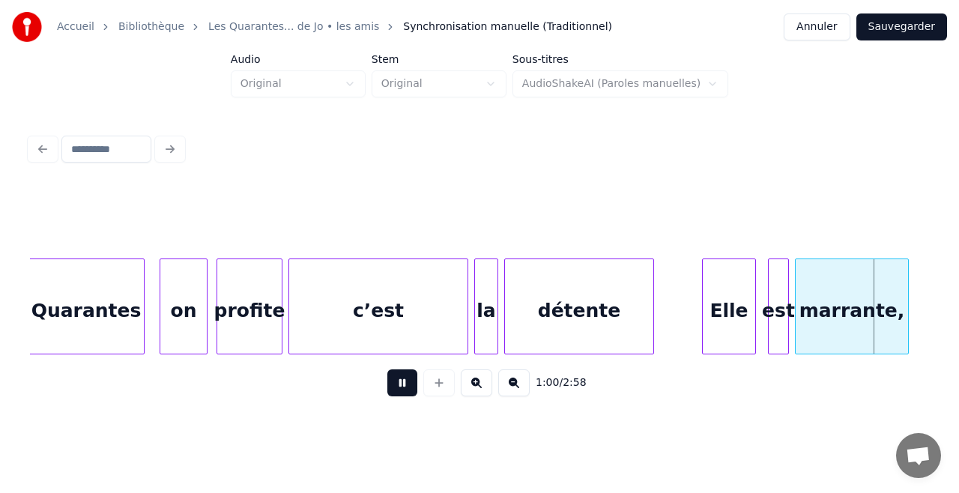
click at [396, 389] on button at bounding box center [402, 382] width 30 height 27
click at [899, 29] on button "Sauvegarder" at bounding box center [902, 26] width 91 height 27
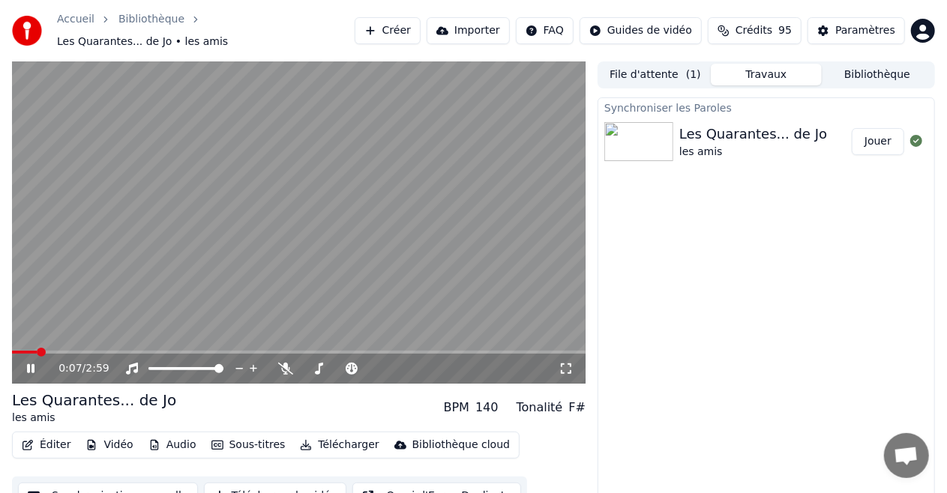
click at [28, 364] on icon at bounding box center [30, 368] width 7 height 9
click at [28, 363] on icon at bounding box center [30, 368] width 9 height 10
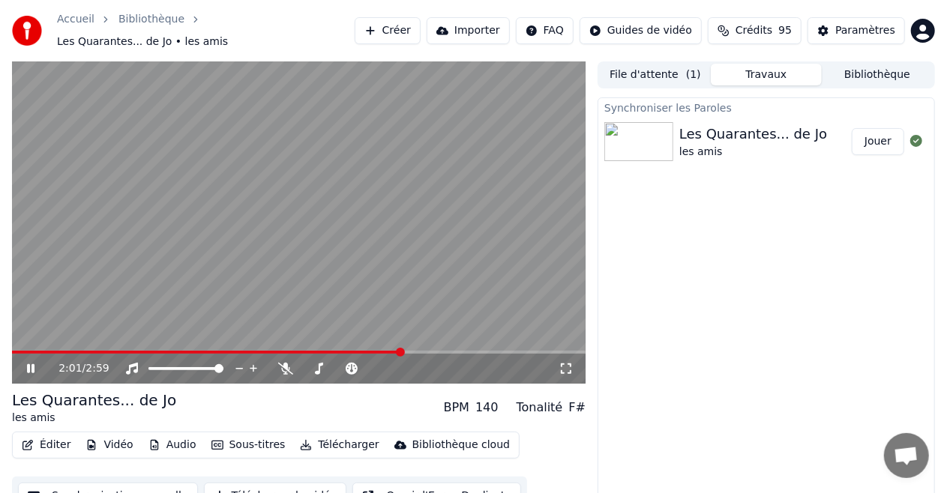
click at [72, 351] on span at bounding box center [207, 352] width 390 height 3
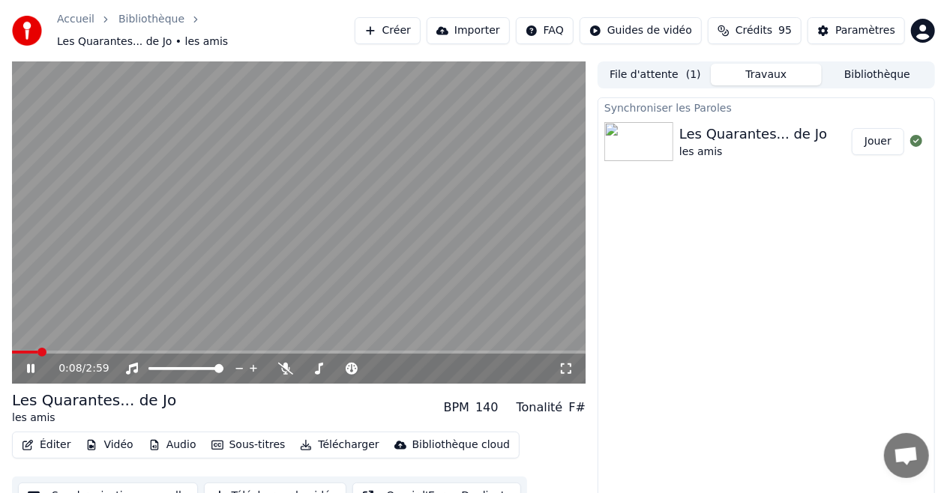
click at [37, 351] on span at bounding box center [24, 352] width 25 height 3
click at [25, 351] on span at bounding box center [18, 352] width 13 height 3
click at [31, 367] on div "0:11 / 2:59" at bounding box center [298, 368] width 561 height 15
click at [31, 363] on icon at bounding box center [41, 369] width 34 height 12
